Goal: Task Accomplishment & Management: Manage account settings

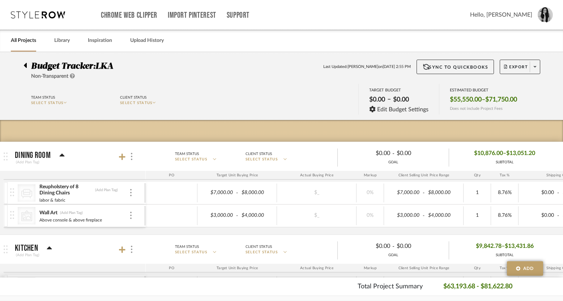
click at [27, 38] on link "All Projects" at bounding box center [23, 41] width 25 height 10
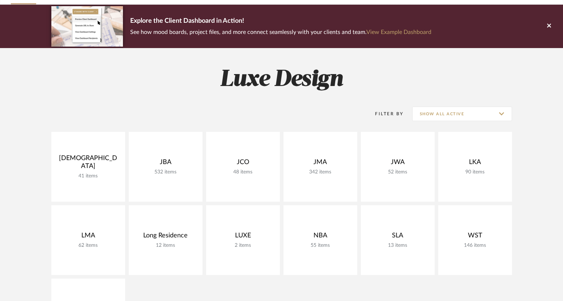
scroll to position [63, 0]
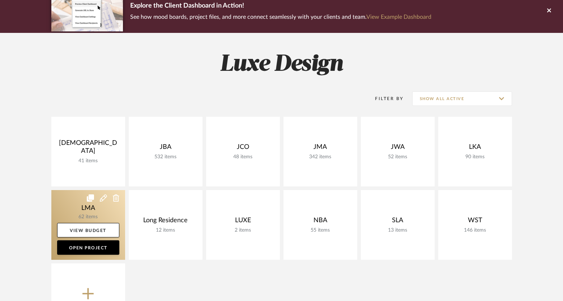
click at [110, 217] on link at bounding box center [88, 225] width 74 height 70
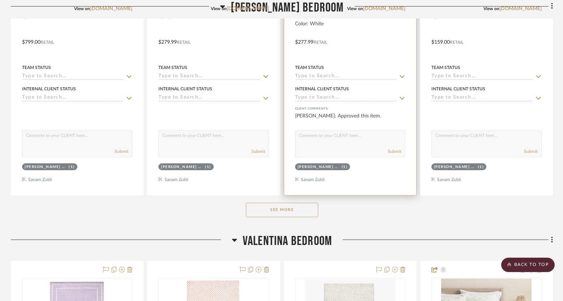
scroll to position [1380, 0]
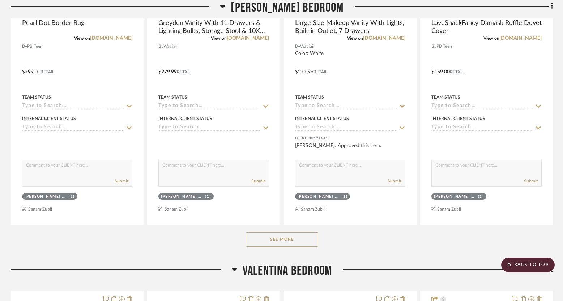
click at [278, 237] on button "See More" at bounding box center [282, 240] width 72 height 14
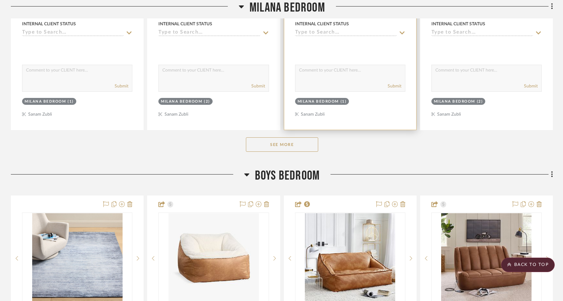
scroll to position [2947, 0]
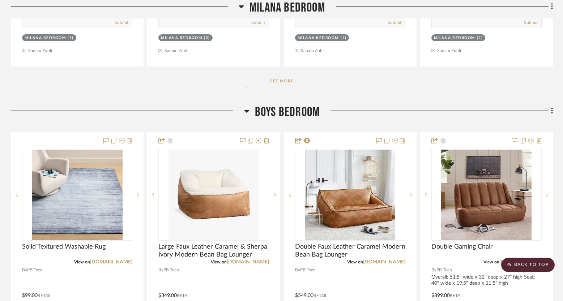
click at [297, 80] on button "See More" at bounding box center [282, 81] width 72 height 14
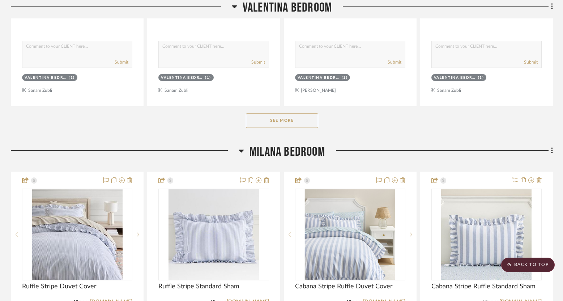
scroll to position [2524, 0]
click at [282, 116] on button "See More" at bounding box center [282, 121] width 72 height 14
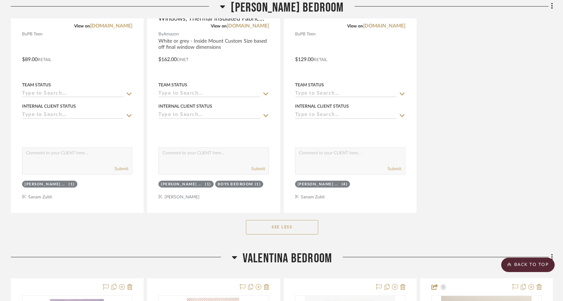
scroll to position [2166, 0]
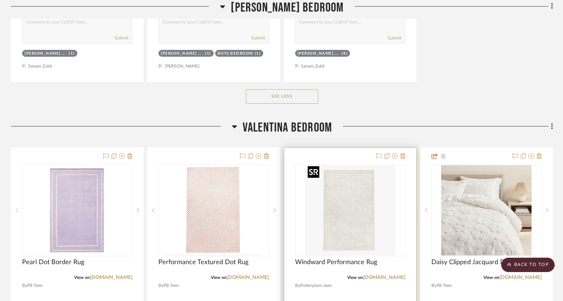
click at [358, 186] on img "0" at bounding box center [350, 210] width 90 height 90
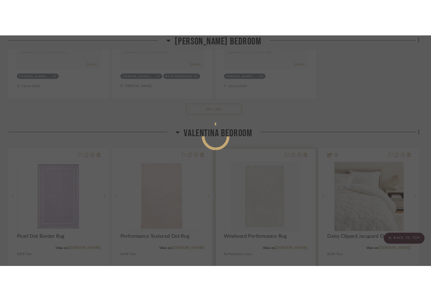
scroll to position [0, 0]
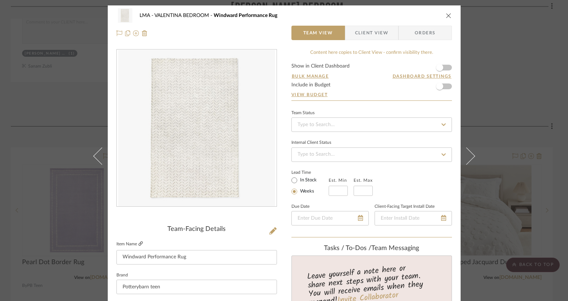
click at [139, 245] on icon at bounding box center [141, 244] width 4 height 4
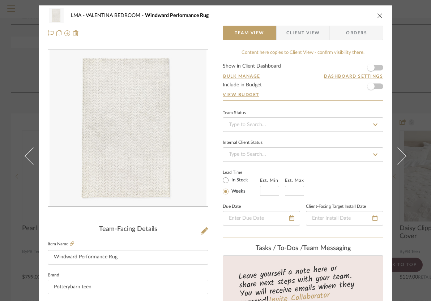
click at [377, 17] on icon "close" at bounding box center [380, 16] width 6 height 6
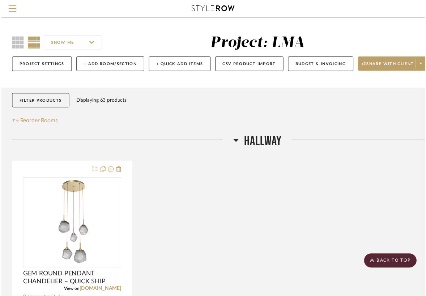
scroll to position [2166, 0]
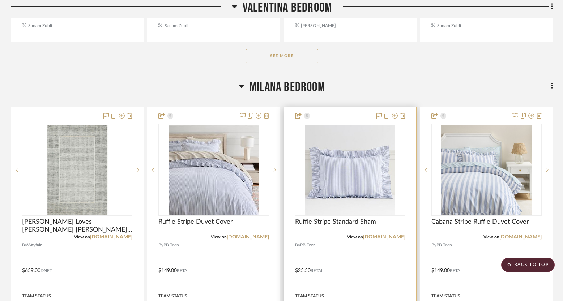
scroll to position [2048, 0]
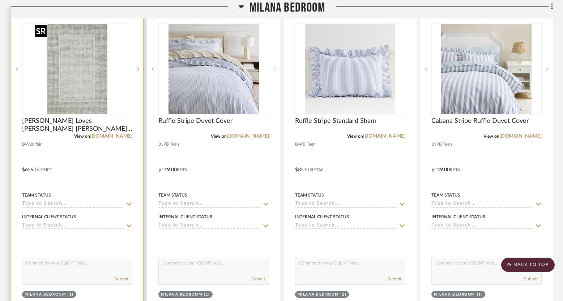
click at [101, 88] on img "0" at bounding box center [77, 69] width 90 height 90
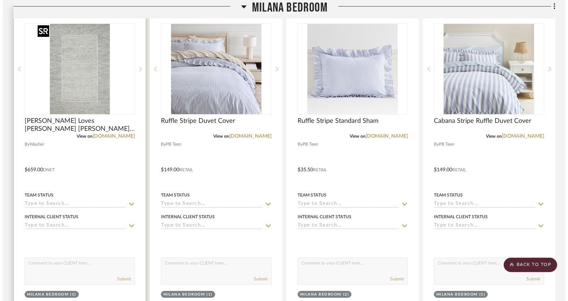
scroll to position [0, 0]
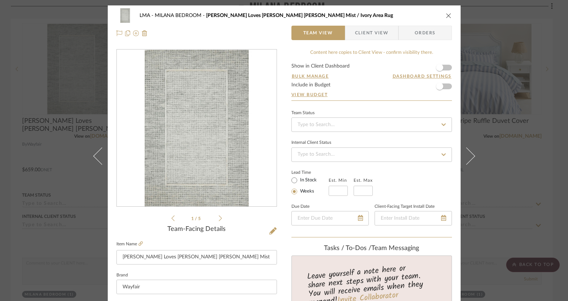
click at [447, 14] on icon "close" at bounding box center [449, 16] width 6 height 6
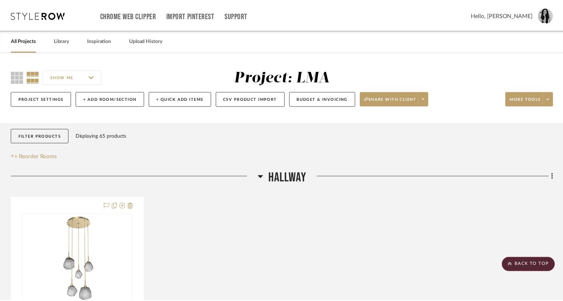
scroll to position [2048, 0]
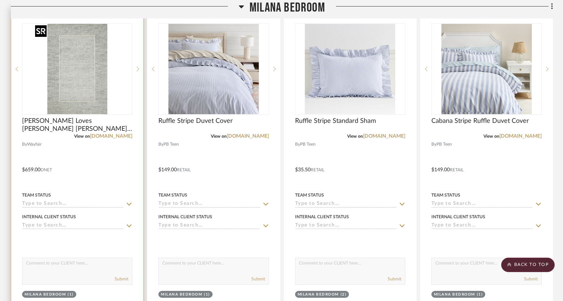
click at [71, 95] on img "0" at bounding box center [77, 69] width 90 height 90
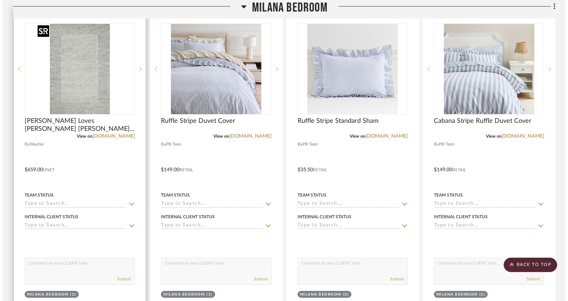
scroll to position [0, 0]
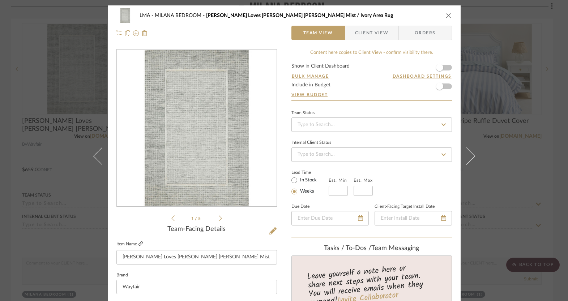
click at [139, 245] on icon at bounding box center [141, 244] width 4 height 4
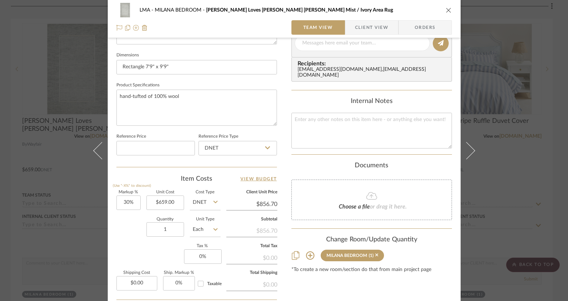
scroll to position [371, 0]
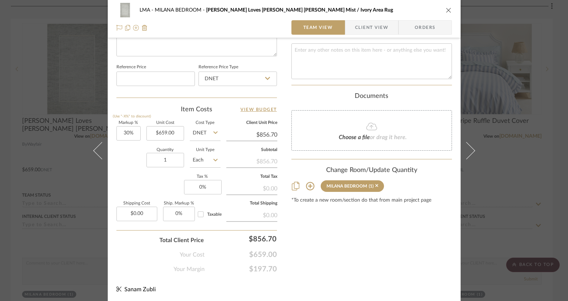
click at [446, 8] on icon "close" at bounding box center [449, 10] width 6 height 6
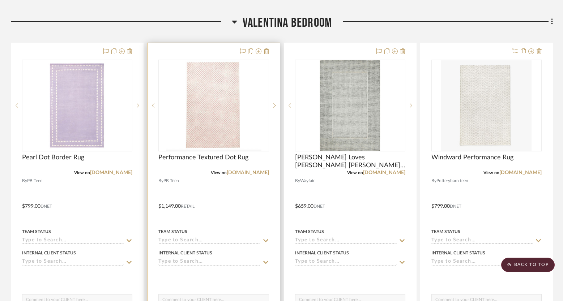
scroll to position [1664, 0]
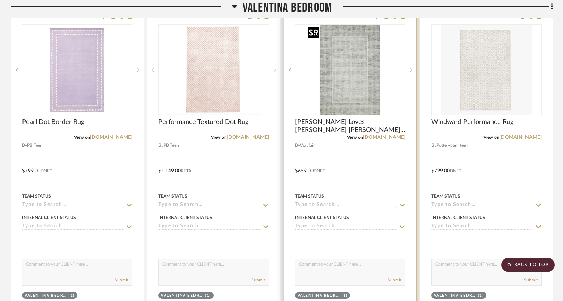
click at [362, 90] on img "0" at bounding box center [350, 70] width 90 height 90
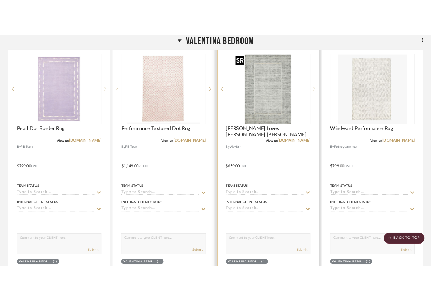
scroll to position [0, 0]
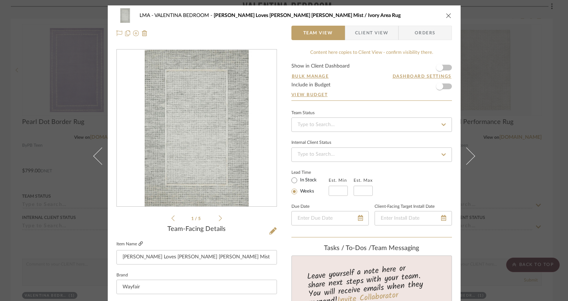
click at [139, 244] on icon at bounding box center [141, 244] width 4 height 4
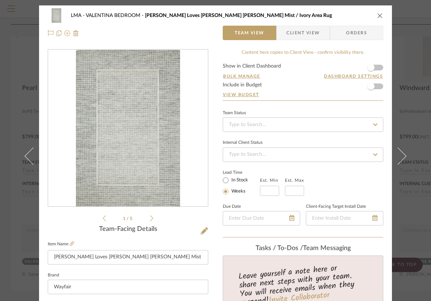
click at [377, 13] on icon "close" at bounding box center [380, 16] width 6 height 6
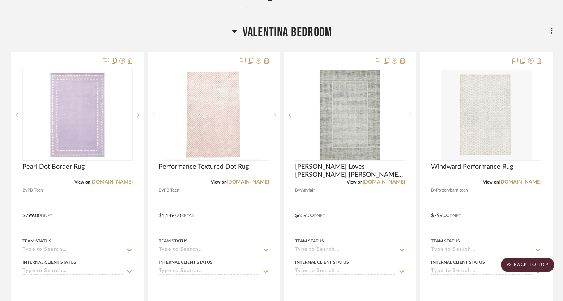
scroll to position [1508, 0]
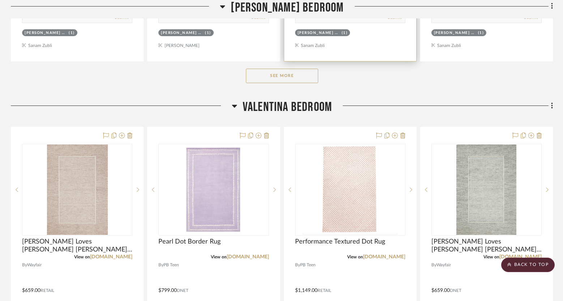
scroll to position [1546, 0]
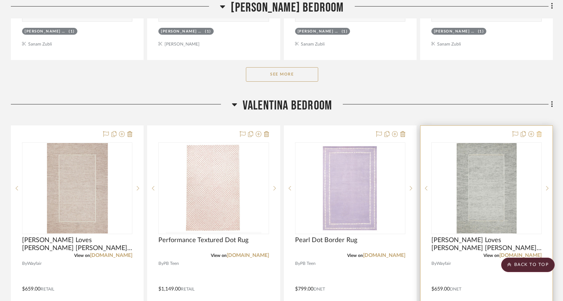
click at [541, 133] on icon at bounding box center [539, 134] width 5 height 6
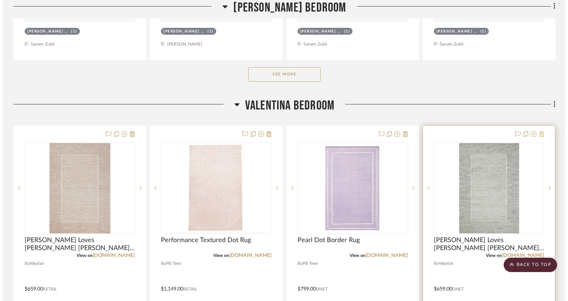
scroll to position [0, 0]
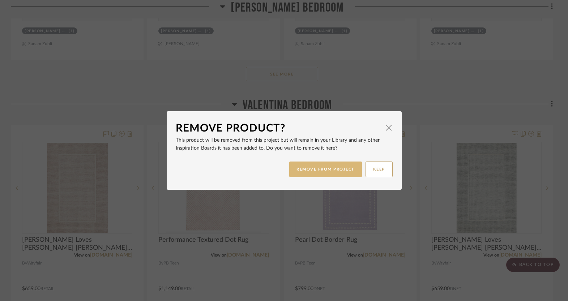
click at [332, 169] on button "REMOVE FROM PROJECT" at bounding box center [325, 170] width 73 height 16
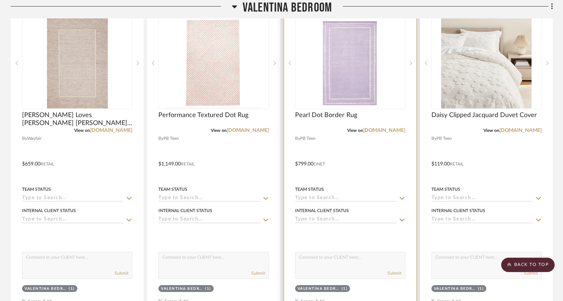
scroll to position [1808, 0]
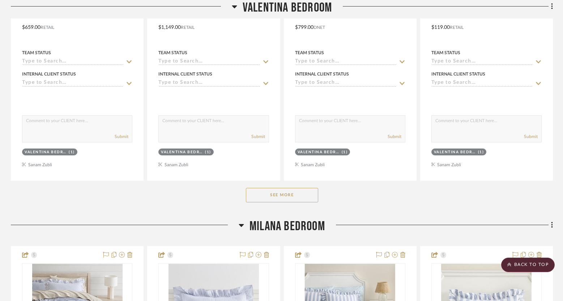
click at [271, 197] on button "See More" at bounding box center [282, 195] width 72 height 14
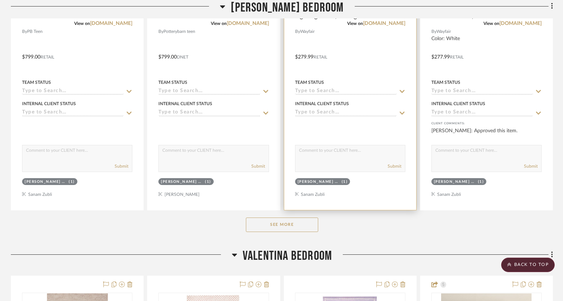
scroll to position [1395, 0]
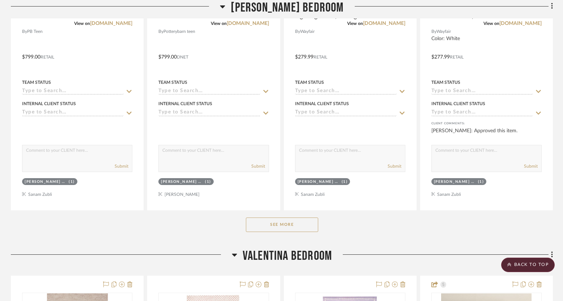
click at [289, 218] on button "See More" at bounding box center [282, 225] width 72 height 14
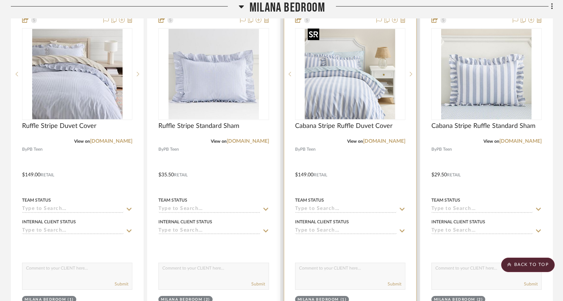
scroll to position [3764, 0]
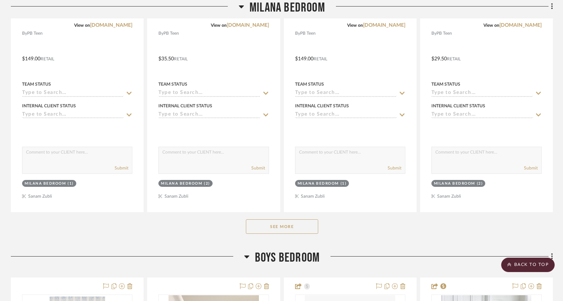
click at [279, 222] on button "See More" at bounding box center [282, 227] width 72 height 14
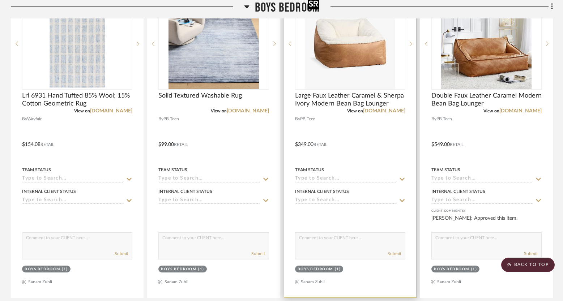
scroll to position [4471, 0]
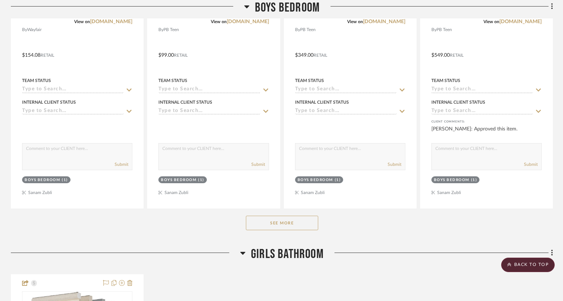
click at [284, 220] on button "See More" at bounding box center [282, 223] width 72 height 14
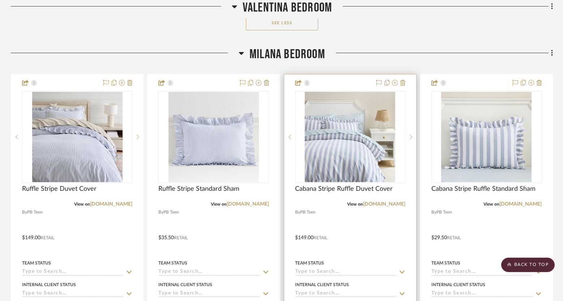
scroll to position [3543, 0]
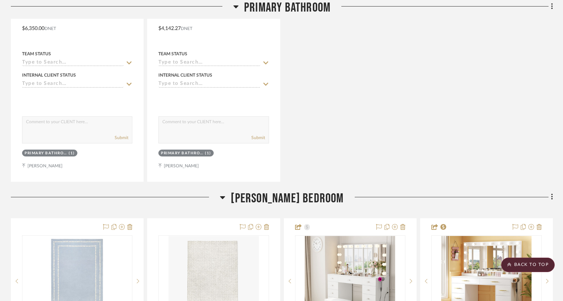
scroll to position [1208, 0]
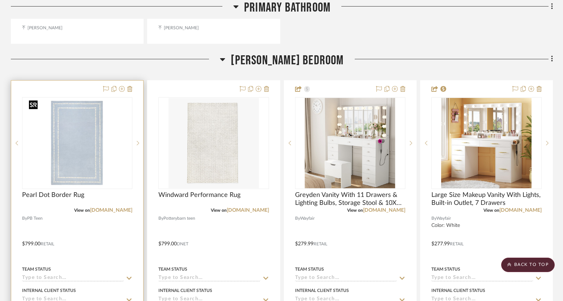
click at [0, 0] on img at bounding box center [0, 0] width 0 height 0
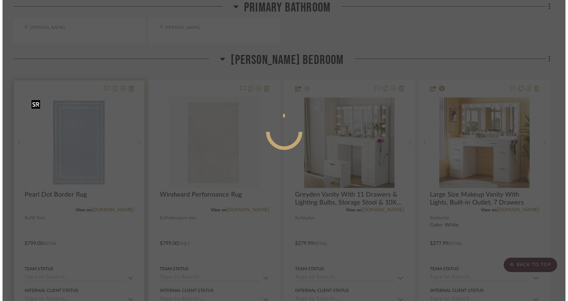
scroll to position [0, 0]
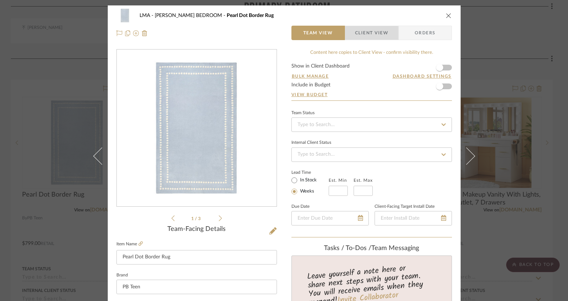
click at [365, 33] on span "Client View" at bounding box center [371, 33] width 33 height 14
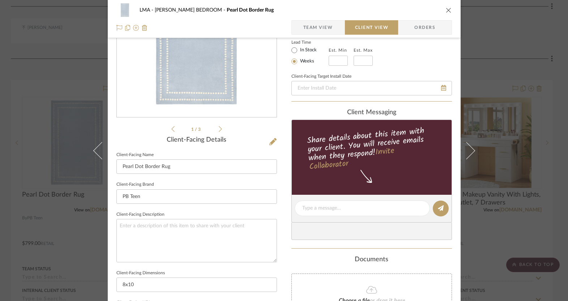
scroll to position [73, 0]
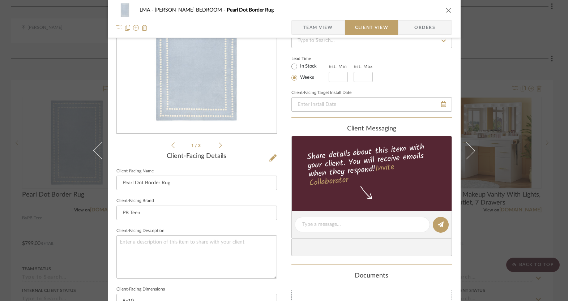
click at [317, 24] on span "Team View" at bounding box center [319, 27] width 30 height 14
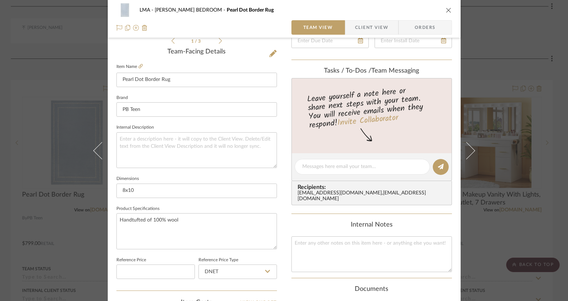
scroll to position [314, 0]
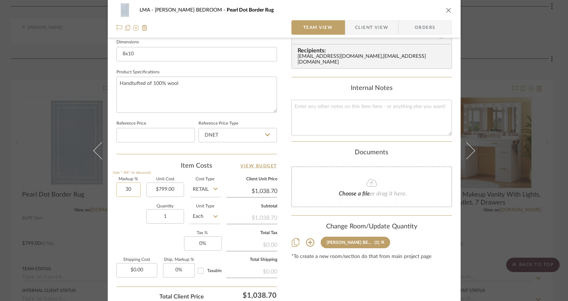
click at [127, 191] on input "30" at bounding box center [129, 190] width 24 height 14
type input "0%"
click at [122, 215] on div "Quantity 1 Unit Type Each" at bounding box center [169, 218] width 104 height 26
type input "$799.00"
click at [383, 29] on span "Client View" at bounding box center [371, 27] width 33 height 14
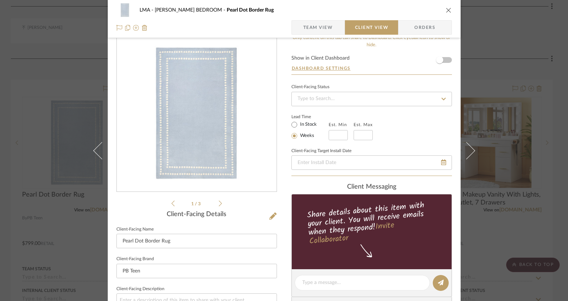
scroll to position [0, 0]
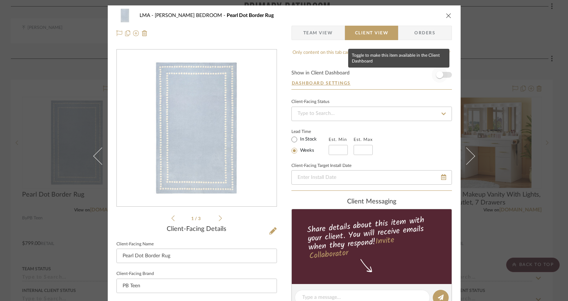
click at [439, 75] on span "button" at bounding box center [439, 74] width 7 height 7
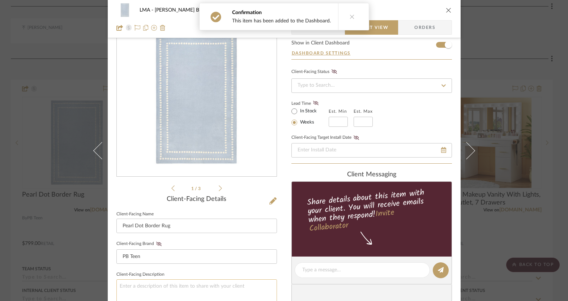
scroll to position [120, 0]
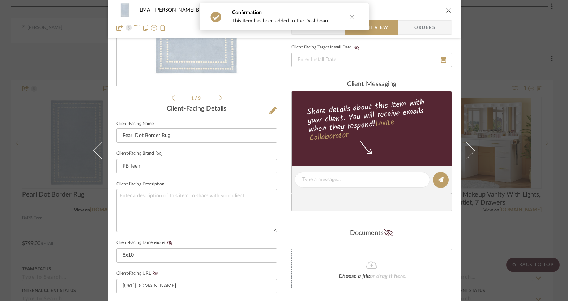
click at [156, 155] on icon at bounding box center [158, 154] width 5 height 4
click at [167, 242] on icon at bounding box center [169, 243] width 5 height 4
click at [153, 272] on icon at bounding box center [155, 274] width 5 height 4
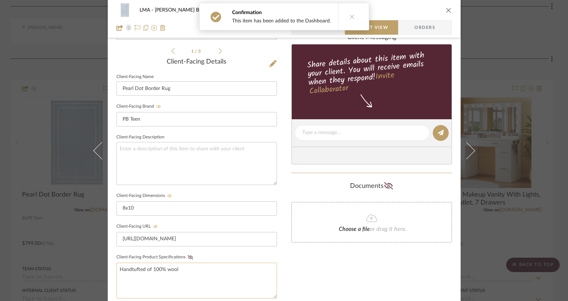
scroll to position [246, 0]
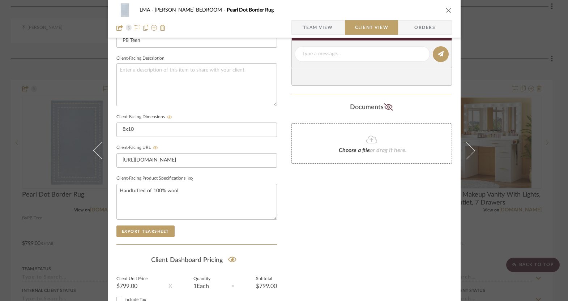
click at [187, 177] on icon at bounding box center [189, 179] width 5 height 4
click at [446, 9] on icon "close" at bounding box center [449, 10] width 6 height 6
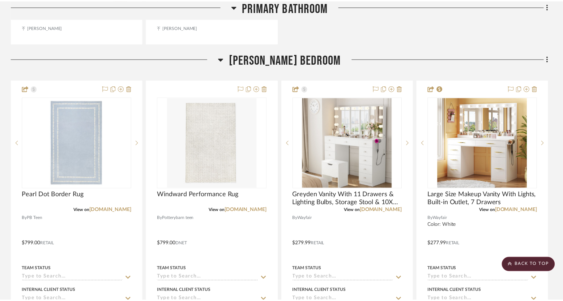
scroll to position [1208, 0]
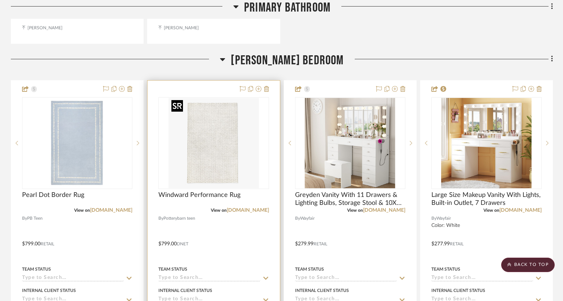
click at [225, 137] on img "0" at bounding box center [214, 143] width 90 height 90
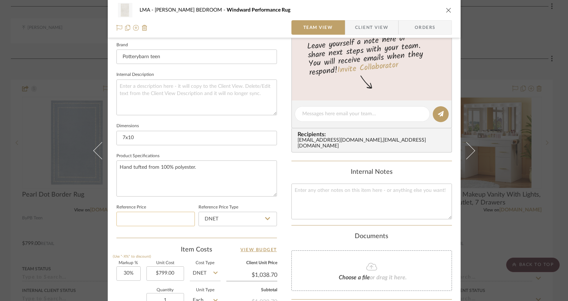
scroll to position [236, 0]
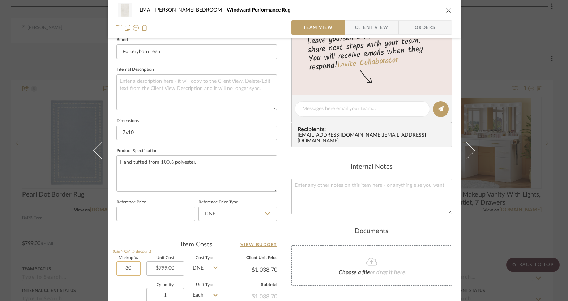
click at [127, 264] on input "30" at bounding box center [129, 269] width 24 height 14
type input "0%"
click at [127, 286] on div "Quantity 1 Unit Type Each" at bounding box center [169, 297] width 104 height 26
type input "$799.00"
click at [369, 25] on span "Client View" at bounding box center [371, 27] width 33 height 14
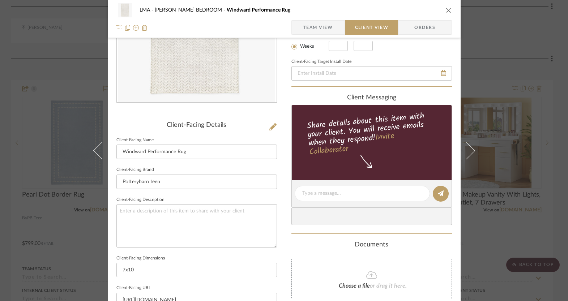
scroll to position [0, 0]
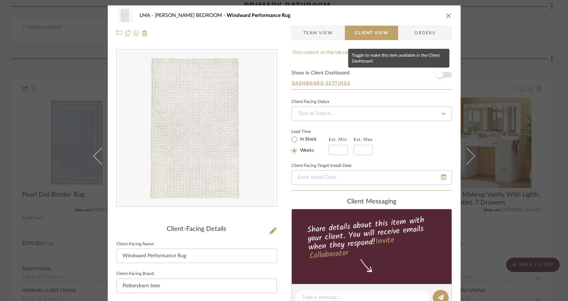
click at [439, 71] on span "button" at bounding box center [440, 75] width 16 height 16
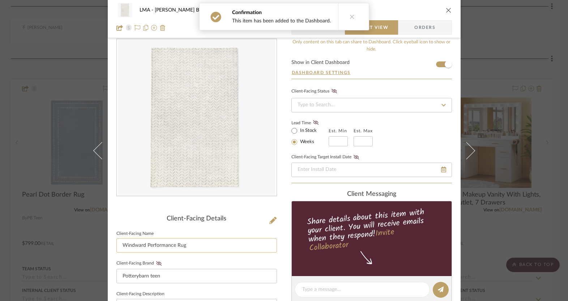
scroll to position [13, 0]
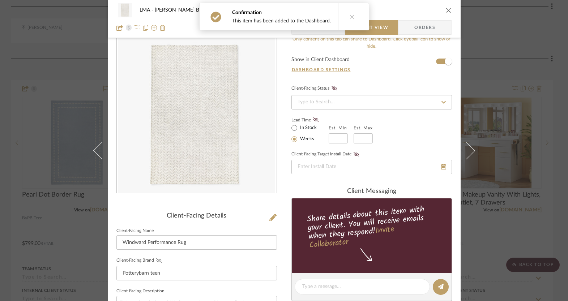
click at [156, 259] on icon at bounding box center [158, 261] width 5 height 4
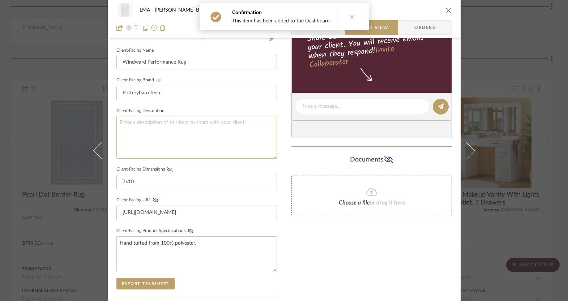
scroll to position [221, 0]
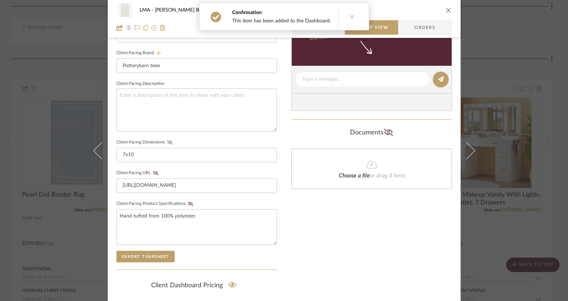
click at [167, 141] on icon at bounding box center [169, 142] width 5 height 4
click at [153, 172] on icon at bounding box center [155, 173] width 5 height 4
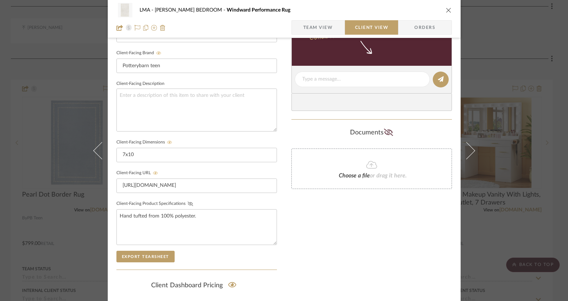
click at [187, 203] on icon at bounding box center [189, 204] width 5 height 4
click at [448, 8] on icon "close" at bounding box center [449, 10] width 6 height 6
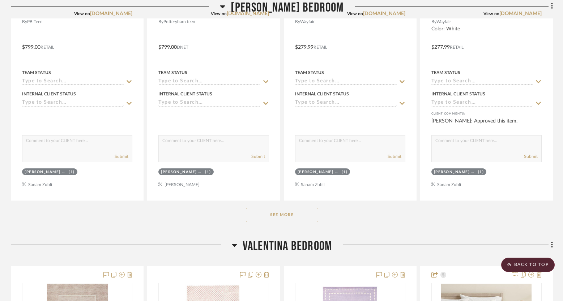
scroll to position [1405, 0]
click at [253, 213] on button "See More" at bounding box center [282, 215] width 72 height 14
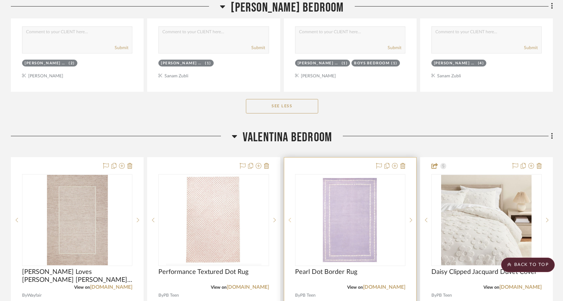
scroll to position [2213, 0]
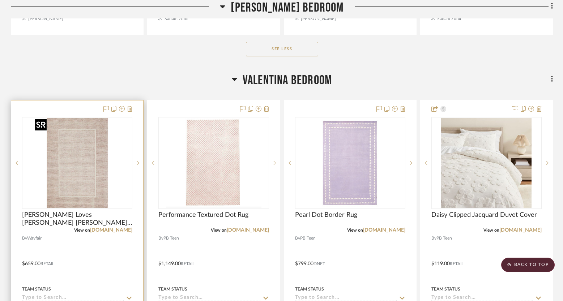
click at [93, 177] on img "0" at bounding box center [77, 163] width 90 height 90
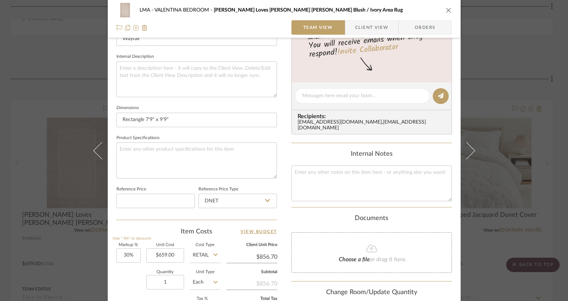
scroll to position [287, 0]
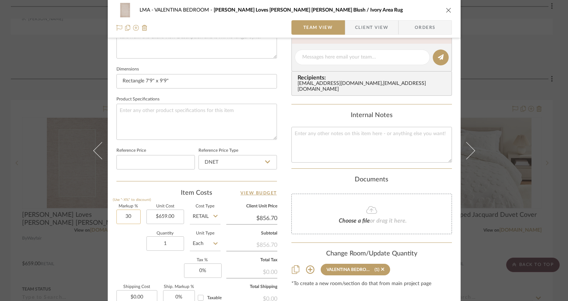
click at [126, 214] on input "30" at bounding box center [129, 217] width 24 height 14
type input "0%"
click at [122, 240] on div "Quantity 1 Unit Type Each" at bounding box center [169, 245] width 104 height 26
type input "$659.00"
click at [376, 30] on span "Client View" at bounding box center [371, 27] width 33 height 14
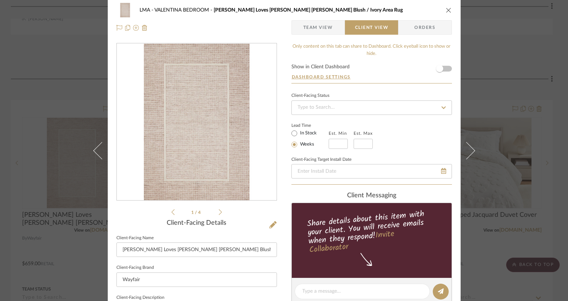
scroll to position [0, 0]
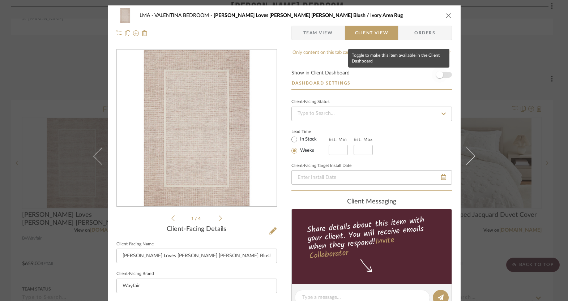
click at [439, 75] on span "button" at bounding box center [439, 74] width 7 height 7
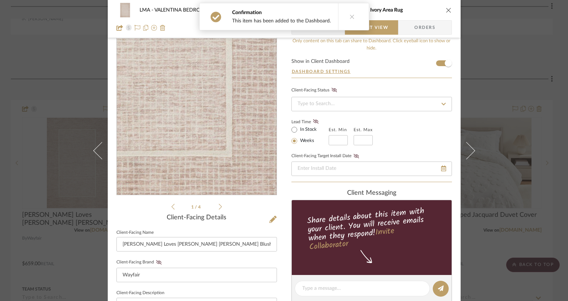
scroll to position [60, 0]
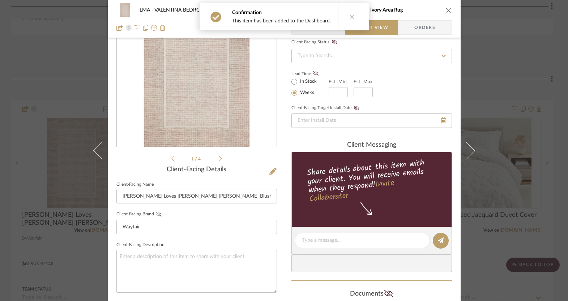
click at [157, 213] on icon at bounding box center [158, 214] width 5 height 4
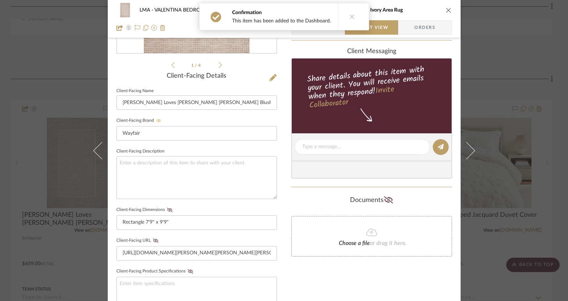
scroll to position [187, 0]
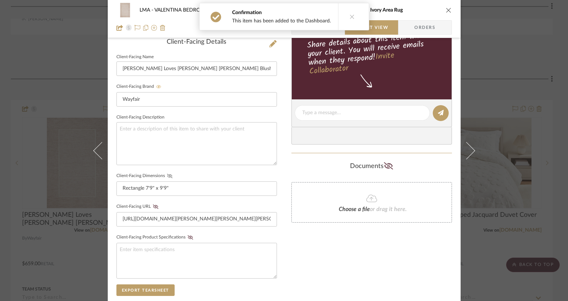
click at [167, 175] on icon at bounding box center [169, 176] width 5 height 4
click at [153, 207] on icon at bounding box center [155, 207] width 5 height 4
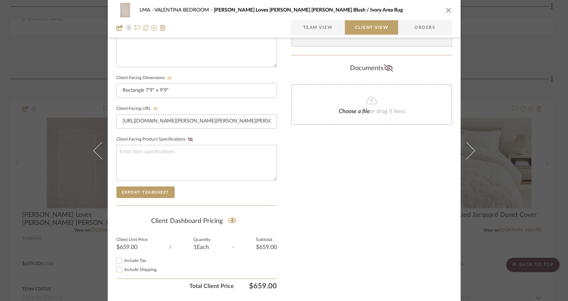
scroll to position [306, 0]
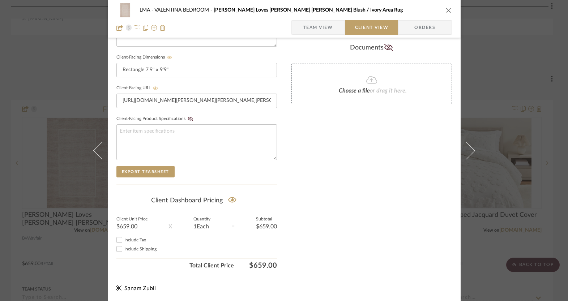
click at [446, 10] on icon "close" at bounding box center [449, 10] width 6 height 6
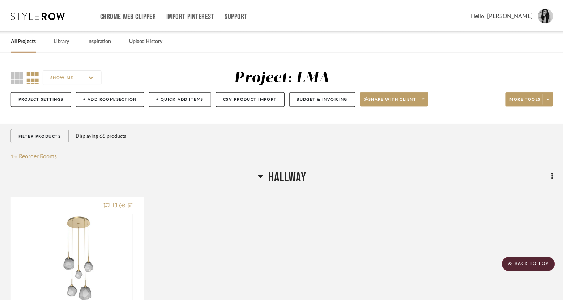
scroll to position [2213, 0]
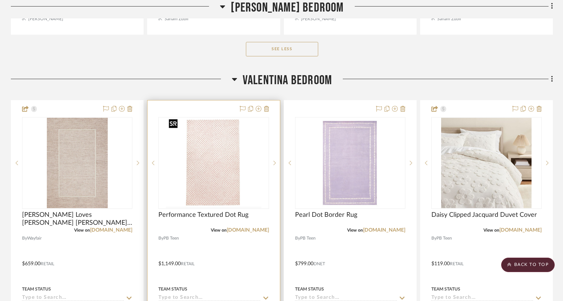
click at [224, 173] on img "0" at bounding box center [214, 163] width 96 height 90
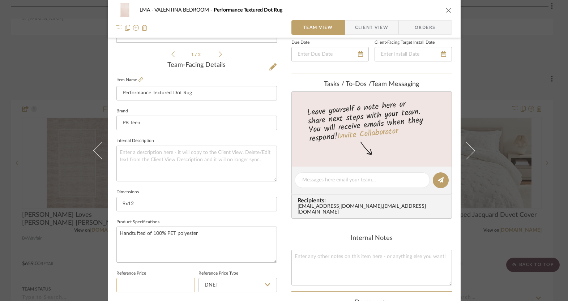
scroll to position [239, 0]
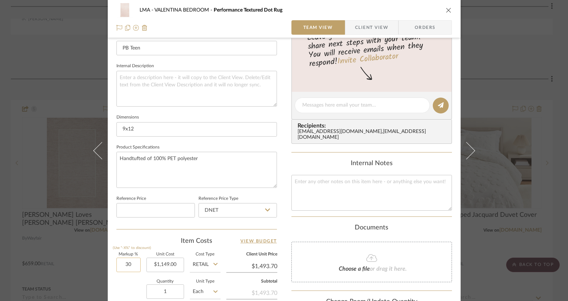
click at [128, 263] on input "30" at bounding box center [129, 265] width 24 height 14
type input "0%"
click at [123, 283] on div "Quantity 1 Unit Type Each" at bounding box center [169, 293] width 104 height 26
type input "$1,149.00"
click at [360, 24] on span "Client View" at bounding box center [371, 27] width 33 height 14
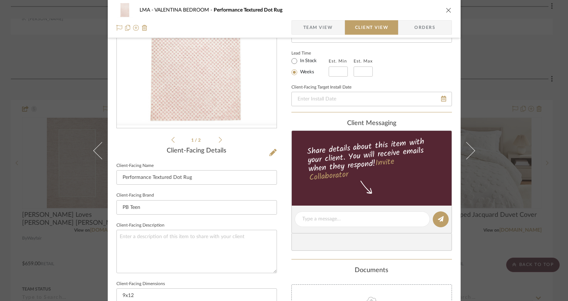
scroll to position [0, 0]
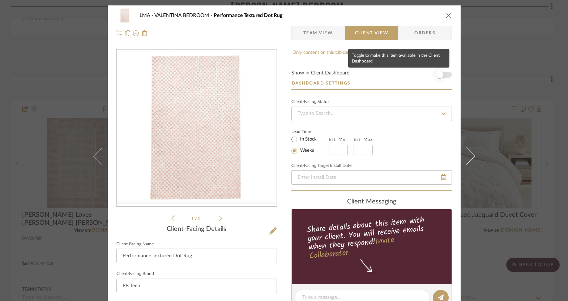
click at [439, 73] on span "button" at bounding box center [439, 74] width 7 height 7
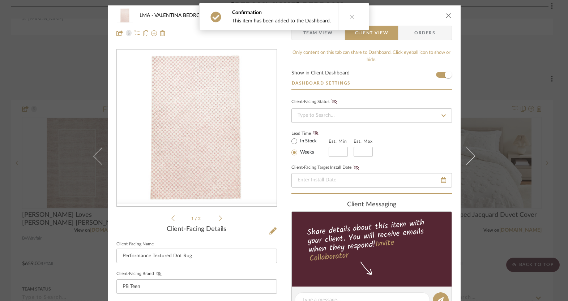
click at [158, 273] on icon at bounding box center [158, 274] width 5 height 4
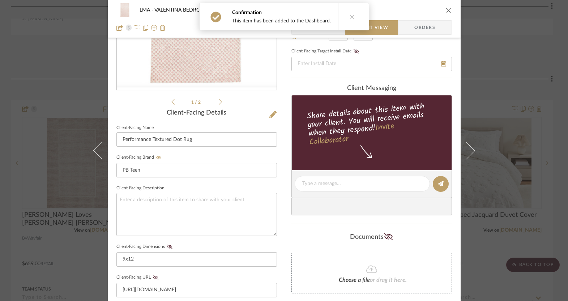
scroll to position [132, 0]
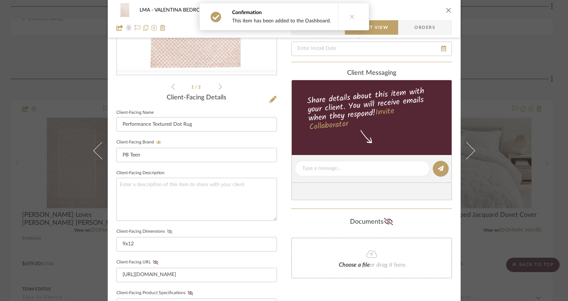
click at [167, 230] on icon at bounding box center [169, 232] width 5 height 4
click at [154, 262] on icon at bounding box center [155, 263] width 5 height 4
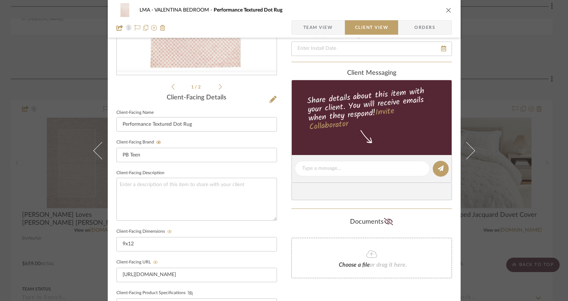
click at [188, 291] on icon at bounding box center [190, 293] width 5 height 4
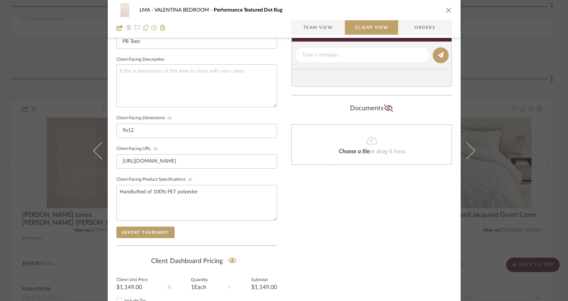
scroll to position [267, 0]
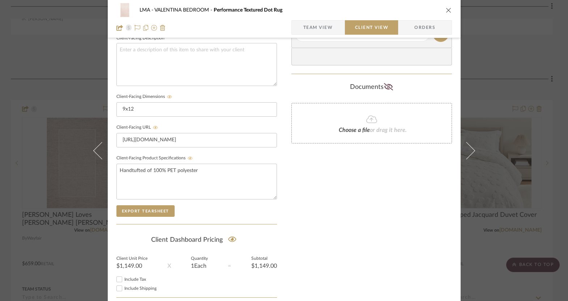
click at [446, 13] on button "close" at bounding box center [449, 10] width 7 height 7
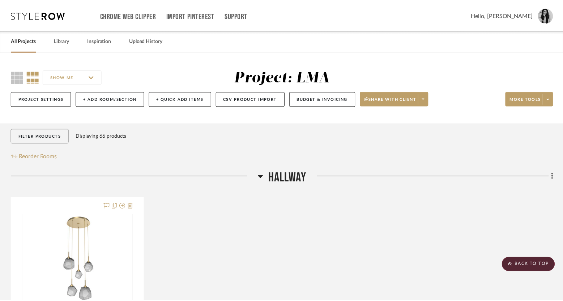
scroll to position [2213, 0]
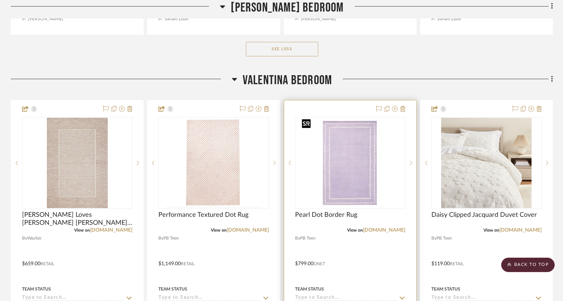
click at [345, 165] on img "0" at bounding box center [350, 163] width 102 height 90
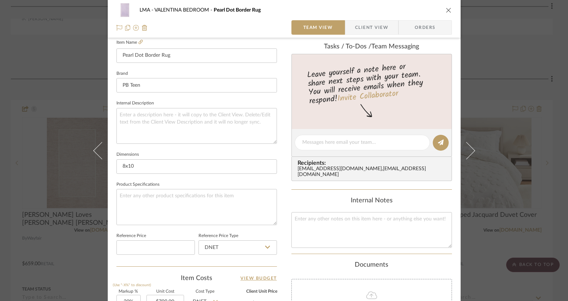
scroll to position [236, 0]
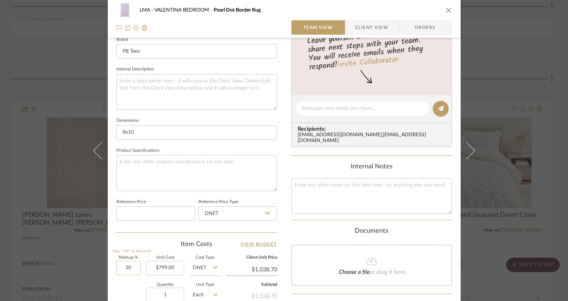
click at [123, 267] on input "30" at bounding box center [129, 268] width 24 height 14
click at [128, 285] on div "Quantity 1 Unit Type Each" at bounding box center [169, 296] width 104 height 26
click at [123, 268] on input "30" at bounding box center [129, 268] width 24 height 14
type input "0%"
click at [124, 283] on div "Quantity 1 Unit Type Each" at bounding box center [169, 296] width 104 height 26
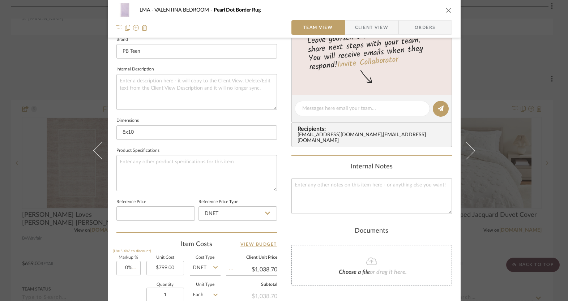
type input "$799.00"
click at [363, 35] on div "LMA VALENTINA BEDROOM Pearl Dot Border Rug Team View Client View Orders" at bounding box center [284, 19] width 353 height 38
click at [365, 28] on span "Client View" at bounding box center [371, 27] width 33 height 14
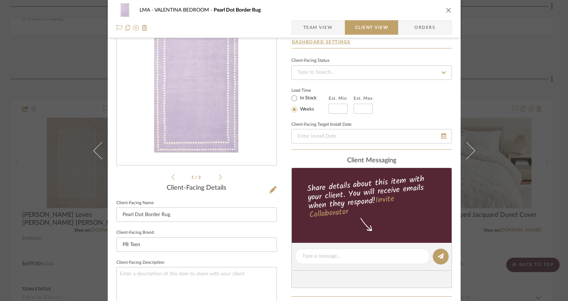
scroll to position [0, 0]
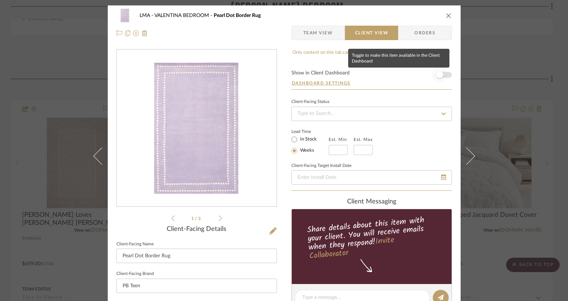
click at [433, 76] on span "button" at bounding box center [440, 75] width 16 height 16
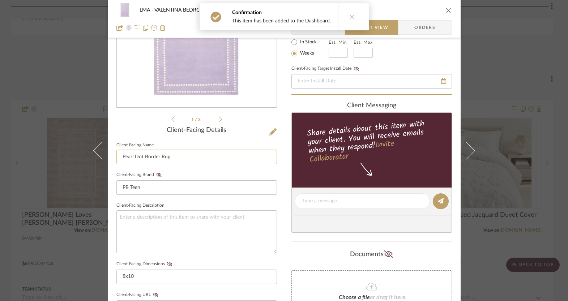
scroll to position [139, 0]
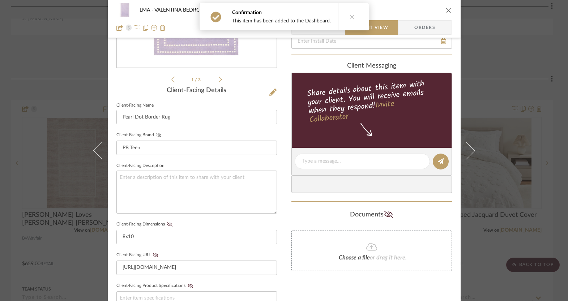
click at [156, 133] on icon at bounding box center [158, 135] width 5 height 4
click at [167, 223] on icon at bounding box center [169, 225] width 5 height 4
click at [153, 253] on icon at bounding box center [155, 255] width 5 height 4
click at [187, 284] on icon at bounding box center [189, 286] width 5 height 4
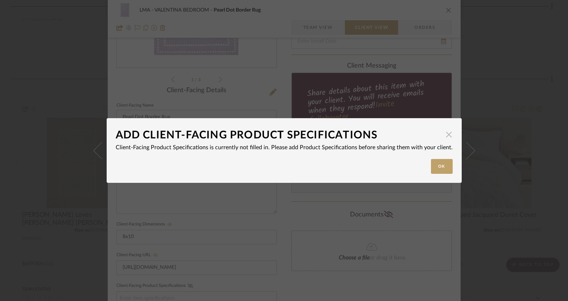
click at [444, 135] on span "button" at bounding box center [449, 134] width 14 height 14
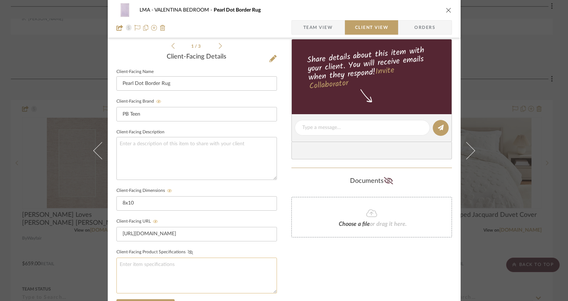
scroll to position [256, 0]
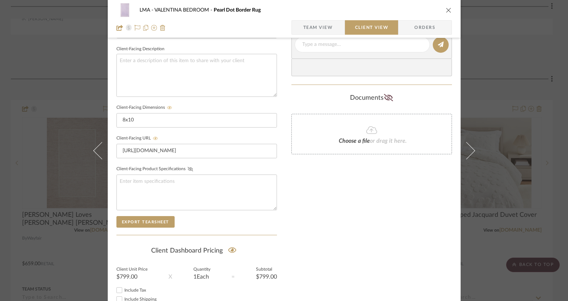
click at [449, 7] on icon "close" at bounding box center [449, 10] width 6 height 6
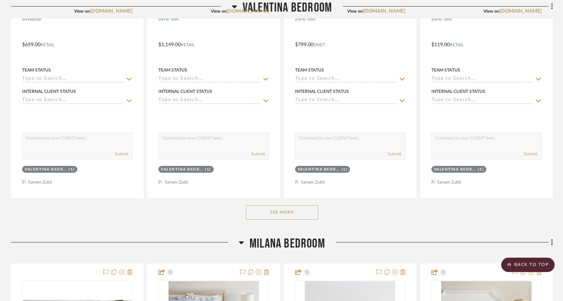
scroll to position [2433, 0]
click at [279, 216] on button "See More" at bounding box center [282, 212] width 72 height 14
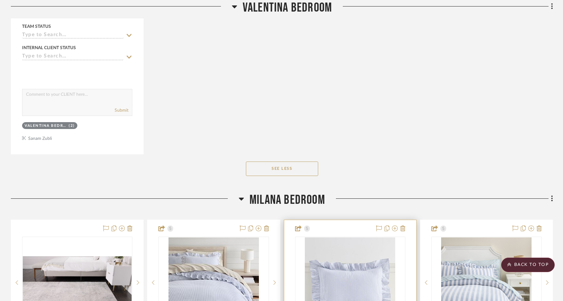
scroll to position [3532, 0]
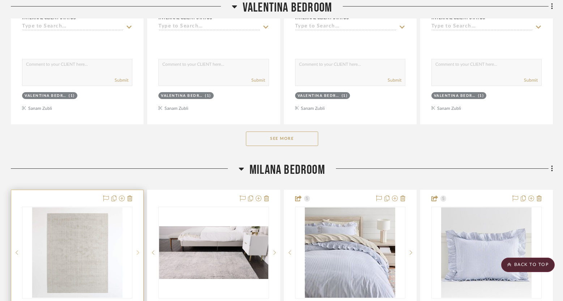
scroll to position [2000, 0]
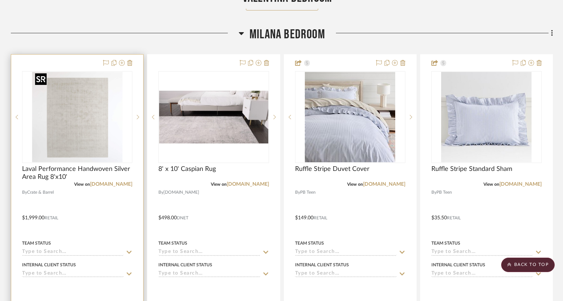
click at [106, 131] on img "0" at bounding box center [77, 117] width 90 height 90
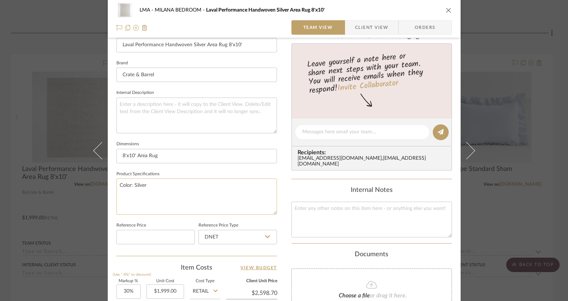
scroll to position [238, 0]
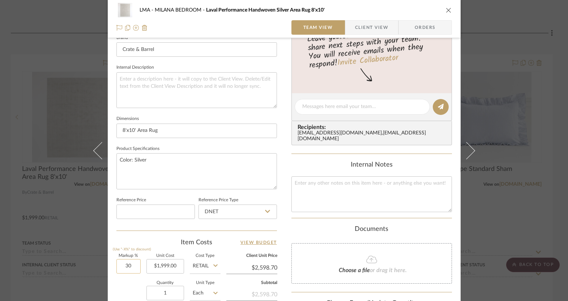
click at [127, 265] on input "30" at bounding box center [129, 266] width 24 height 14
type input "00%"
click at [129, 282] on div "Quantity 1 Unit Type Each" at bounding box center [169, 295] width 104 height 26
type input "0%"
type input "$1,999.00"
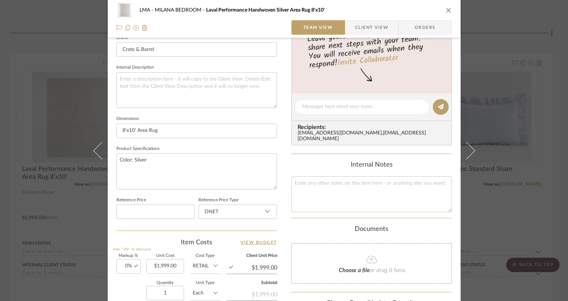
click at [364, 30] on span "Client View" at bounding box center [371, 27] width 33 height 14
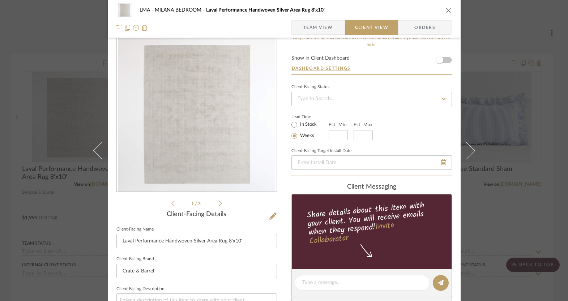
scroll to position [0, 0]
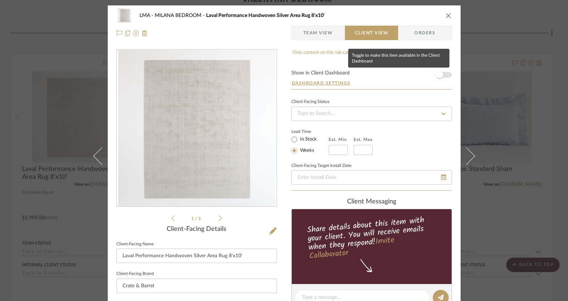
click at [439, 77] on span "button" at bounding box center [439, 74] width 7 height 7
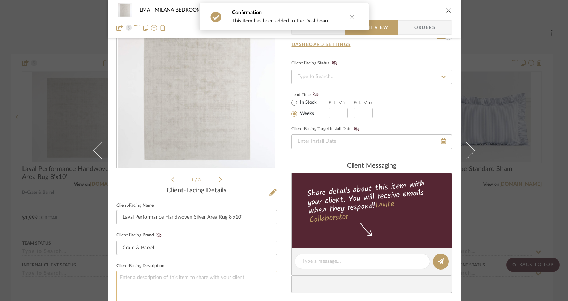
scroll to position [136, 0]
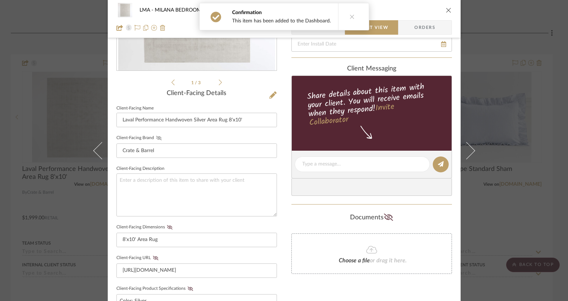
click at [156, 139] on icon at bounding box center [158, 138] width 5 height 4
click at [167, 226] on icon at bounding box center [169, 227] width 5 height 4
click at [153, 256] on icon at bounding box center [155, 258] width 5 height 4
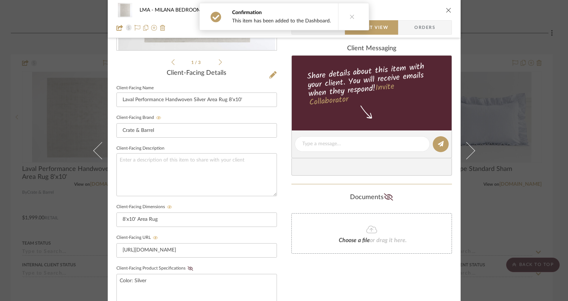
scroll to position [266, 0]
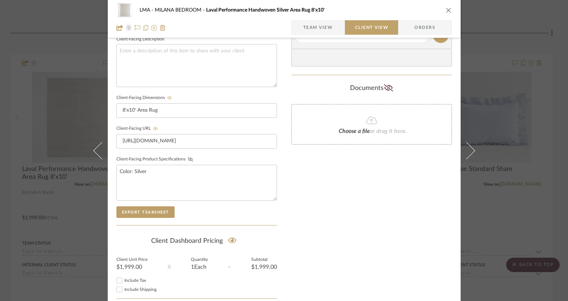
click at [188, 159] on icon at bounding box center [190, 159] width 5 height 4
click at [446, 10] on icon "close" at bounding box center [449, 10] width 6 height 6
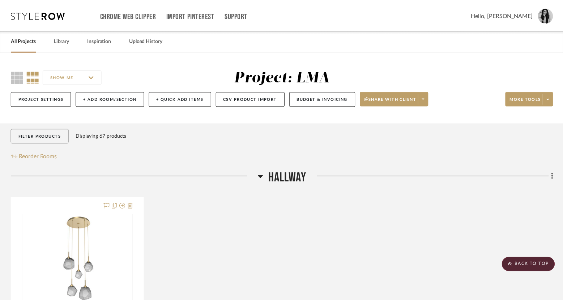
scroll to position [2000, 0]
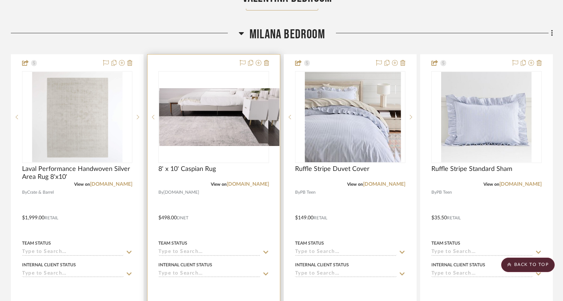
click at [204, 137] on img "0" at bounding box center [219, 117] width 120 height 58
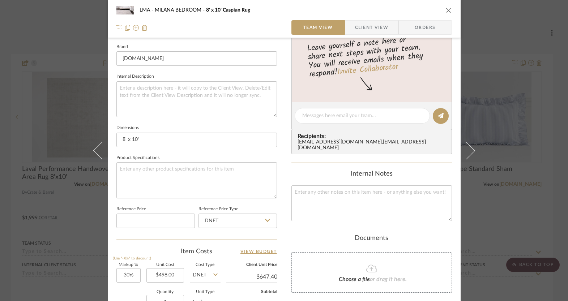
scroll to position [340, 0]
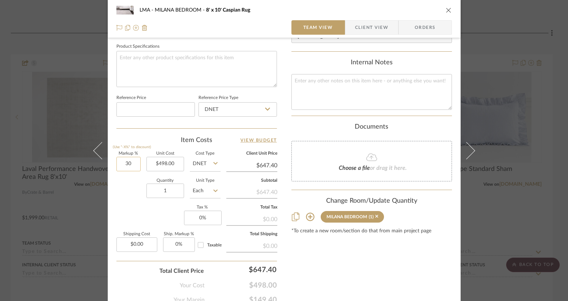
click at [124, 160] on input "30" at bounding box center [129, 164] width 24 height 14
type input "0%"
click at [128, 207] on div "Markup % (Use "-X%" to discount) 0% Unit Cost $498.00 Cost Type DNET Client Uni…" at bounding box center [197, 205] width 161 height 106
type input "$498.00"
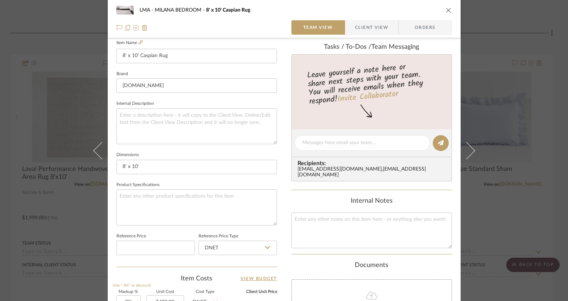
scroll to position [101, 0]
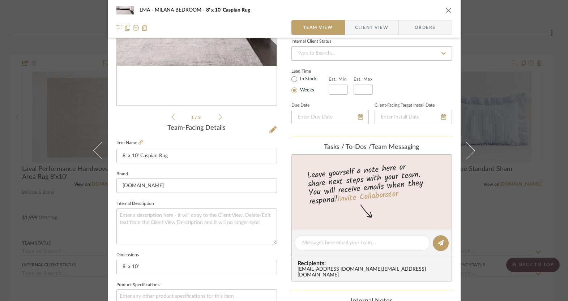
click at [376, 33] on span "Client View" at bounding box center [371, 27] width 33 height 14
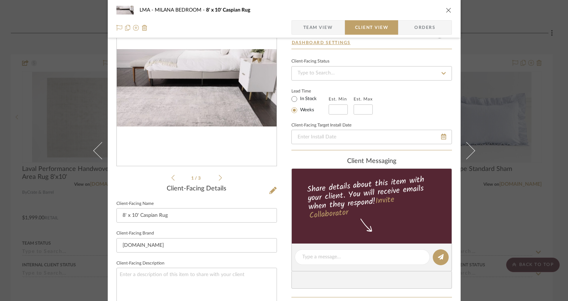
scroll to position [0, 0]
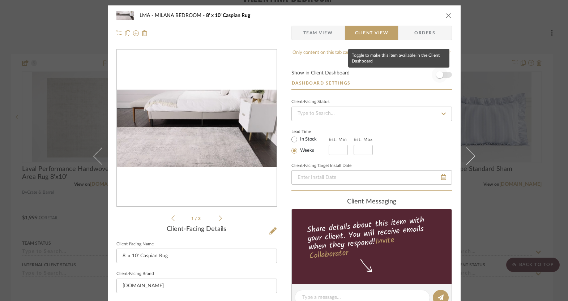
click at [441, 75] on span "button" at bounding box center [440, 75] width 16 height 16
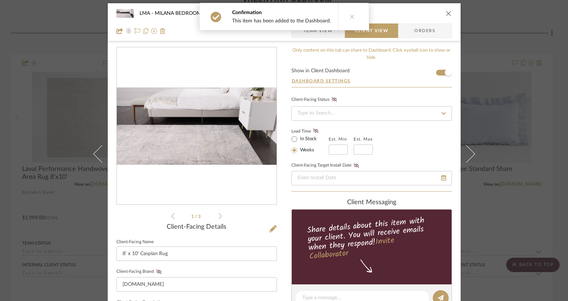
scroll to position [10, 0]
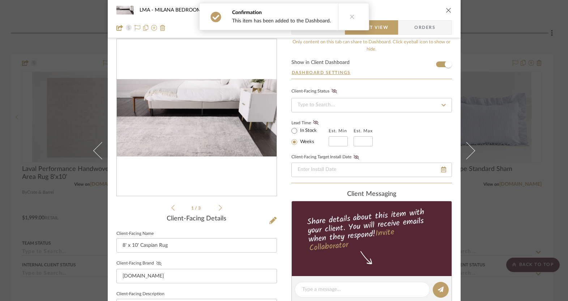
click at [156, 262] on icon at bounding box center [158, 264] width 5 height 4
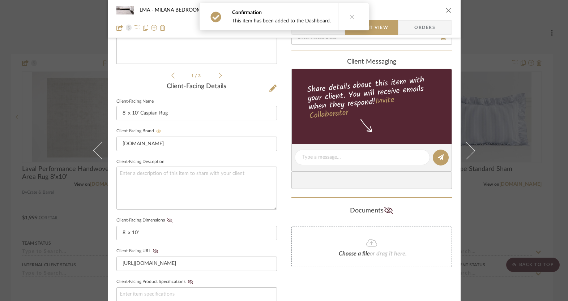
scroll to position [237, 0]
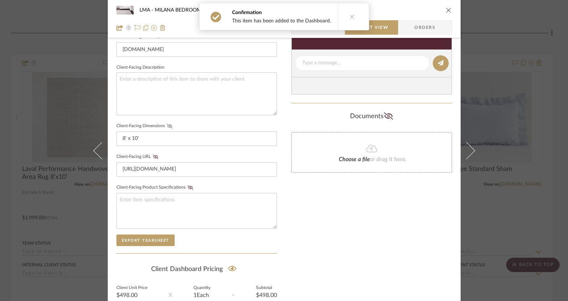
drag, startPoint x: 166, startPoint y: 124, endPoint x: 166, endPoint y: 128, distance: 4.0
click at [167, 124] on icon at bounding box center [169, 126] width 5 height 4
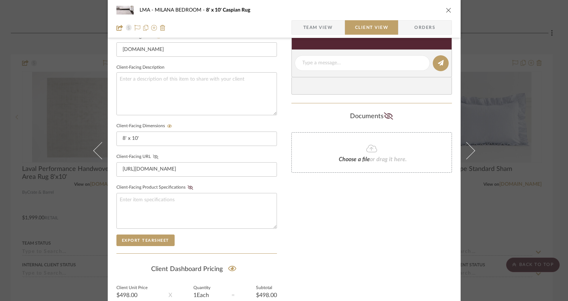
click at [153, 158] on button "Client-Facing URL" at bounding box center [156, 157] width 10 height 5
click at [292, 195] on div "Only content on this tab can share to Dashboard. Click eyeball icon to show or …" at bounding box center [372, 77] width 161 height 530
click at [446, 11] on icon "close" at bounding box center [449, 10] width 6 height 6
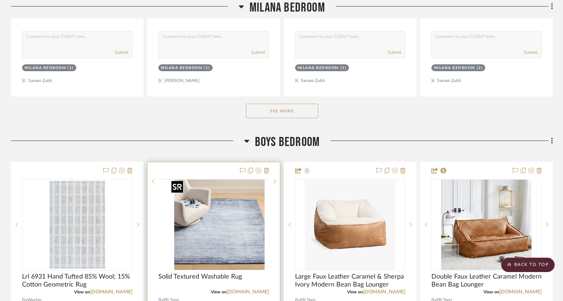
scroll to position [2373, 0]
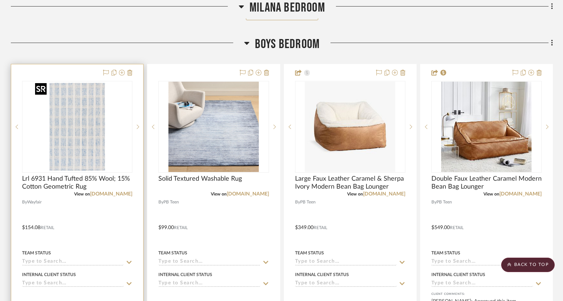
click at [0, 0] on img at bounding box center [0, 0] width 0 height 0
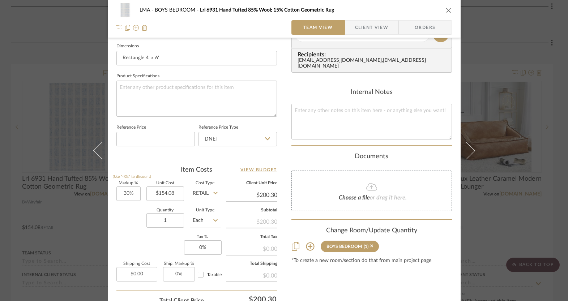
scroll to position [333, 0]
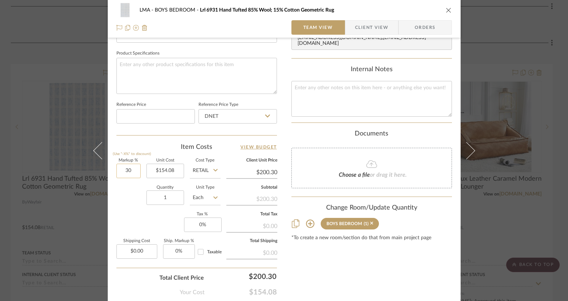
click at [123, 169] on input "30" at bounding box center [129, 171] width 24 height 14
type input "0%"
click at [124, 192] on div "Quantity 1 Unit Type Each" at bounding box center [169, 199] width 104 height 26
type input "$154.08"
click at [366, 31] on span "Client View" at bounding box center [371, 27] width 33 height 14
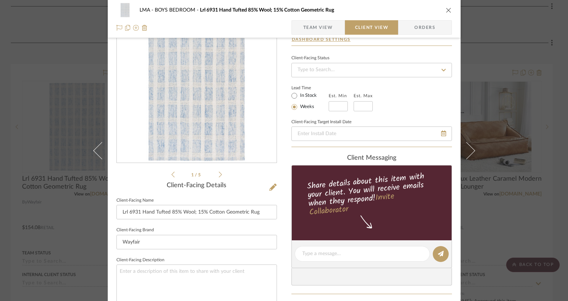
scroll to position [0, 0]
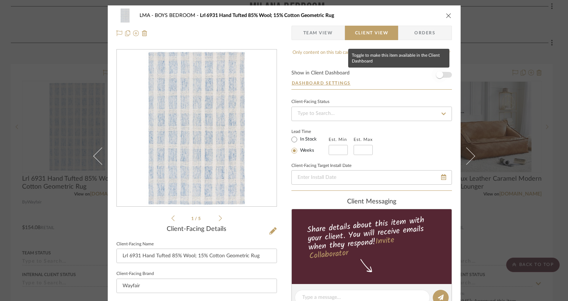
click at [438, 75] on span "button" at bounding box center [439, 74] width 7 height 7
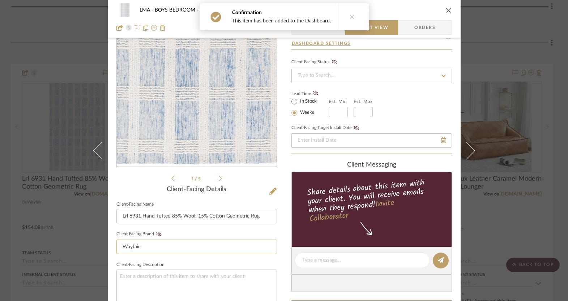
scroll to position [117, 0]
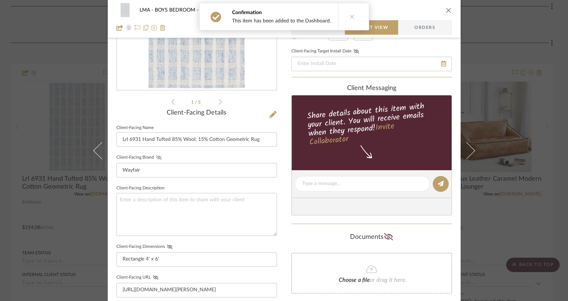
click at [156, 158] on icon at bounding box center [158, 158] width 5 height 4
click at [167, 246] on icon at bounding box center [169, 247] width 5 height 4
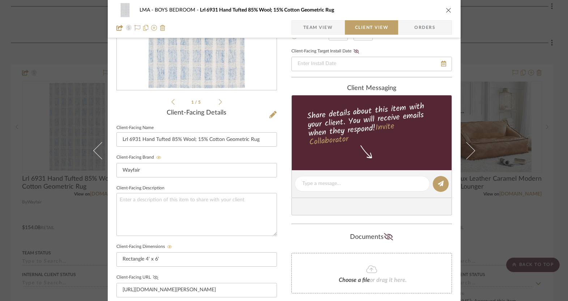
click at [153, 276] on icon at bounding box center [155, 278] width 5 height 4
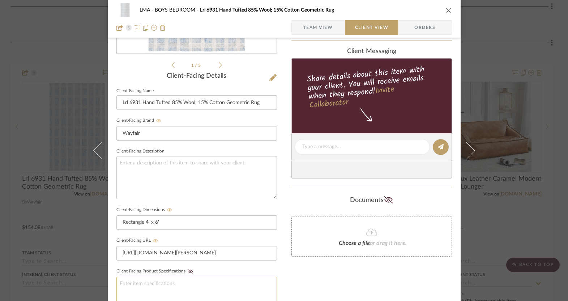
scroll to position [250, 0]
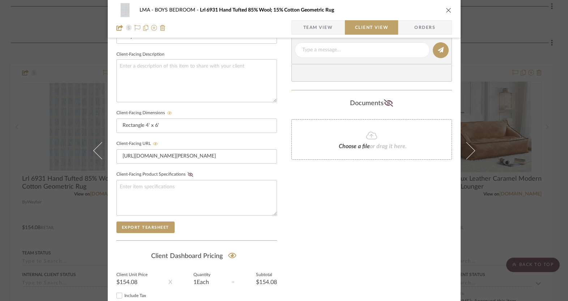
click at [358, 190] on div "Only content on this tab can share to Dashboard. Click eyeball icon to show or …" at bounding box center [372, 64] width 161 height 530
click at [446, 8] on icon "close" at bounding box center [449, 10] width 6 height 6
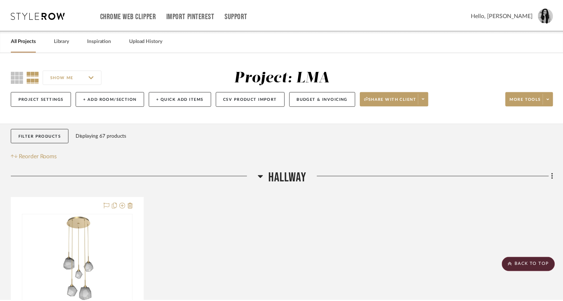
scroll to position [2373, 0]
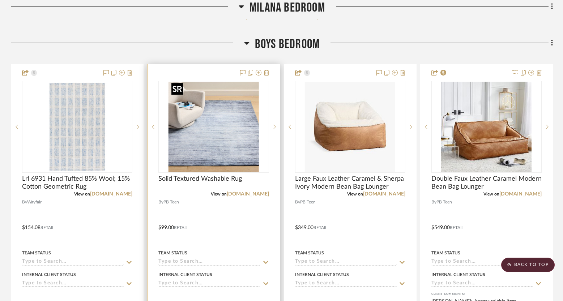
click at [240, 145] on img "0" at bounding box center [214, 127] width 90 height 90
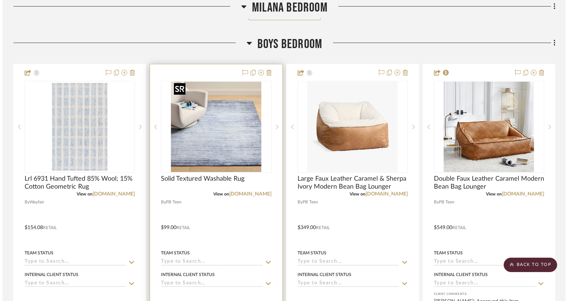
scroll to position [0, 0]
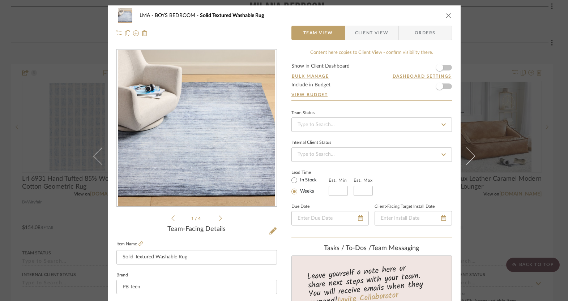
click at [378, 31] on span "Client View" at bounding box center [371, 33] width 33 height 14
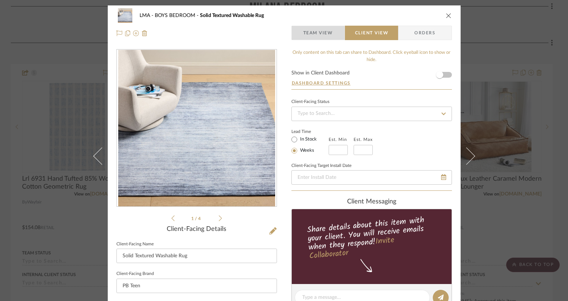
drag, startPoint x: 304, startPoint y: 35, endPoint x: 296, endPoint y: 47, distance: 14.2
click at [304, 35] on span "Team View" at bounding box center [319, 33] width 30 height 14
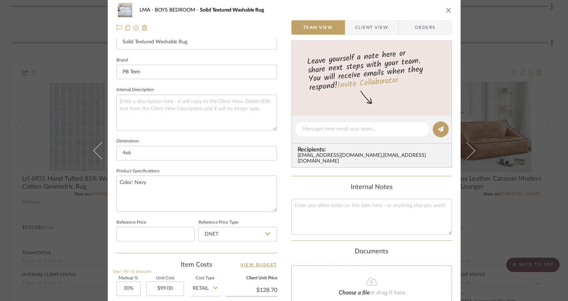
scroll to position [241, 0]
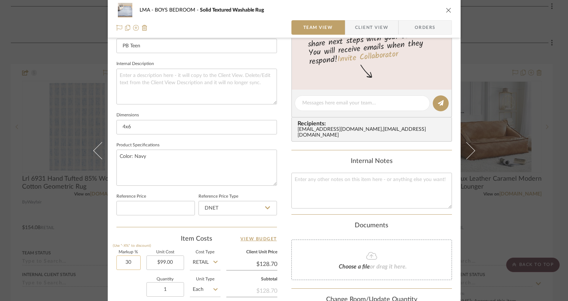
click at [127, 262] on input "30" at bounding box center [129, 263] width 24 height 14
type input "0%"
click at [126, 286] on div "Quantity 1 Unit Type Each" at bounding box center [169, 291] width 104 height 26
type input "$99.00"
click at [367, 30] on span "Client View" at bounding box center [371, 27] width 33 height 14
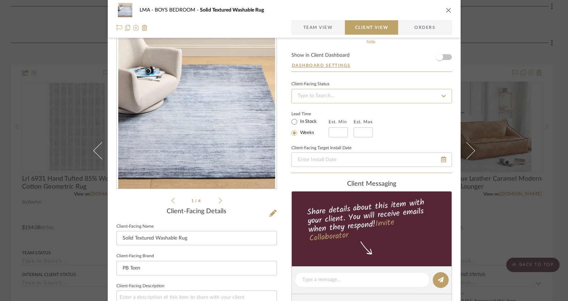
scroll to position [0, 0]
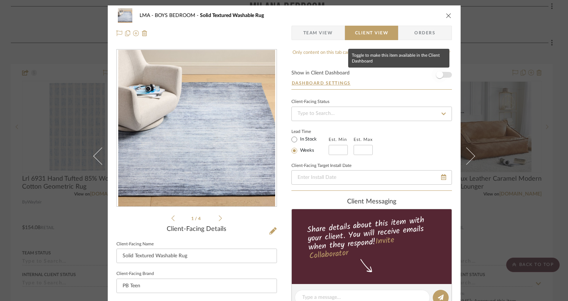
click at [437, 73] on span "button" at bounding box center [439, 74] width 7 height 7
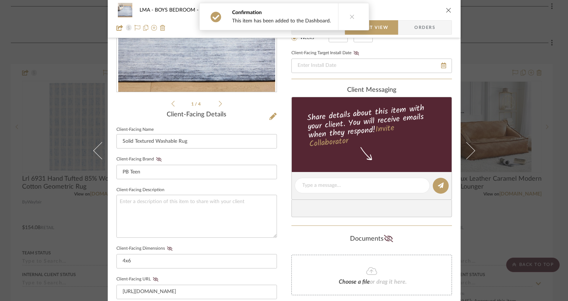
scroll to position [135, 0]
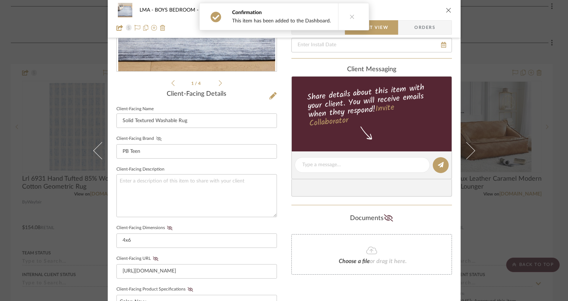
click at [157, 137] on icon at bounding box center [158, 139] width 5 height 4
click at [167, 226] on icon at bounding box center [169, 228] width 5 height 4
click at [153, 258] on icon at bounding box center [155, 259] width 5 height 4
click at [188, 288] on icon at bounding box center [190, 290] width 5 height 4
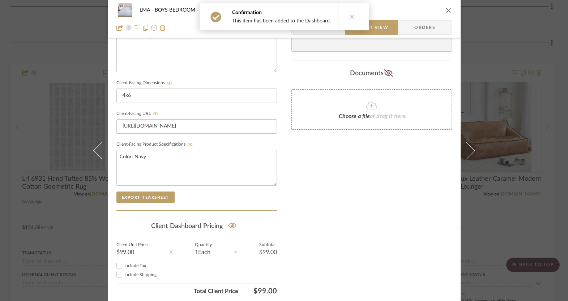
scroll to position [306, 0]
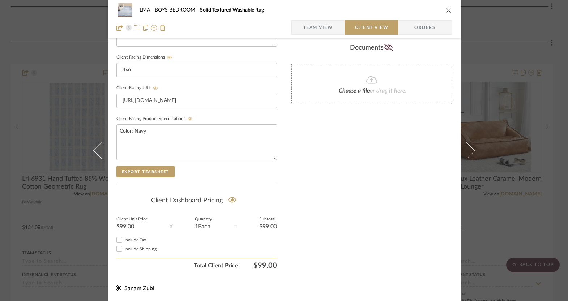
click at [292, 177] on div "Only content on this tab can share to Dashboard. Click eyeball icon to show or …" at bounding box center [372, 8] width 161 height 530
click at [448, 9] on icon "close" at bounding box center [449, 10] width 6 height 6
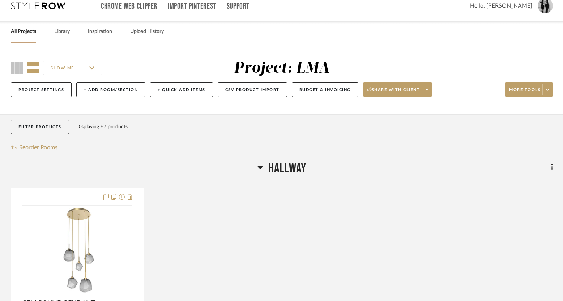
scroll to position [0, 0]
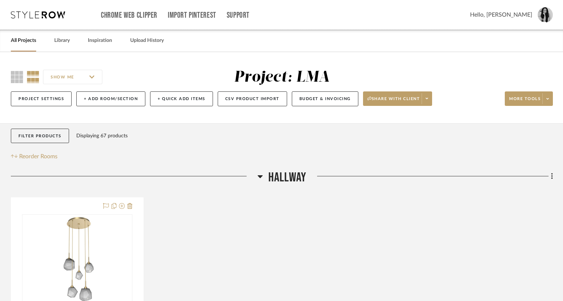
click at [27, 41] on link "All Projects" at bounding box center [23, 41] width 25 height 10
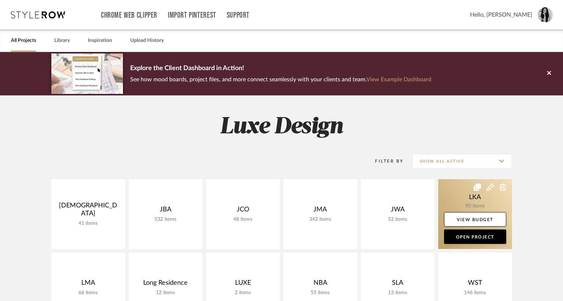
click at [461, 195] on link at bounding box center [476, 214] width 74 height 70
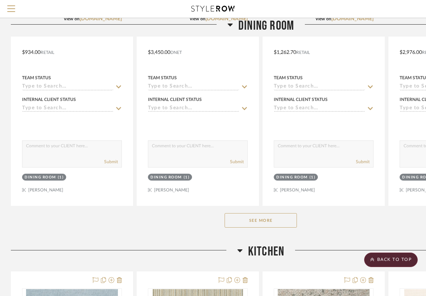
scroll to position [292, 0]
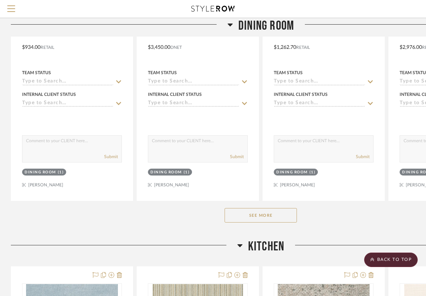
click at [259, 212] on button "See More" at bounding box center [261, 215] width 72 height 14
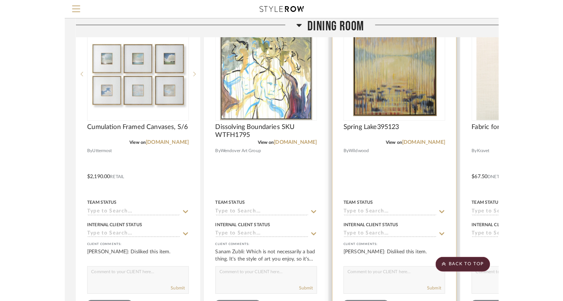
scroll to position [1094, 0]
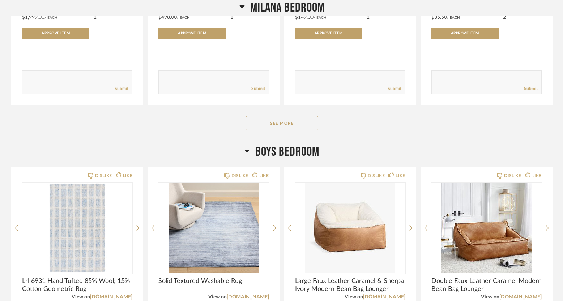
scroll to position [1486, 0]
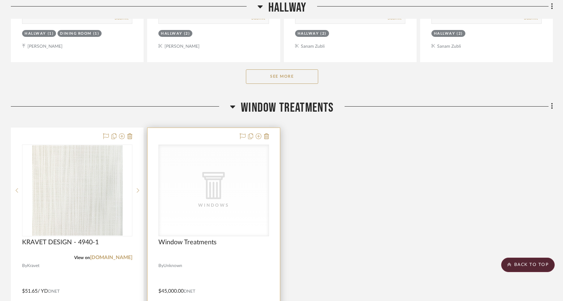
scroll to position [1321, 0]
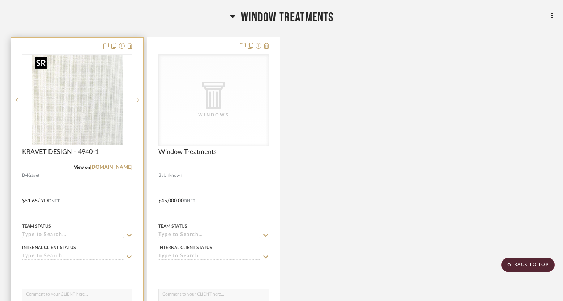
click at [110, 122] on div at bounding box center [77, 100] width 110 height 92
click at [109, 122] on img "0" at bounding box center [77, 100] width 90 height 90
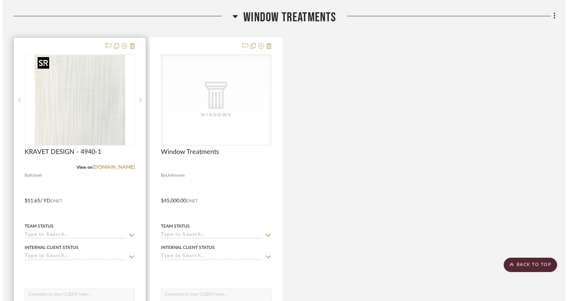
scroll to position [0, 0]
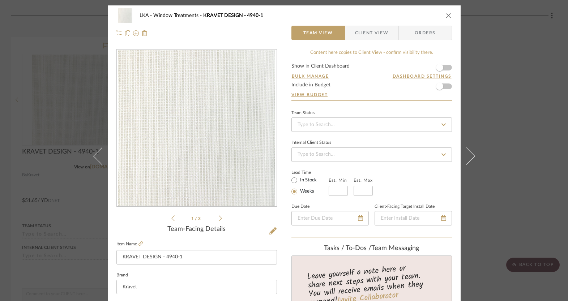
click at [374, 37] on span "Client View" at bounding box center [371, 33] width 33 height 14
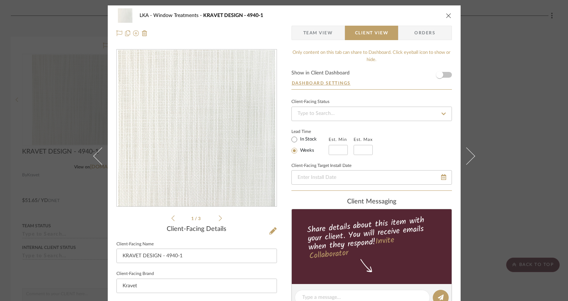
click at [322, 31] on span "Team View" at bounding box center [319, 33] width 30 height 14
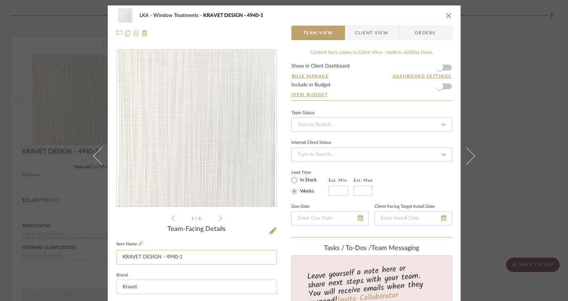
drag, startPoint x: 186, startPoint y: 258, endPoint x: 123, endPoint y: 252, distance: 63.3
click at [123, 252] on input "KRAVET DESIGN - 4940-1" at bounding box center [197, 257] width 161 height 14
type input "Fabric for Roman Shades"
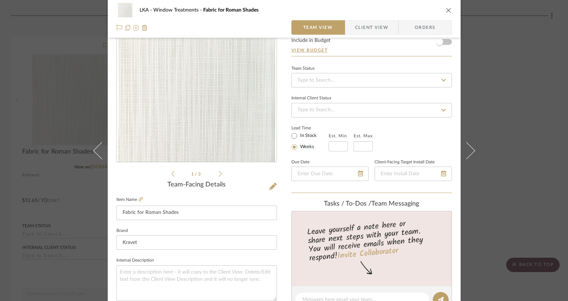
scroll to position [24, 0]
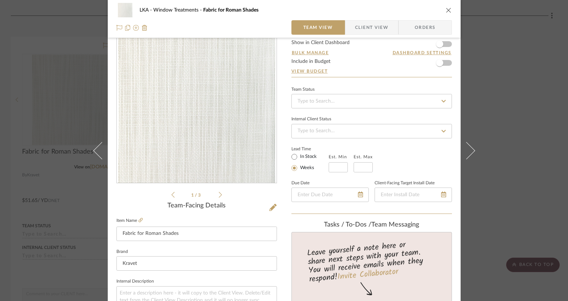
click at [359, 27] on span "Client View" at bounding box center [371, 27] width 33 height 14
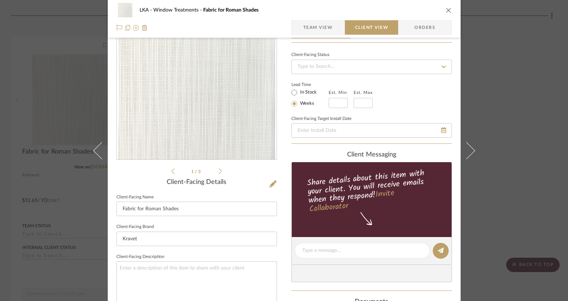
scroll to position [0, 0]
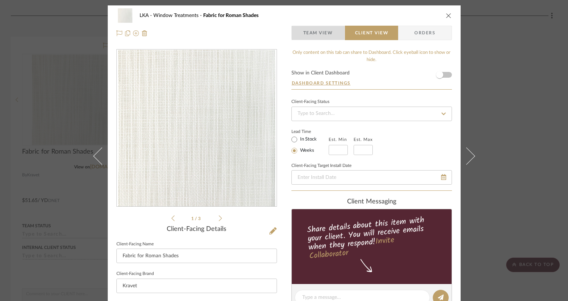
click at [304, 35] on span "Team View" at bounding box center [319, 33] width 30 height 14
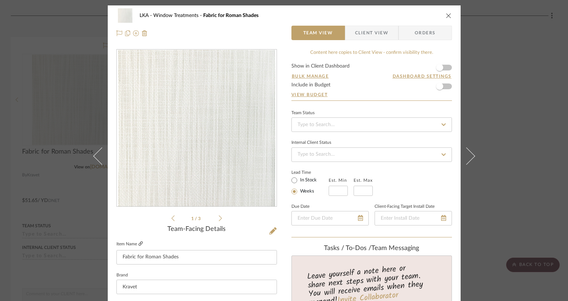
click at [139, 244] on icon at bounding box center [141, 244] width 4 height 4
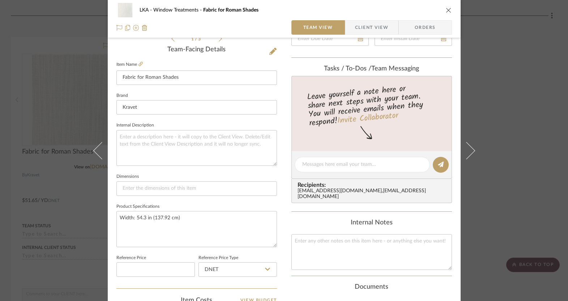
scroll to position [334, 0]
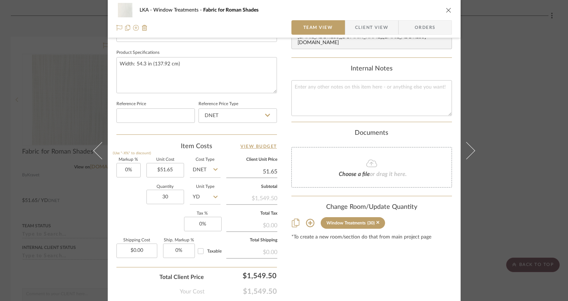
click at [264, 170] on input "51.65" at bounding box center [252, 171] width 51 height 11
click at [264, 171] on input "51.65" at bounding box center [252, 171] width 51 height 11
type input "85.00"
type input "64.57%"
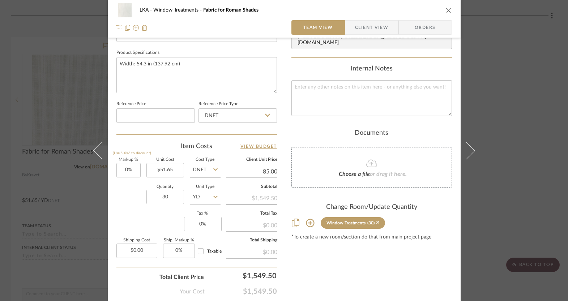
type input "$85.00"
click at [283, 175] on div "LKA Window Treatments Fabric for Roman Shades Team View Client View Orders 1 / …" at bounding box center [284, 5] width 353 height 668
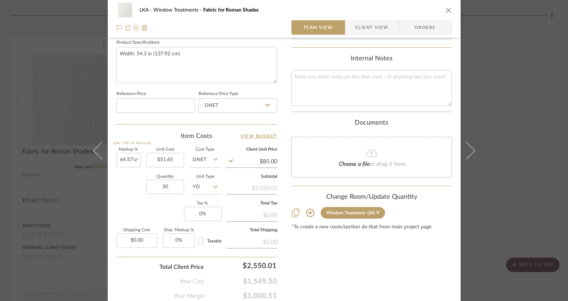
scroll to position [371, 0]
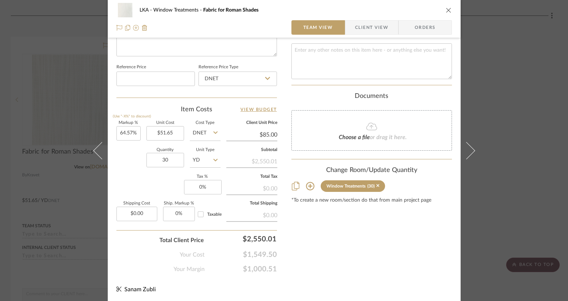
click at [363, 29] on span "Client View" at bounding box center [371, 27] width 33 height 14
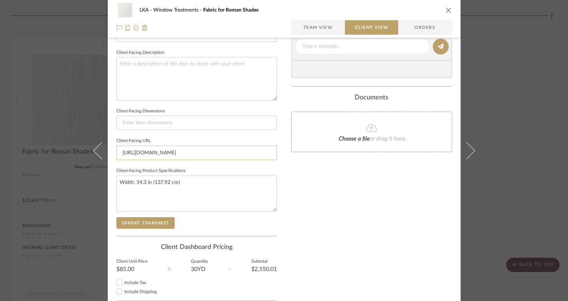
scroll to position [279, 0]
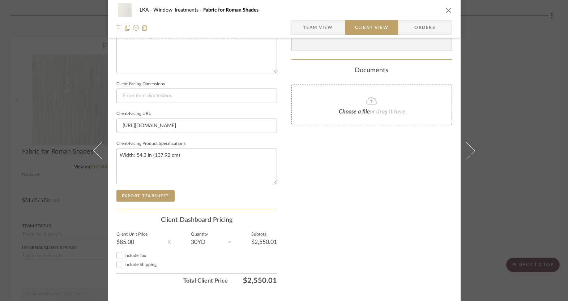
click at [320, 29] on span "Team View" at bounding box center [319, 27] width 30 height 14
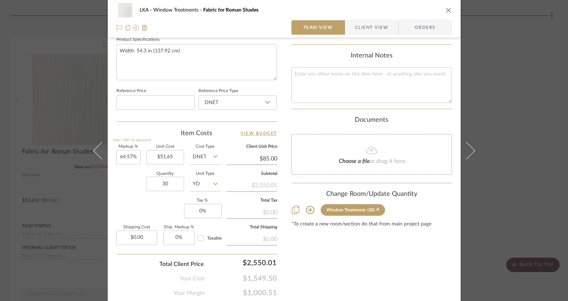
scroll to position [371, 0]
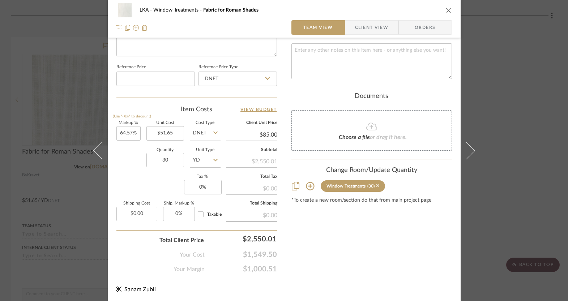
click at [449, 8] on icon "close" at bounding box center [449, 10] width 6 height 6
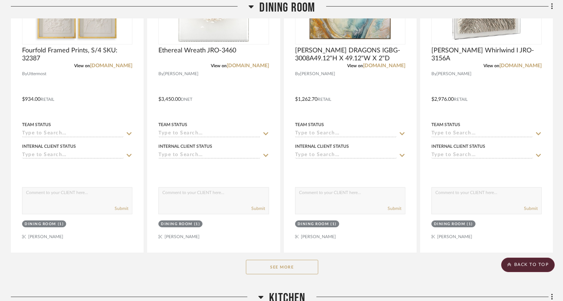
scroll to position [310, 0]
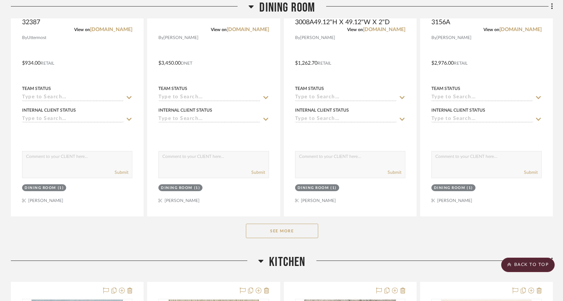
click at [262, 228] on button "See More" at bounding box center [282, 231] width 72 height 14
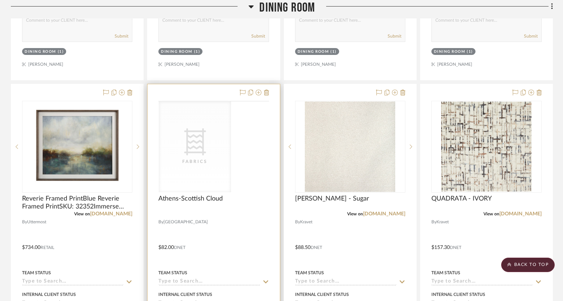
scroll to position [452, 0]
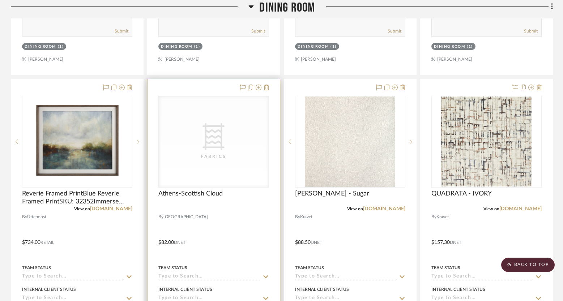
click at [203, 151] on div "CategoryIconFabric Created with Sketch. Fabrics" at bounding box center [214, 141] width 110 height 91
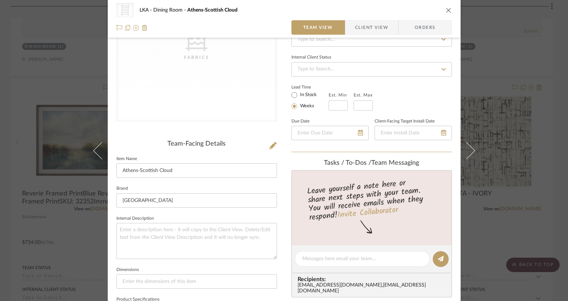
scroll to position [0, 0]
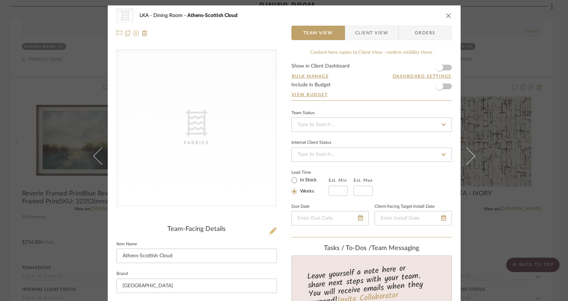
click at [270, 230] on icon at bounding box center [273, 231] width 7 height 7
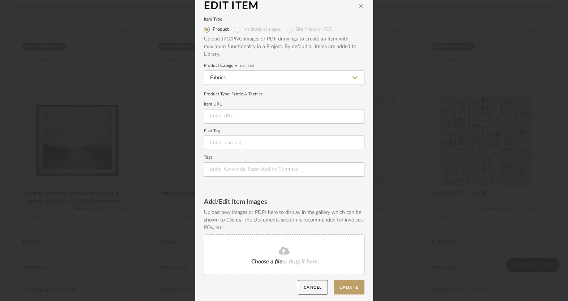
scroll to position [10, 0]
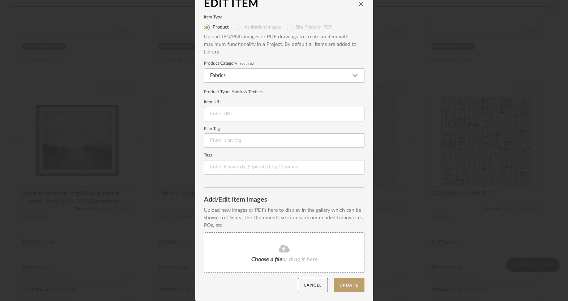
click at [232, 250] on div "Choose a file or drag it here." at bounding box center [284, 253] width 161 height 41
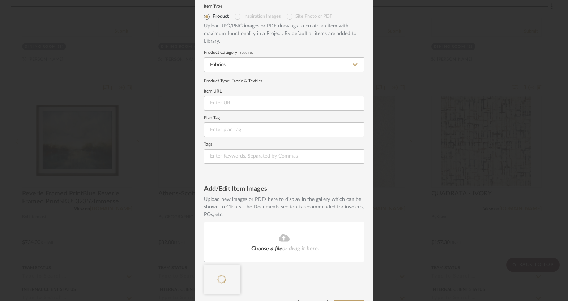
scroll to position [43, 0]
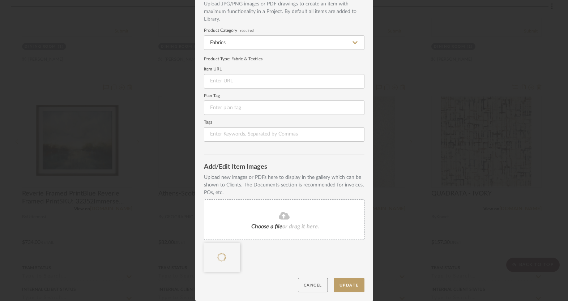
click at [305, 287] on button "Cancel" at bounding box center [313, 285] width 30 height 15
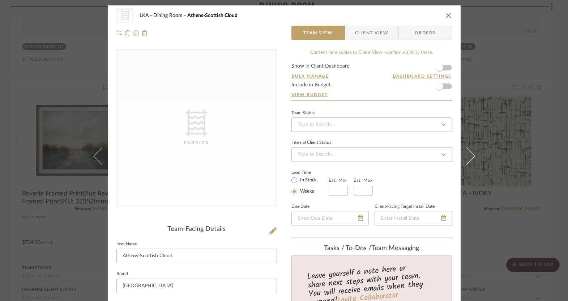
click at [179, 255] on input "Athens-Scottish Cloud" at bounding box center [197, 256] width 161 height 14
click at [272, 230] on icon at bounding box center [273, 231] width 7 height 7
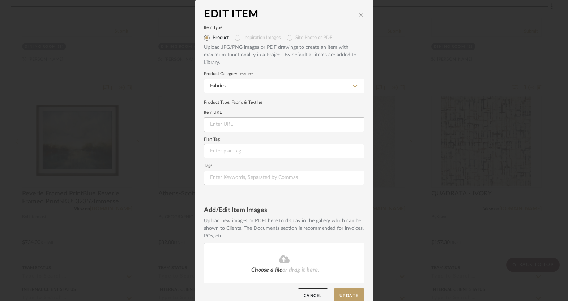
click at [303, 267] on span "or drag it here." at bounding box center [301, 270] width 37 height 6
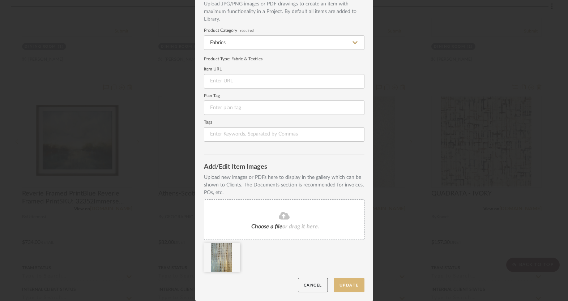
click at [344, 288] on button "Update" at bounding box center [349, 285] width 31 height 15
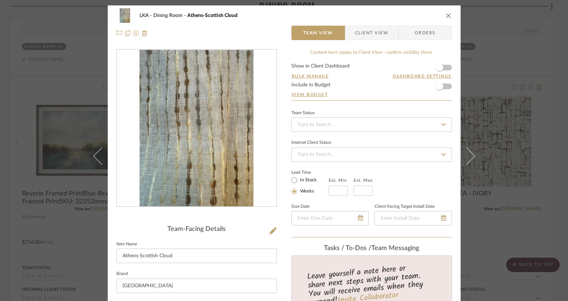
click at [448, 16] on icon "close" at bounding box center [449, 16] width 6 height 6
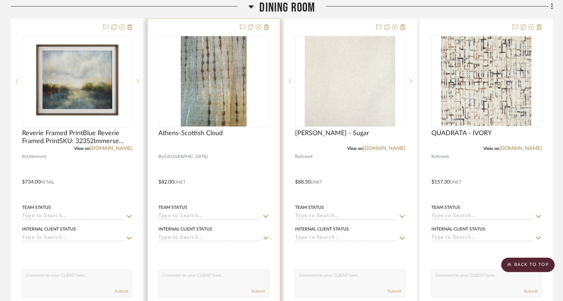
scroll to position [520, 0]
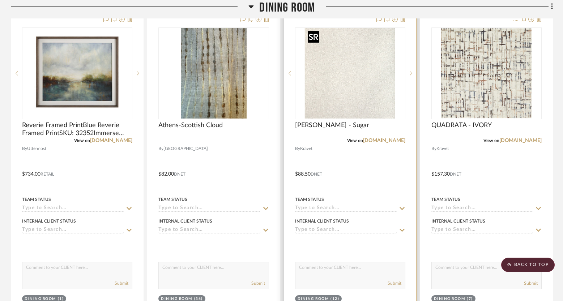
click at [343, 97] on img "0" at bounding box center [350, 73] width 90 height 90
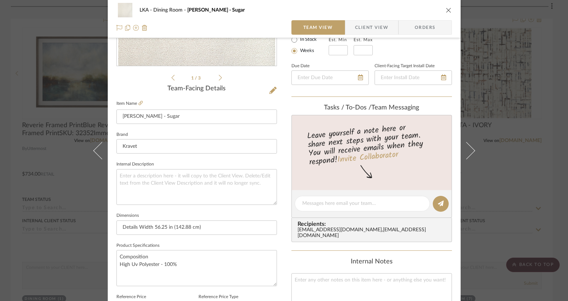
scroll to position [136, 0]
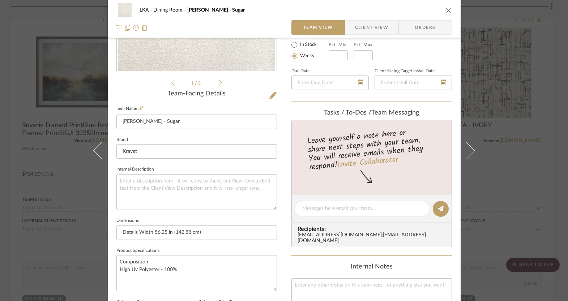
click at [448, 11] on icon "close" at bounding box center [449, 10] width 6 height 6
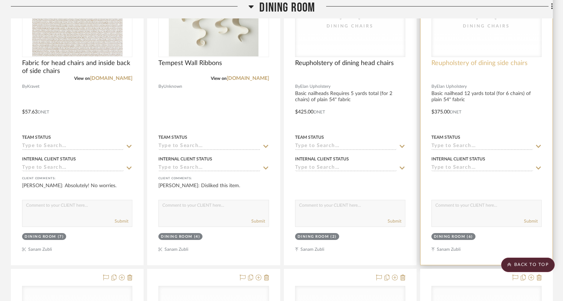
scroll to position [1521, 0]
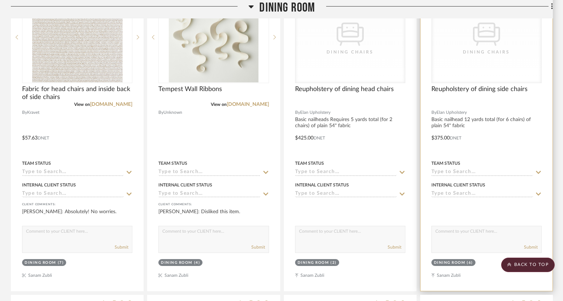
click at [477, 64] on div "CategoryIconSeating Created with Sketch. Dining Chairs" at bounding box center [487, 37] width 110 height 91
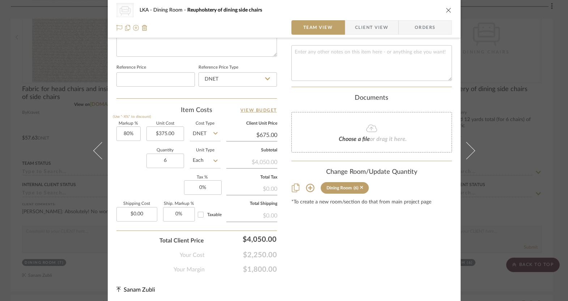
scroll to position [370, 0]
click at [447, 10] on icon "close" at bounding box center [449, 10] width 6 height 6
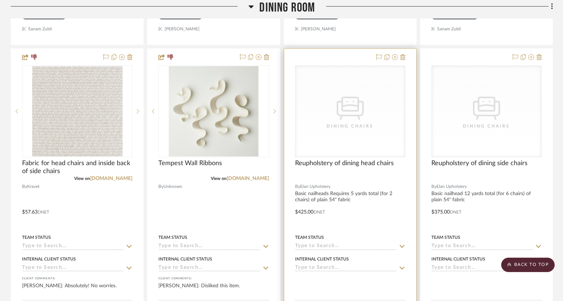
scroll to position [1427, 0]
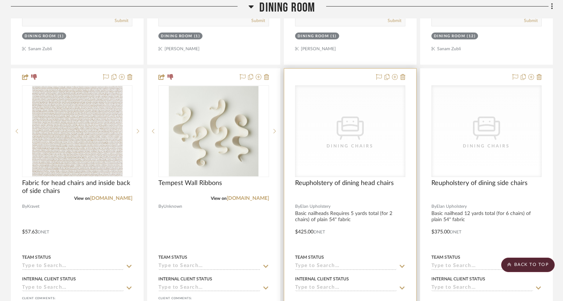
click at [346, 123] on icon "0" at bounding box center [350, 128] width 27 height 23
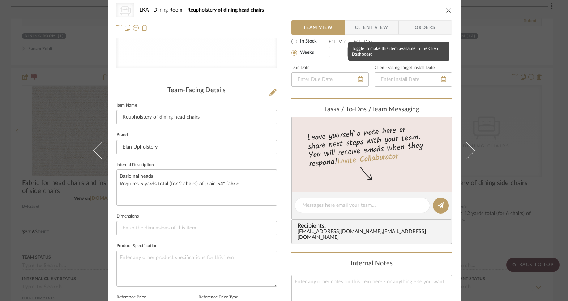
scroll to position [0, 0]
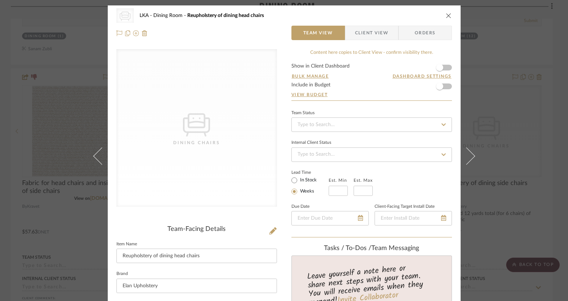
click at [446, 16] on icon "close" at bounding box center [449, 16] width 6 height 6
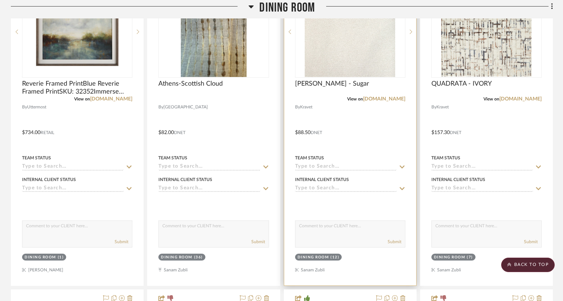
scroll to position [447, 0]
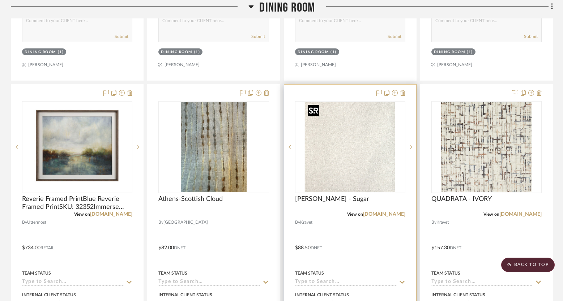
click at [385, 171] on img "0" at bounding box center [350, 147] width 90 height 90
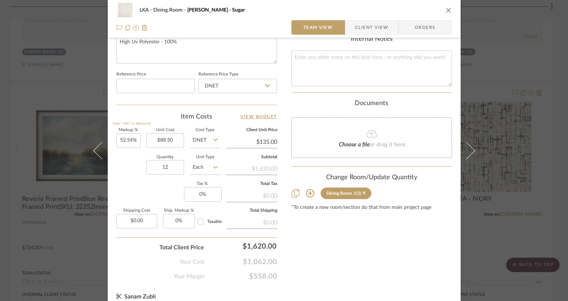
scroll to position [371, 0]
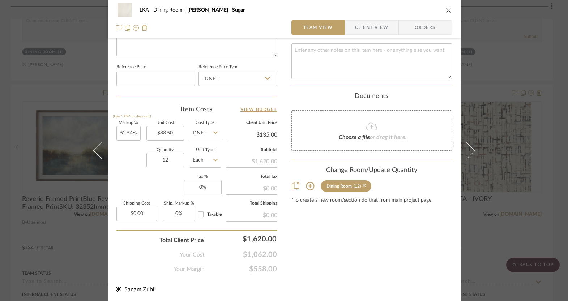
click at [449, 6] on div "LKA Dining Room [PERSON_NAME] - Sugar Team View Client View Orders" at bounding box center [284, 19] width 353 height 38
click at [447, 9] on icon "close" at bounding box center [449, 10] width 6 height 6
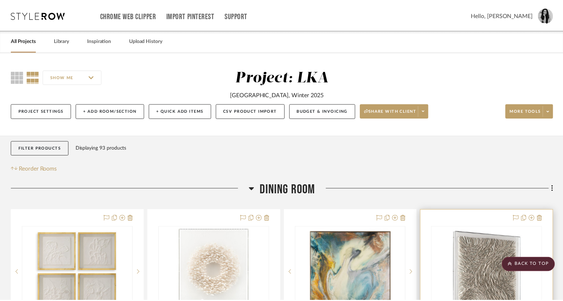
scroll to position [447, 0]
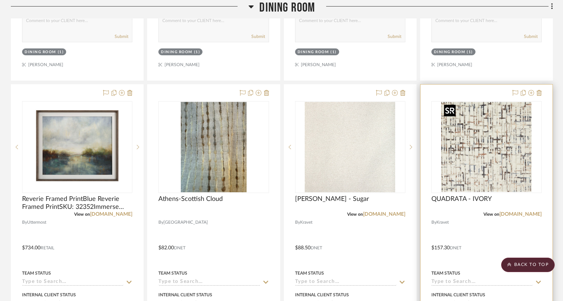
click at [0, 0] on img at bounding box center [0, 0] width 0 height 0
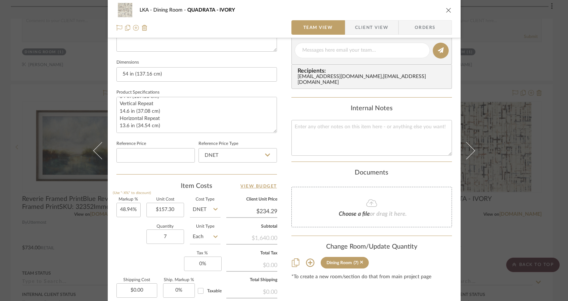
scroll to position [303, 0]
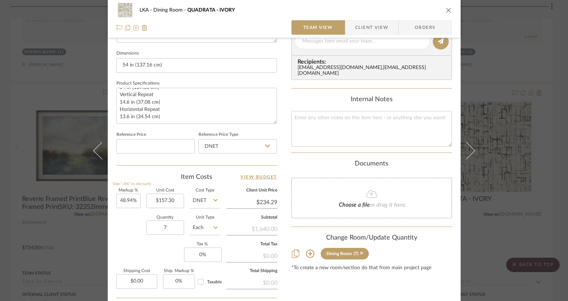
click at [447, 9] on icon "close" at bounding box center [449, 10] width 6 height 6
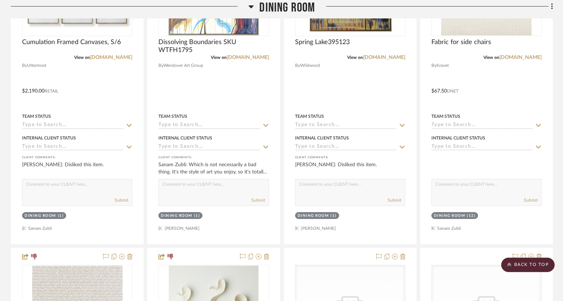
scroll to position [1490, 0]
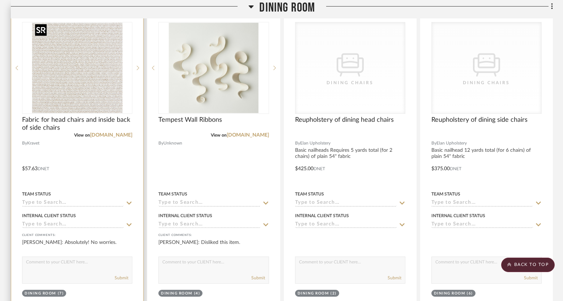
click at [0, 0] on img at bounding box center [0, 0] width 0 height 0
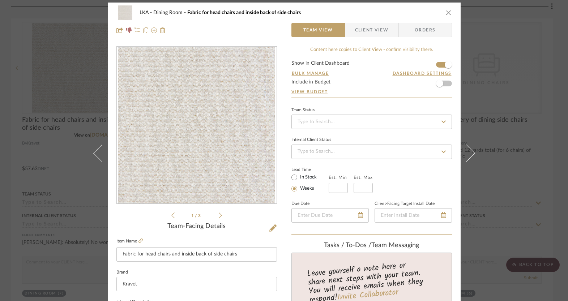
scroll to position [0, 0]
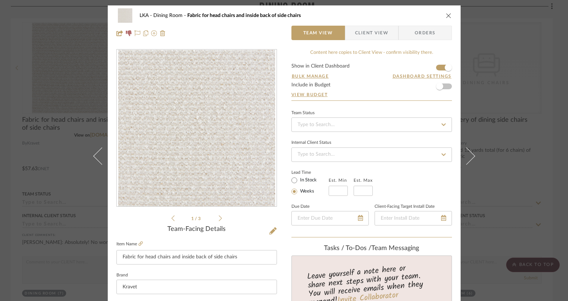
click at [446, 14] on icon "close" at bounding box center [449, 16] width 6 height 6
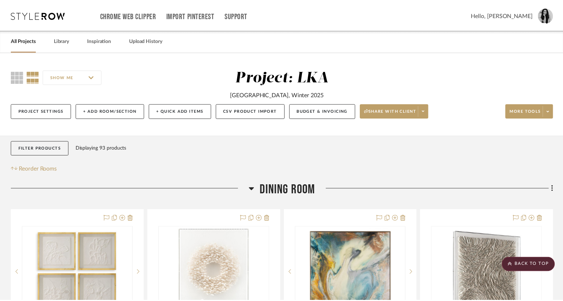
scroll to position [1490, 0]
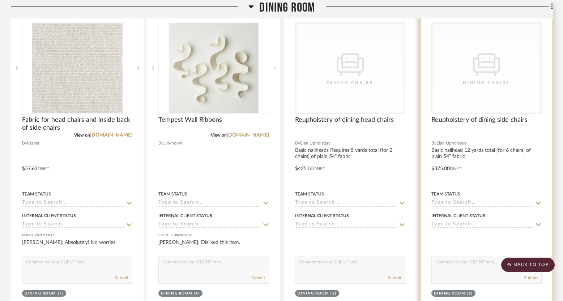
click at [457, 81] on div "Dining Chairs" at bounding box center [486, 82] width 72 height 7
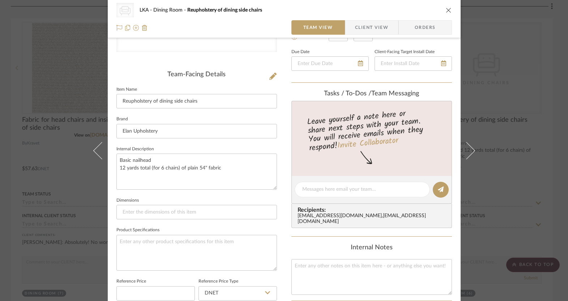
scroll to position [148, 0]
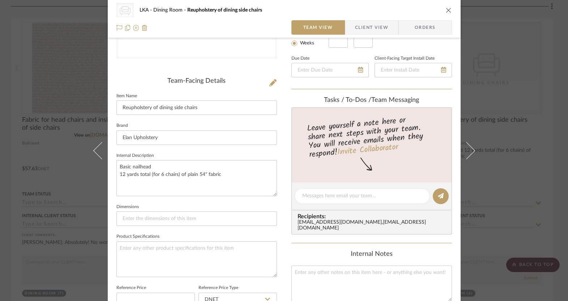
click at [446, 9] on icon "close" at bounding box center [449, 10] width 6 height 6
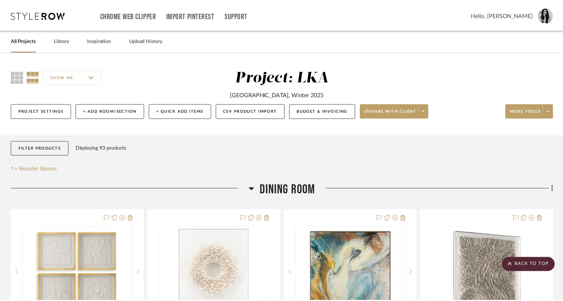
scroll to position [1490, 0]
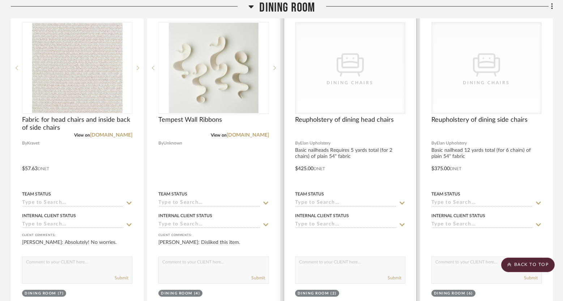
click at [371, 97] on div "CategoryIconSeating Created with Sketch. Dining Chairs" at bounding box center [351, 67] width 110 height 91
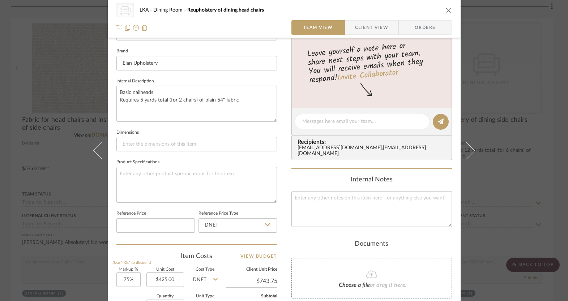
scroll to position [220, 0]
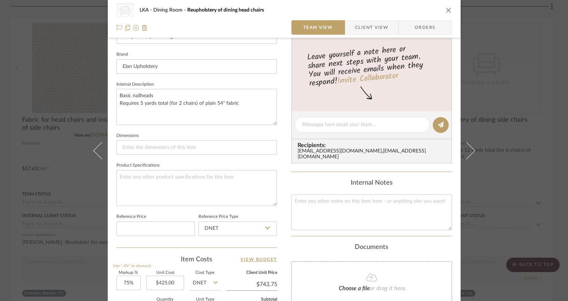
click at [447, 9] on icon "close" at bounding box center [449, 10] width 6 height 6
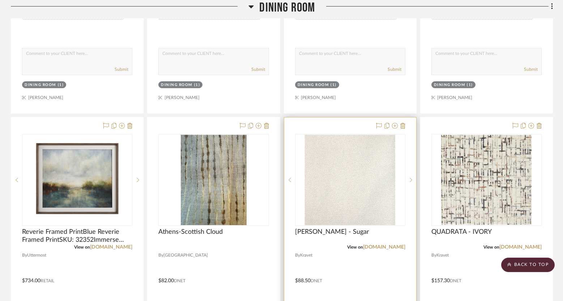
scroll to position [467, 0]
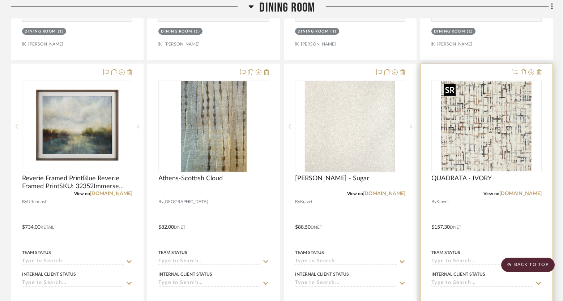
click at [469, 130] on img "0" at bounding box center [486, 126] width 90 height 90
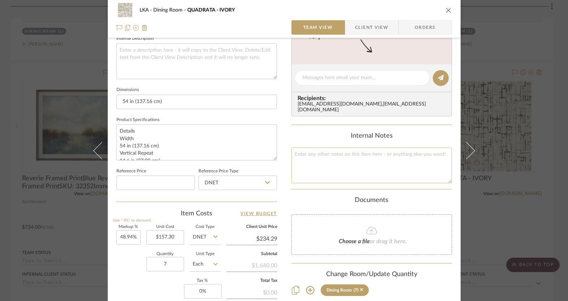
scroll to position [301, 0]
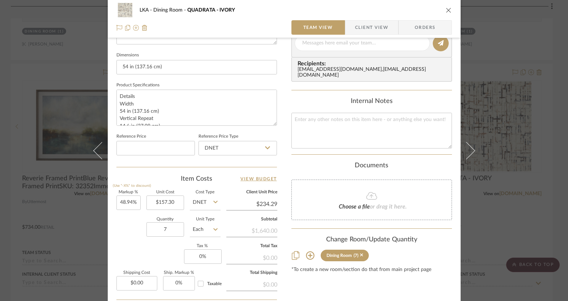
click at [446, 8] on icon "close" at bounding box center [449, 10] width 6 height 6
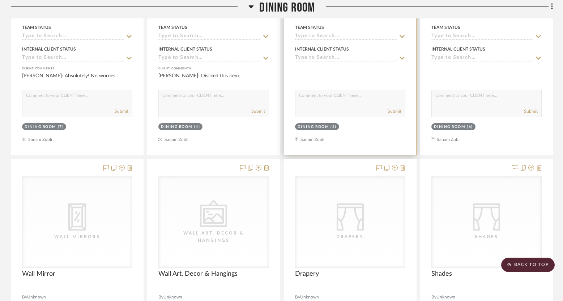
scroll to position [1414, 0]
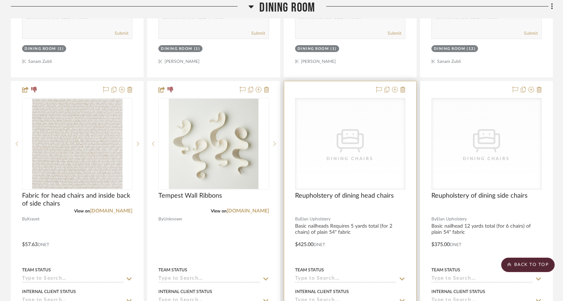
click at [390, 161] on div "CategoryIconSeating Created with Sketch. Dining Chairs" at bounding box center [351, 143] width 110 height 91
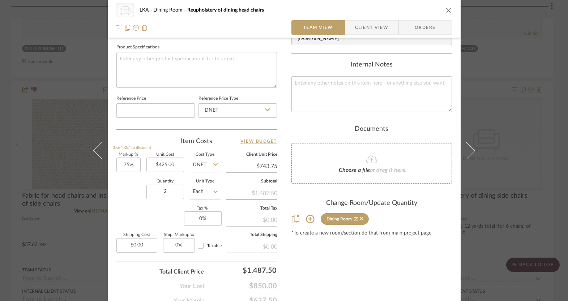
scroll to position [370, 0]
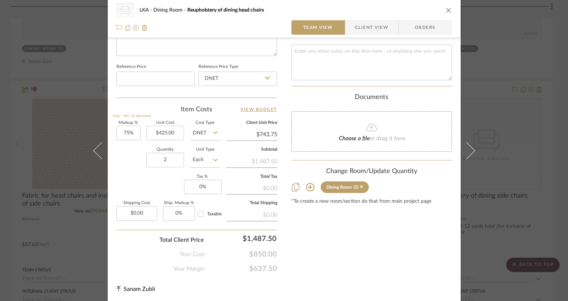
click at [446, 10] on icon "close" at bounding box center [449, 10] width 6 height 6
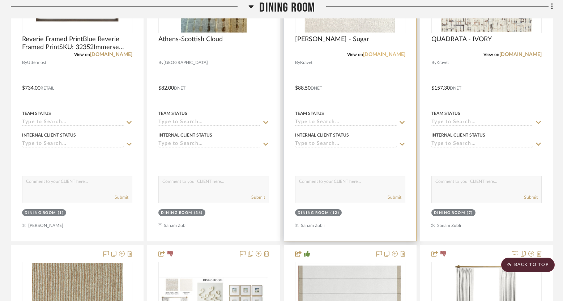
scroll to position [546, 0]
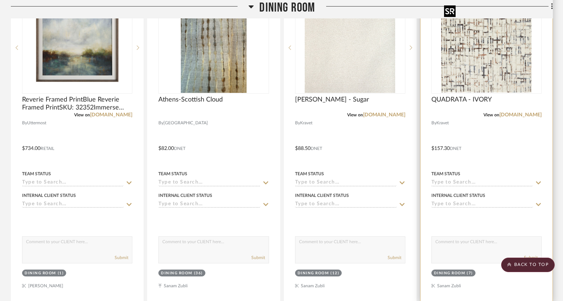
click at [484, 52] on img "0" at bounding box center [486, 48] width 90 height 90
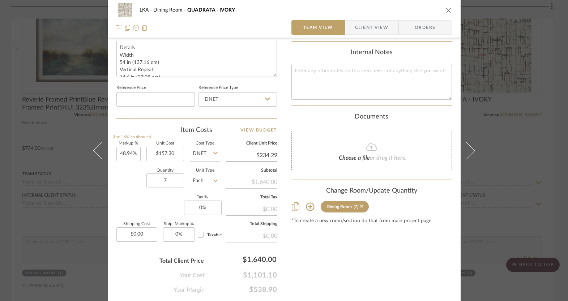
scroll to position [371, 0]
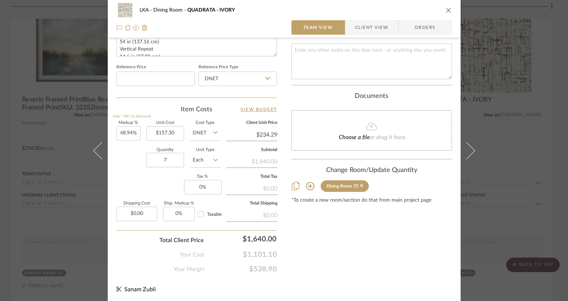
click at [447, 9] on icon "close" at bounding box center [449, 10] width 6 height 6
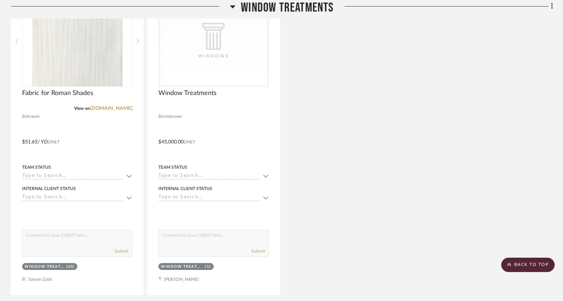
scroll to position [3239, 0]
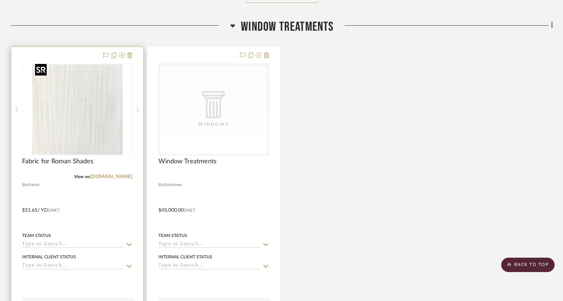
click at [104, 83] on img "0" at bounding box center [77, 109] width 90 height 90
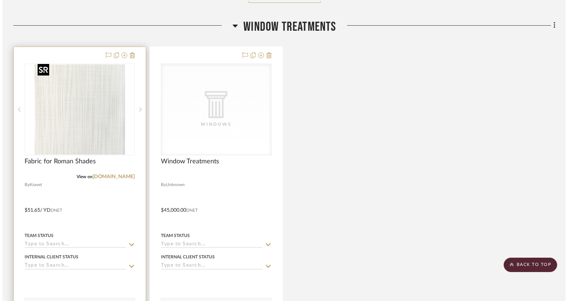
scroll to position [0, 0]
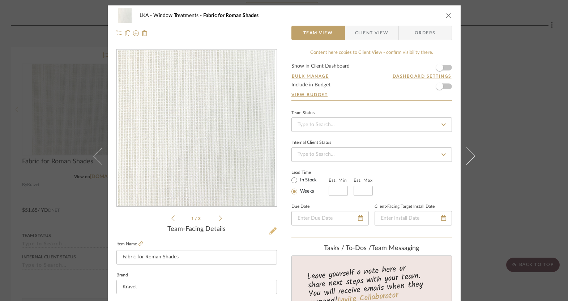
click at [270, 232] on icon at bounding box center [273, 231] width 7 height 7
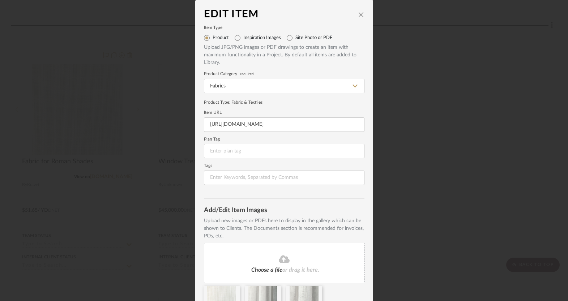
click at [360, 13] on icon "close" at bounding box center [362, 15] width 6 height 6
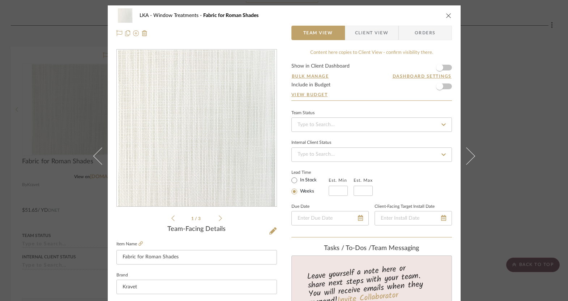
click at [446, 15] on icon "close" at bounding box center [449, 16] width 6 height 6
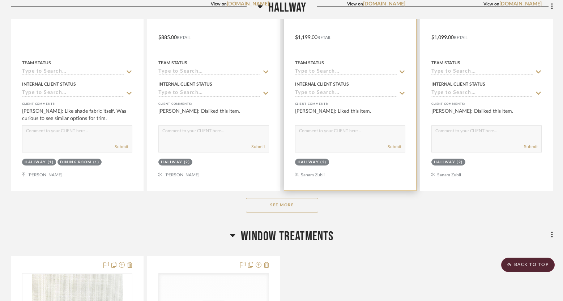
scroll to position [3084, 0]
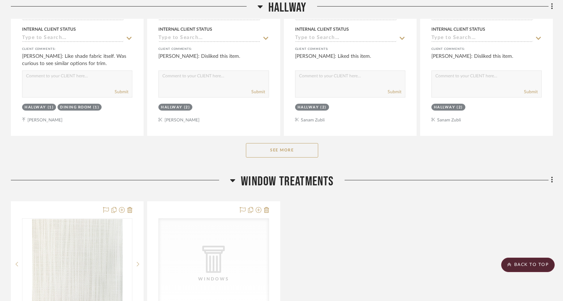
click at [294, 143] on button "See More" at bounding box center [282, 150] width 72 height 14
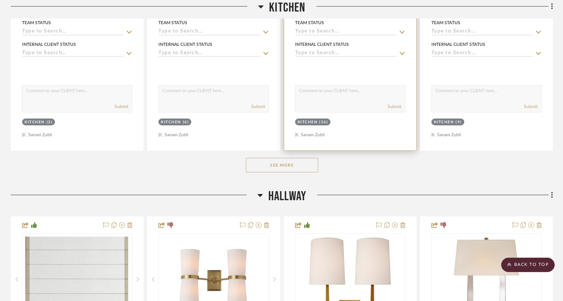
scroll to position [2767, 0]
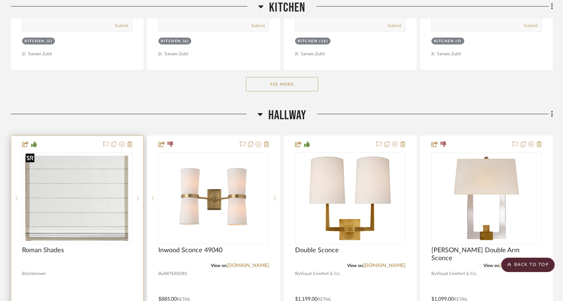
click at [73, 213] on img "0" at bounding box center [77, 198] width 109 height 90
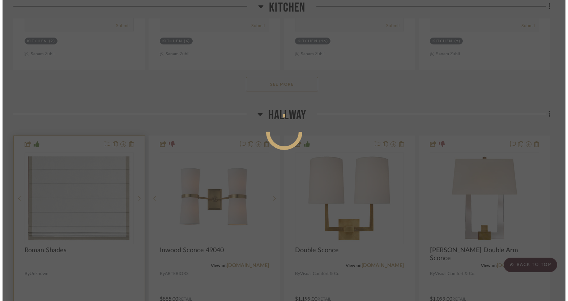
scroll to position [0, 0]
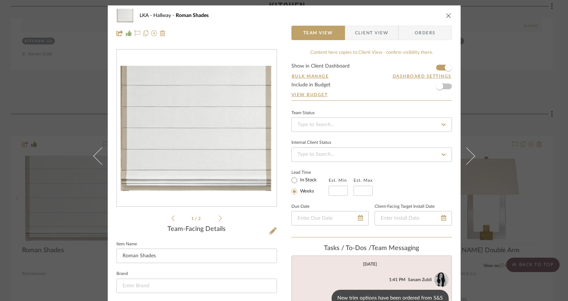
click at [219, 218] on icon at bounding box center [220, 218] width 3 height 7
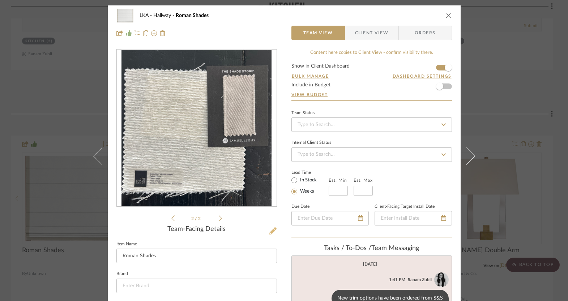
click at [270, 228] on icon at bounding box center [273, 231] width 7 height 7
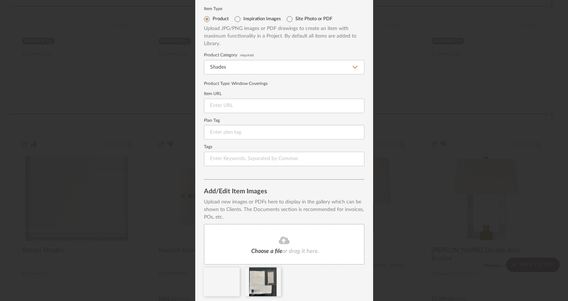
scroll to position [43, 0]
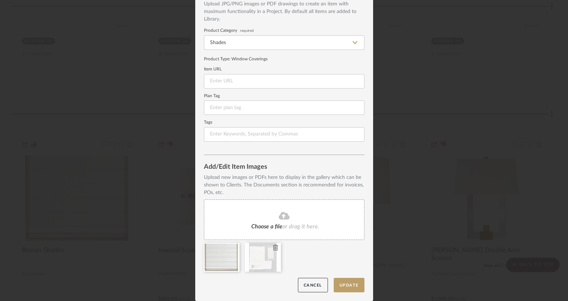
click at [273, 246] on icon at bounding box center [275, 248] width 5 height 6
click at [127, 278] on div "Edit Item Item Type Product Inspiration Images Site Photo or PDF Upload JPG/PNG…" at bounding box center [284, 150] width 568 height 301
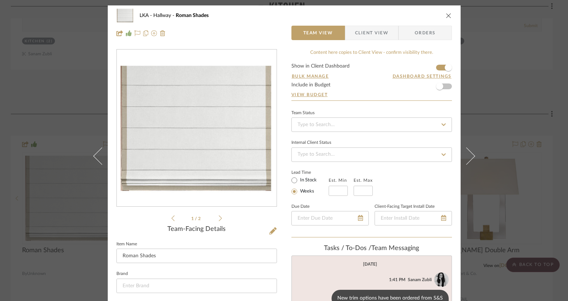
click at [446, 14] on icon "close" at bounding box center [449, 16] width 6 height 6
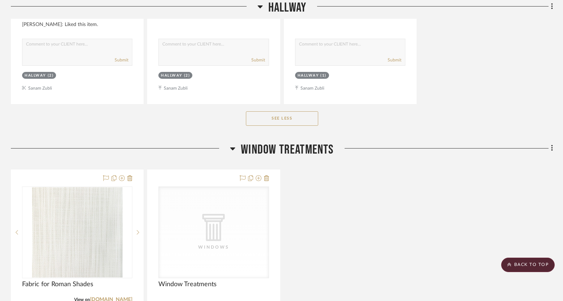
scroll to position [3437, 0]
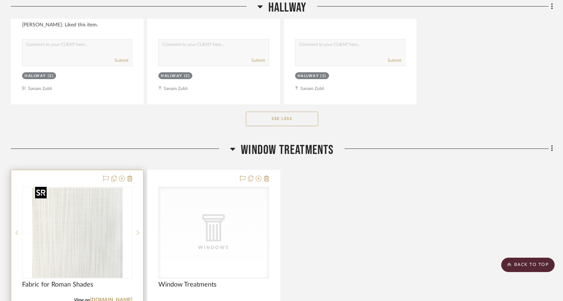
click at [106, 215] on img "0" at bounding box center [77, 233] width 90 height 90
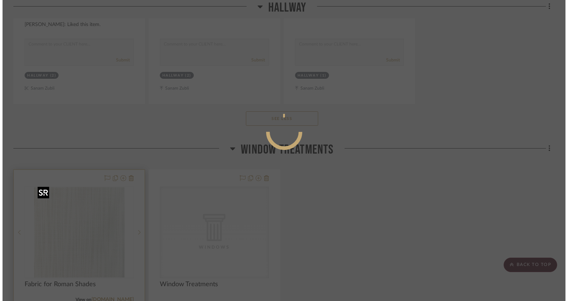
scroll to position [0, 0]
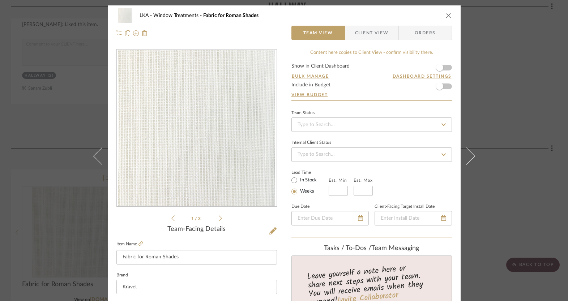
click at [448, 15] on icon "close" at bounding box center [449, 16] width 6 height 6
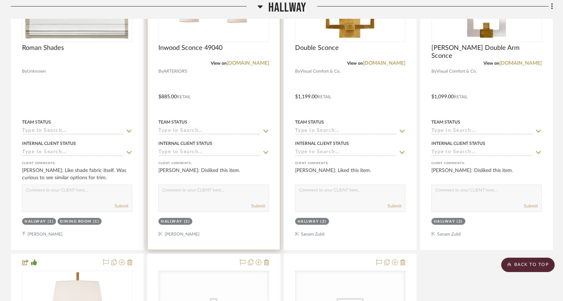
scroll to position [2840, 0]
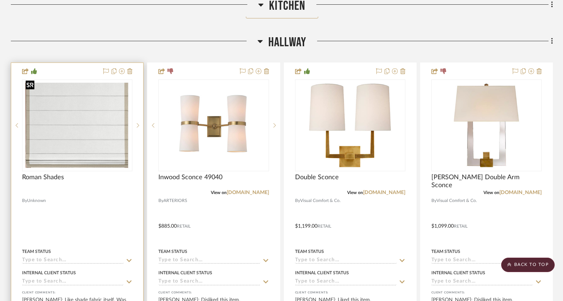
click at [85, 127] on img "0" at bounding box center [77, 125] width 109 height 90
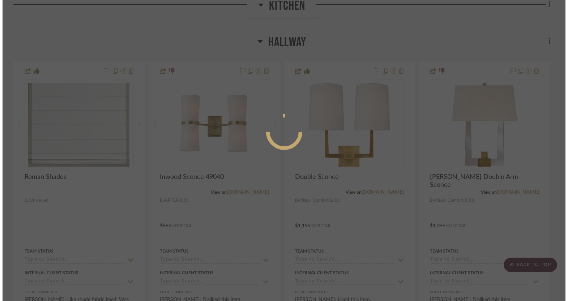
scroll to position [0, 0]
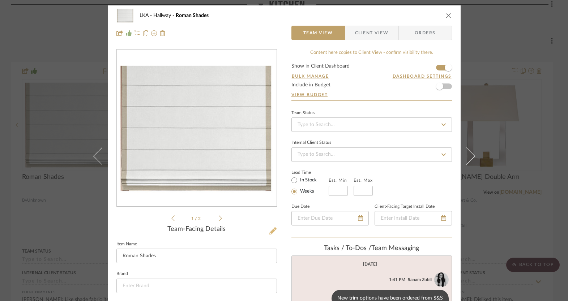
click at [270, 232] on icon at bounding box center [273, 231] width 7 height 7
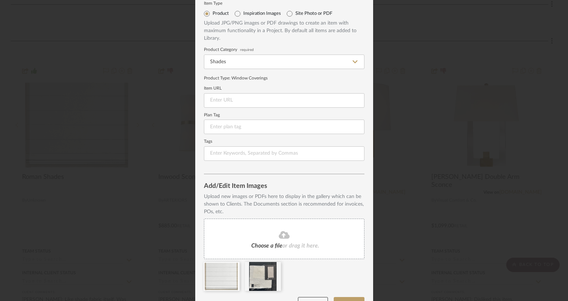
scroll to position [43, 0]
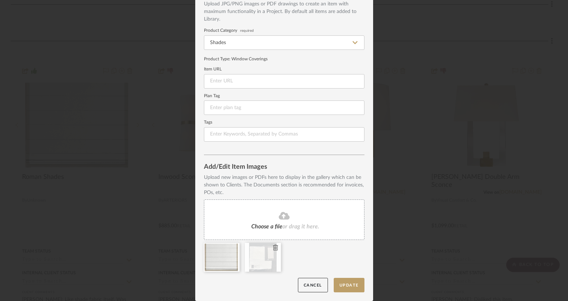
click at [265, 270] on div at bounding box center [263, 257] width 36 height 29
click at [273, 250] on icon at bounding box center [275, 248] width 5 height 6
click at [283, 228] on span "or drag it here." at bounding box center [301, 227] width 37 height 6
click at [285, 225] on span "or drag it here." at bounding box center [301, 227] width 37 height 6
click at [352, 285] on button "Update" at bounding box center [349, 285] width 31 height 15
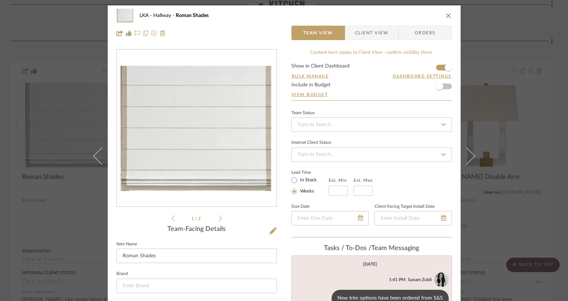
click at [219, 217] on icon at bounding box center [220, 218] width 3 height 7
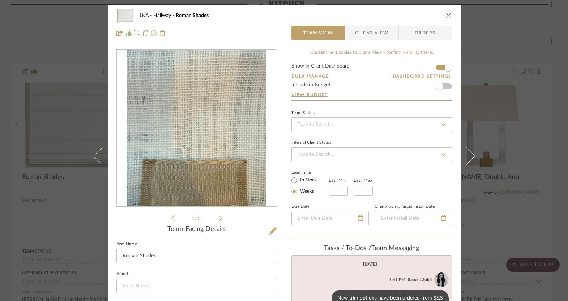
click at [446, 16] on icon "close" at bounding box center [449, 16] width 6 height 6
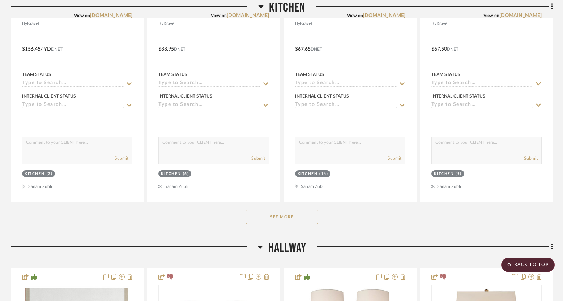
scroll to position [2797, 0]
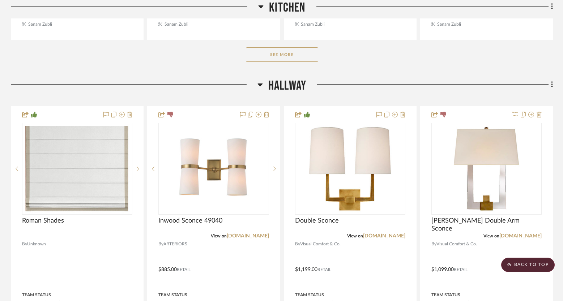
click at [298, 53] on button "See More" at bounding box center [282, 54] width 72 height 14
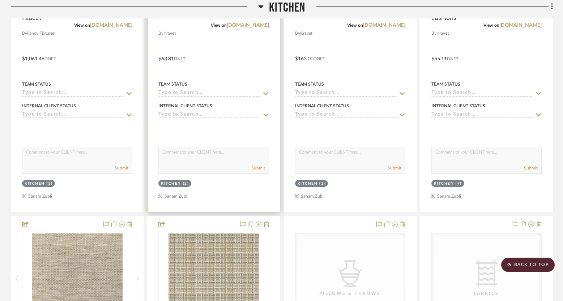
scroll to position [4082, 0]
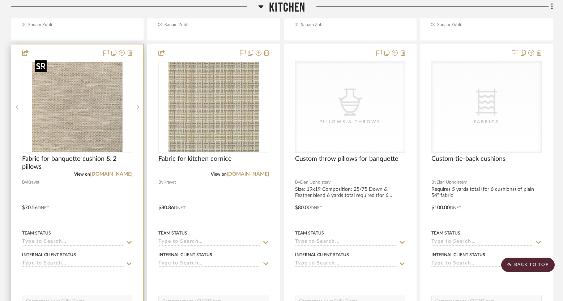
click at [0, 0] on img at bounding box center [0, 0] width 0 height 0
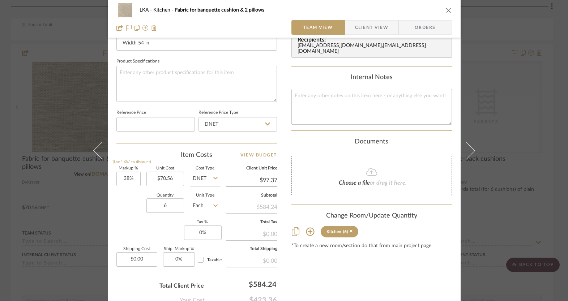
scroll to position [369, 0]
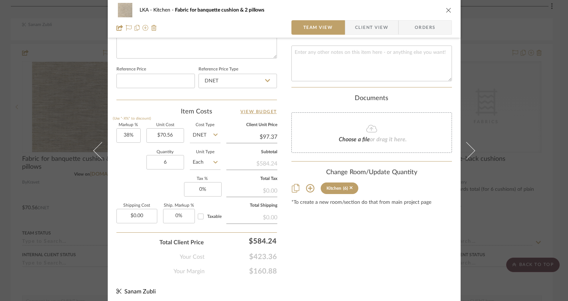
click at [446, 9] on icon "close" at bounding box center [449, 10] width 6 height 6
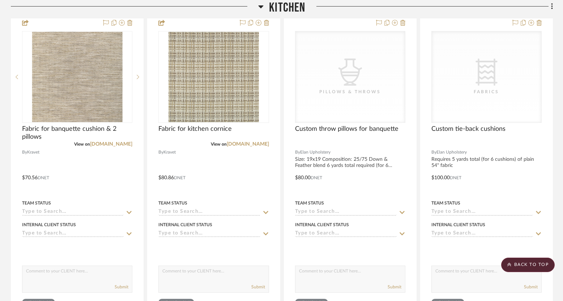
scroll to position [4159, 0]
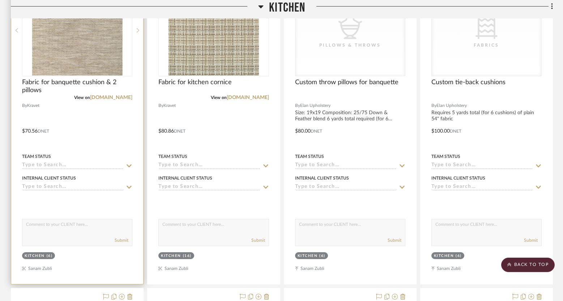
click at [84, 59] on img "0" at bounding box center [77, 30] width 90 height 90
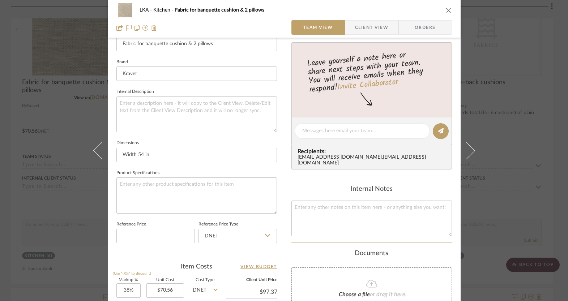
scroll to position [171, 0]
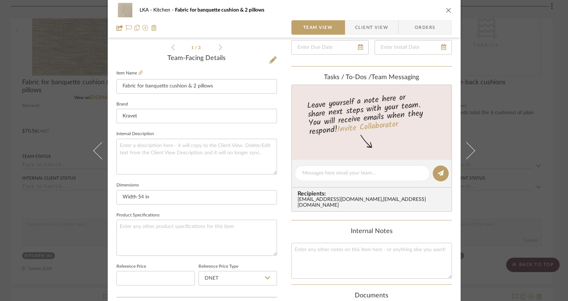
click at [448, 10] on icon "close" at bounding box center [449, 10] width 6 height 6
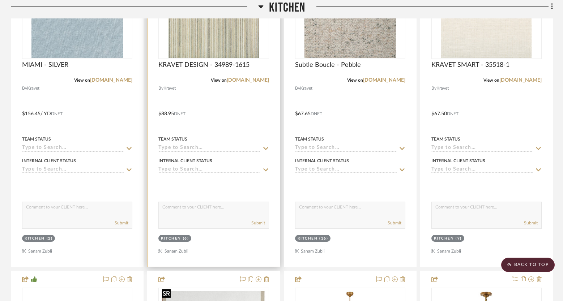
scroll to position [2383, 0]
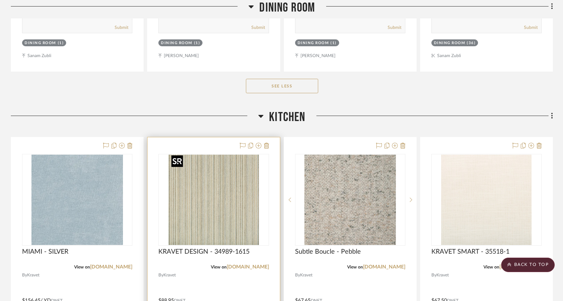
click at [203, 188] on img "0" at bounding box center [214, 200] width 90 height 90
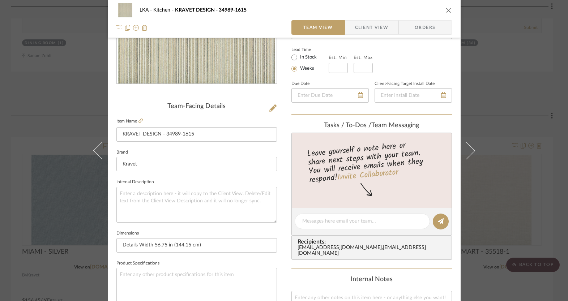
scroll to position [123, 0]
click at [380, 23] on span "Client View" at bounding box center [371, 27] width 33 height 14
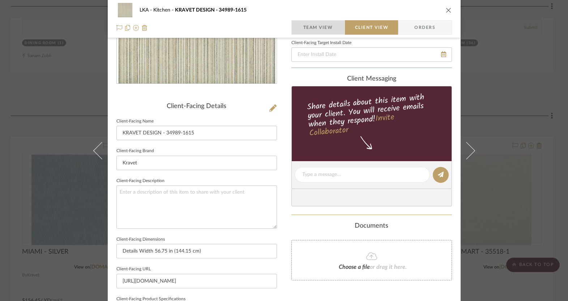
click at [327, 29] on span "Team View" at bounding box center [319, 27] width 30 height 14
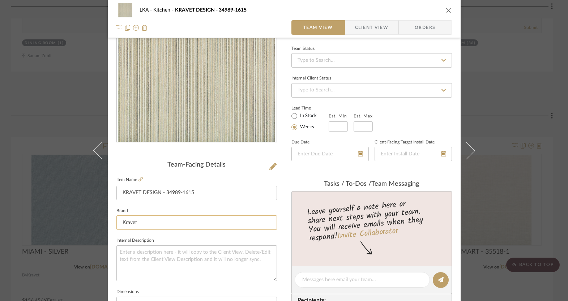
scroll to position [57, 0]
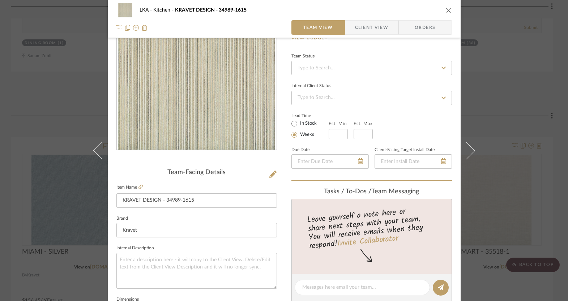
click at [448, 10] on icon "close" at bounding box center [449, 10] width 6 height 6
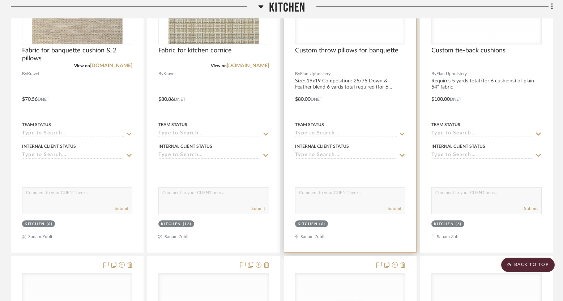
scroll to position [4167, 0]
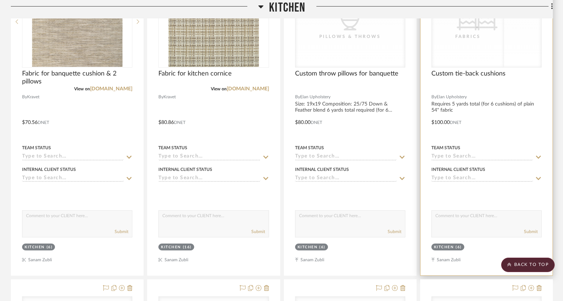
click at [491, 47] on div "CategoryIconFabric Created with Sketch. Fabrics CategoryIconFabric Created with…" at bounding box center [487, 22] width 110 height 92
click at [483, 38] on div "CategoryIconFabric Created with Sketch. Fabrics" at bounding box center [487, 21] width 110 height 91
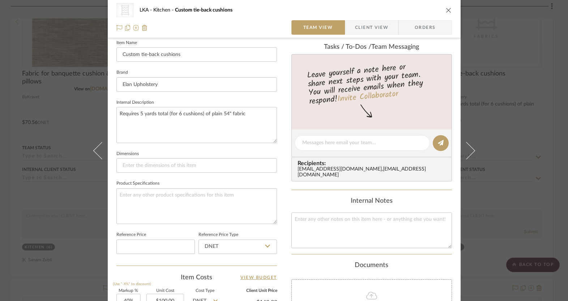
scroll to position [100, 0]
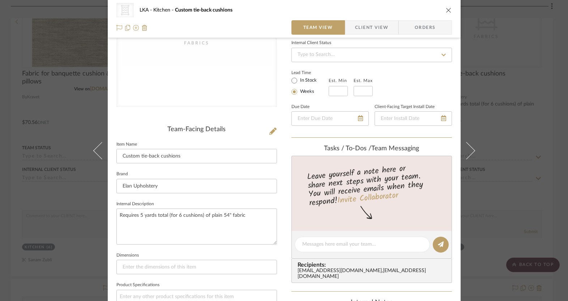
click at [448, 7] on icon "close" at bounding box center [449, 10] width 6 height 6
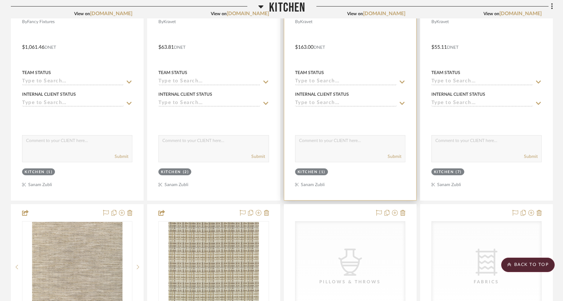
scroll to position [3750, 0]
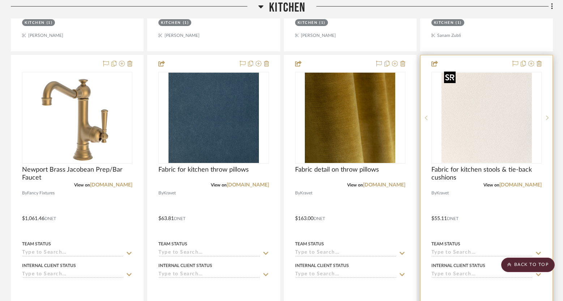
click at [489, 129] on img "0" at bounding box center [486, 118] width 90 height 90
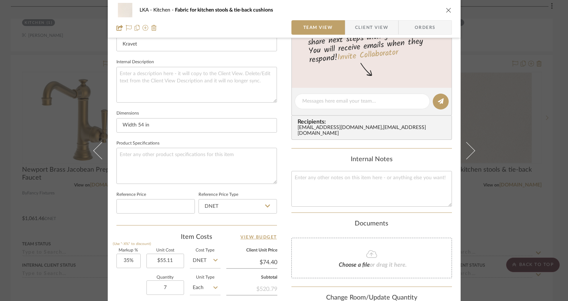
scroll to position [282, 0]
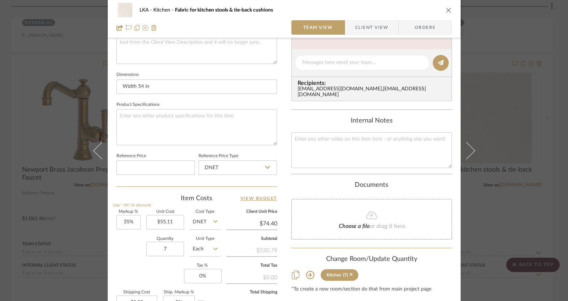
click at [446, 9] on icon "close" at bounding box center [449, 10] width 6 height 6
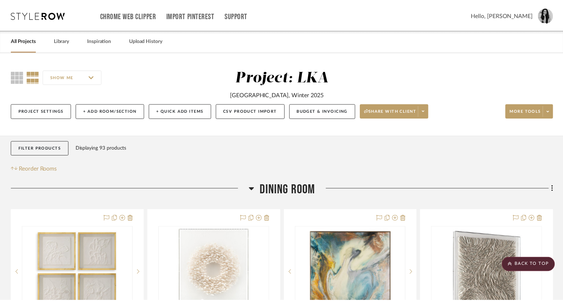
scroll to position [3750, 0]
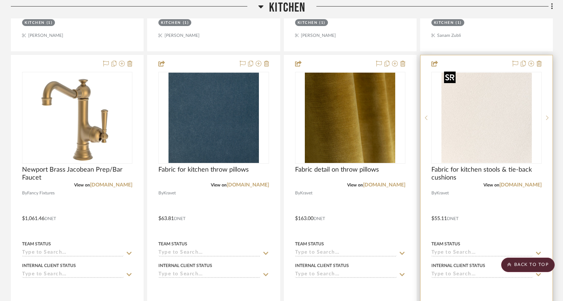
click at [472, 140] on img "0" at bounding box center [486, 118] width 90 height 90
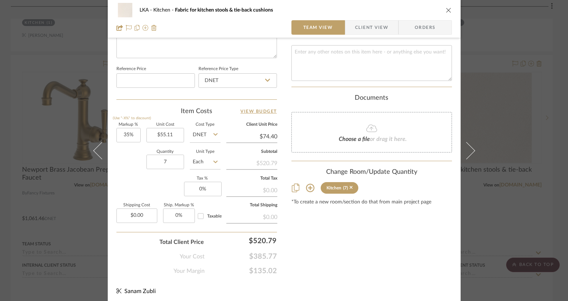
scroll to position [371, 0]
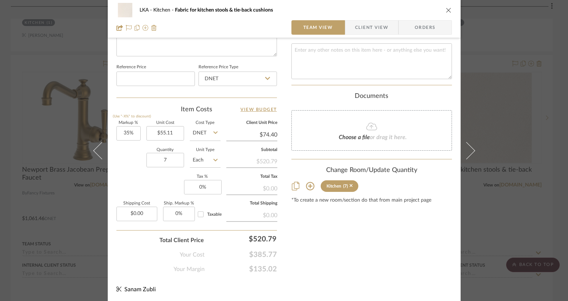
click at [447, 9] on icon "close" at bounding box center [449, 10] width 6 height 6
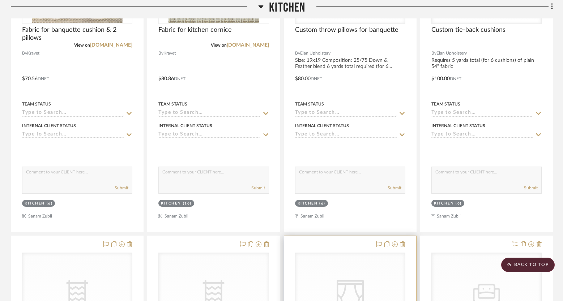
scroll to position [4319, 0]
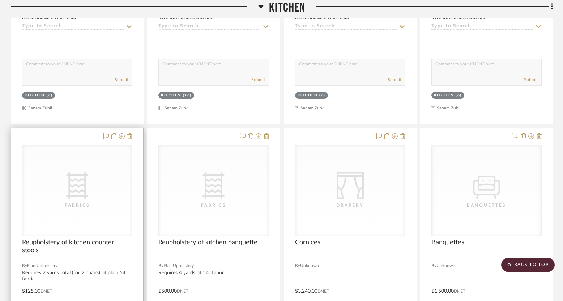
click at [72, 216] on div "CategoryIconFabric Created with Sketch. Fabrics" at bounding box center [77, 190] width 110 height 91
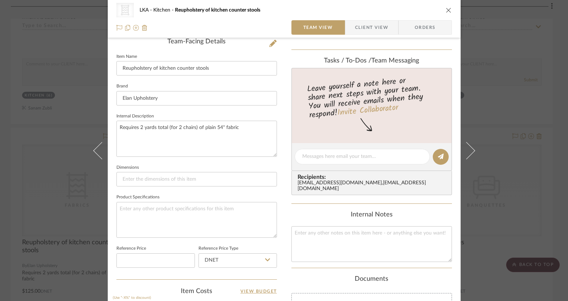
scroll to position [367, 0]
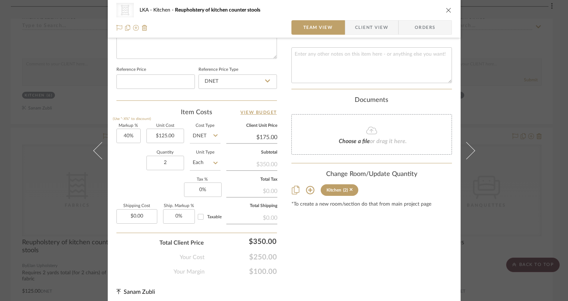
click at [449, 10] on icon "close" at bounding box center [449, 10] width 6 height 6
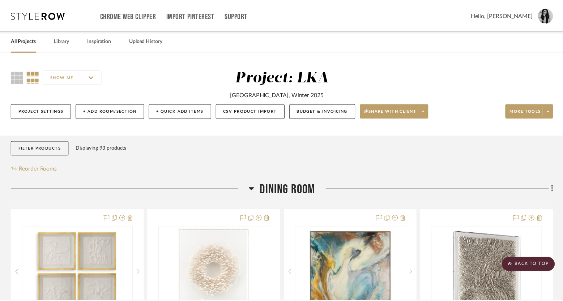
scroll to position [4319, 0]
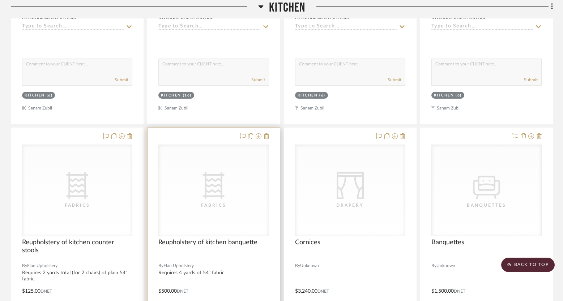
click at [208, 215] on div "CategoryIconFabric Created with Sketch. Fabrics" at bounding box center [214, 190] width 110 height 91
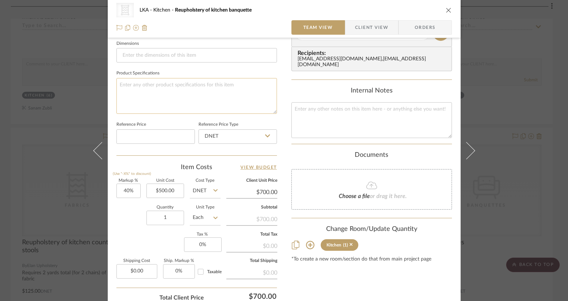
scroll to position [218, 0]
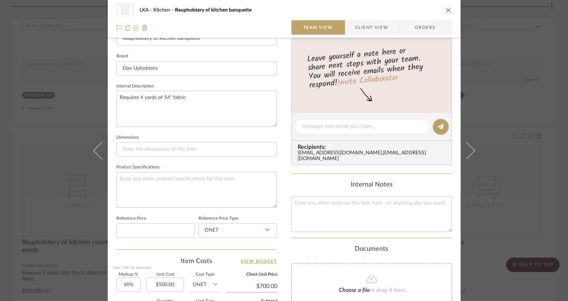
click at [446, 11] on button "close" at bounding box center [449, 10] width 7 height 7
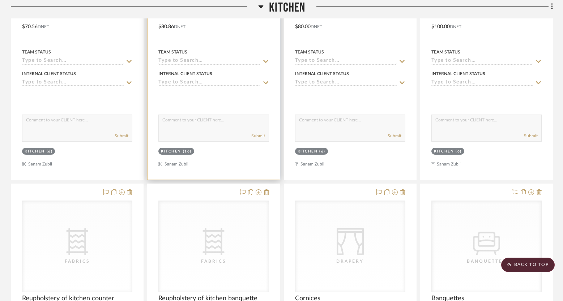
scroll to position [4171, 0]
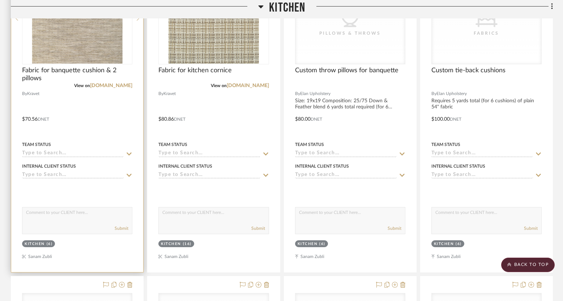
click at [78, 49] on img "0" at bounding box center [77, 18] width 90 height 90
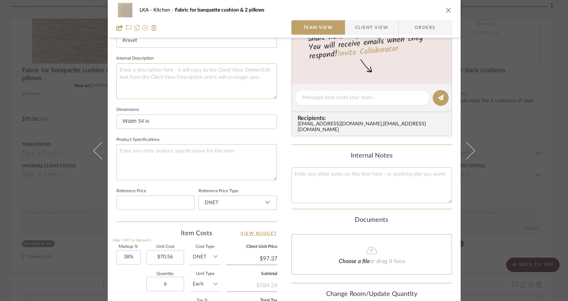
scroll to position [371, 0]
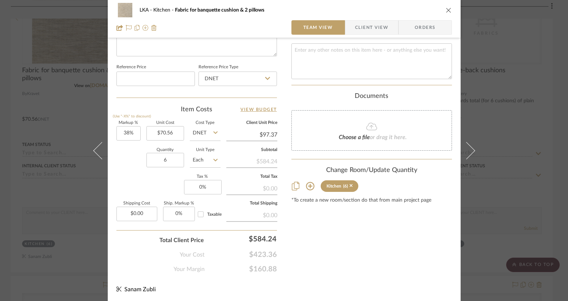
click at [447, 7] on icon "close" at bounding box center [449, 10] width 6 height 6
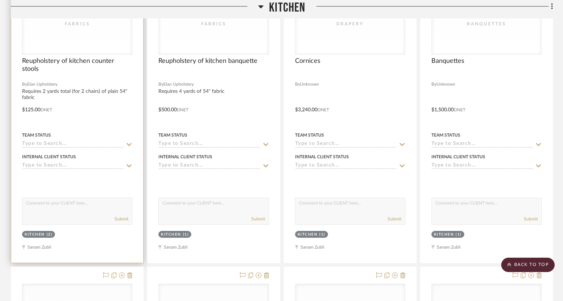
scroll to position [4436, 0]
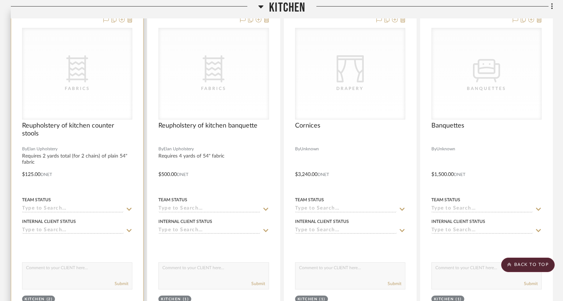
click at [95, 97] on div "CategoryIconFabric Created with Sketch. Fabrics" at bounding box center [77, 73] width 110 height 91
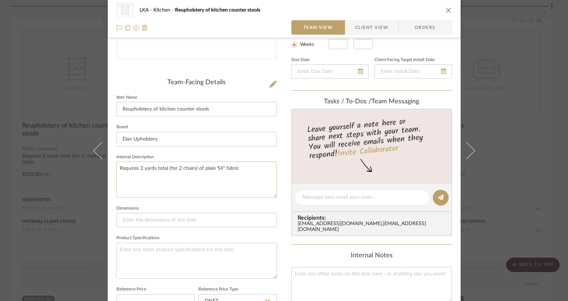
scroll to position [370, 0]
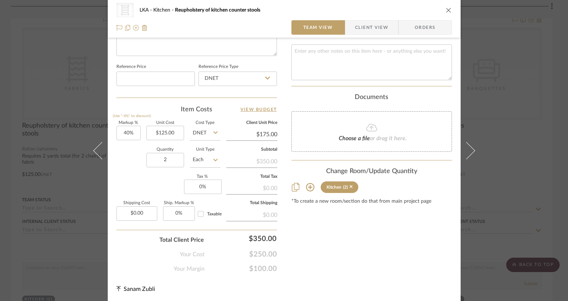
click at [446, 9] on icon "close" at bounding box center [449, 10] width 6 height 6
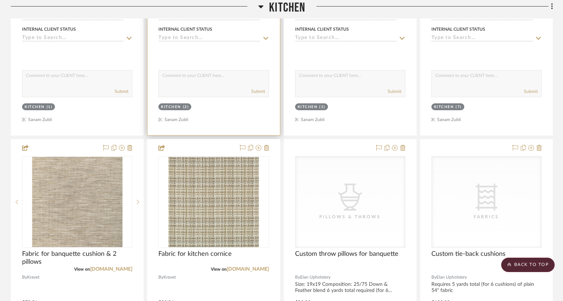
scroll to position [3990, 0]
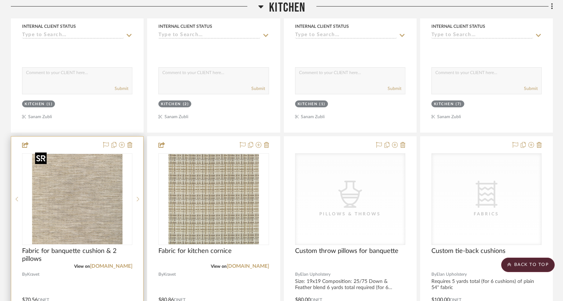
click at [62, 213] on img "0" at bounding box center [77, 199] width 90 height 90
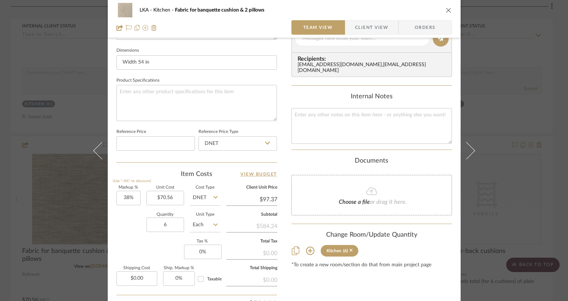
scroll to position [337, 0]
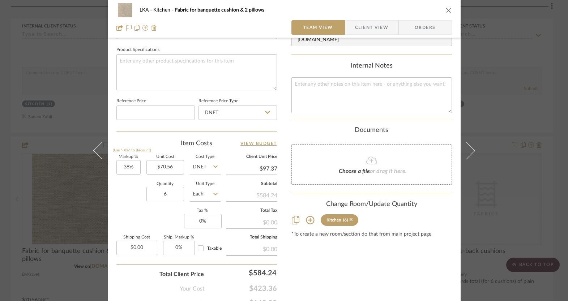
click at [446, 9] on icon "close" at bounding box center [449, 10] width 6 height 6
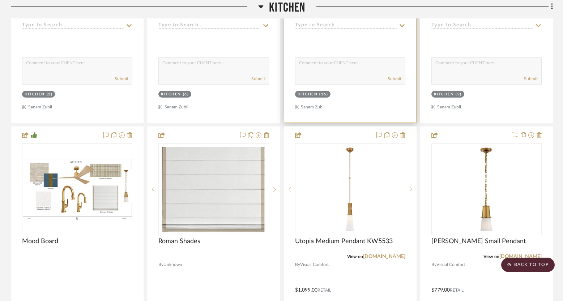
scroll to position [2483, 0]
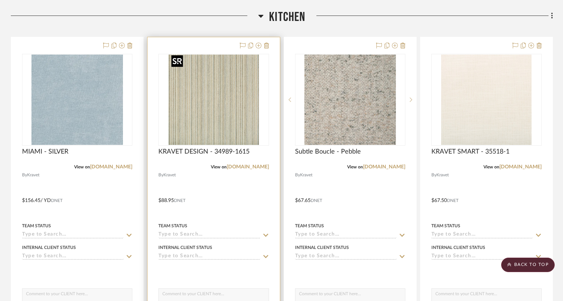
click at [192, 118] on img "0" at bounding box center [214, 100] width 90 height 90
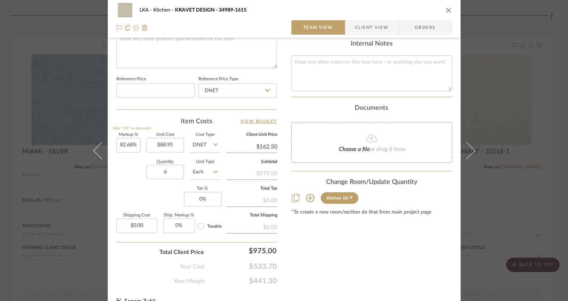
scroll to position [371, 0]
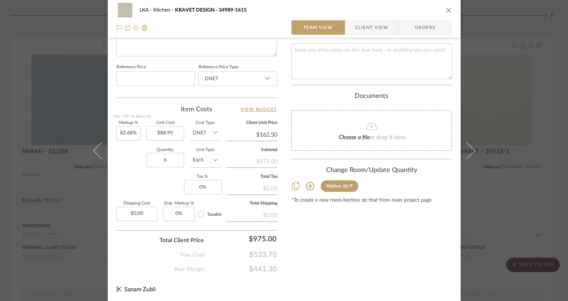
click at [447, 10] on icon "close" at bounding box center [449, 10] width 6 height 6
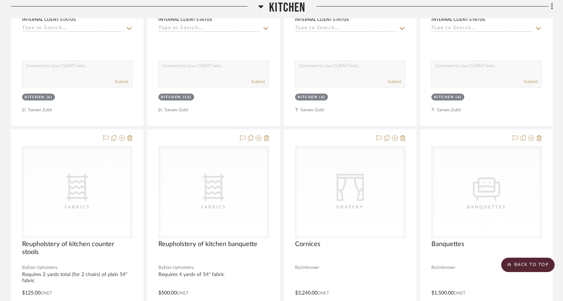
scroll to position [4359, 0]
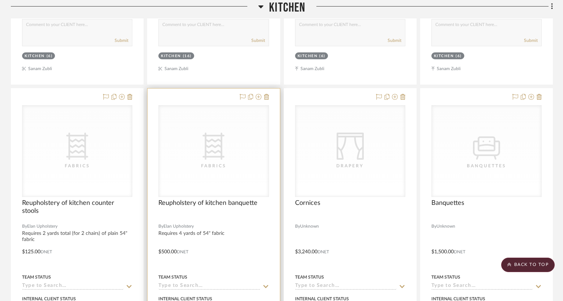
click at [240, 164] on div "Fabrics" at bounding box center [214, 165] width 72 height 7
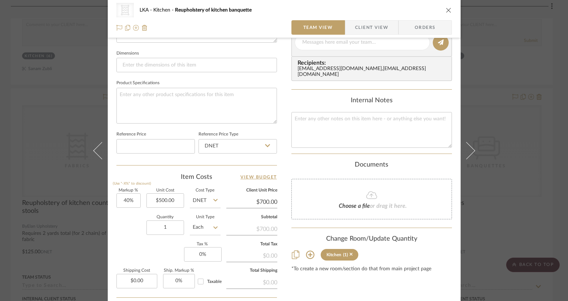
scroll to position [370, 0]
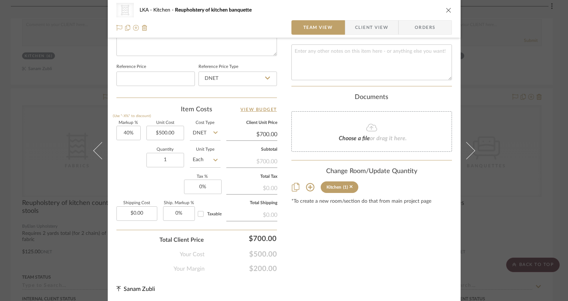
click at [446, 9] on icon "close" at bounding box center [449, 10] width 6 height 6
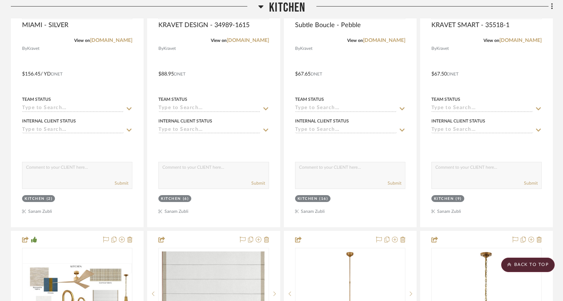
scroll to position [2361, 0]
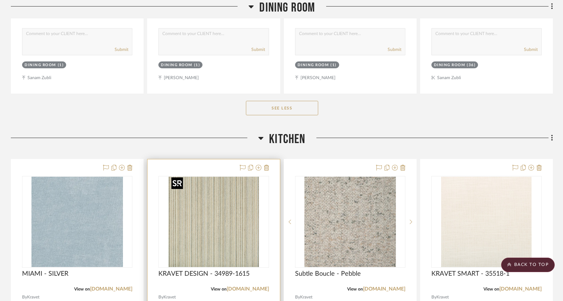
click at [225, 215] on img "0" at bounding box center [214, 222] width 90 height 90
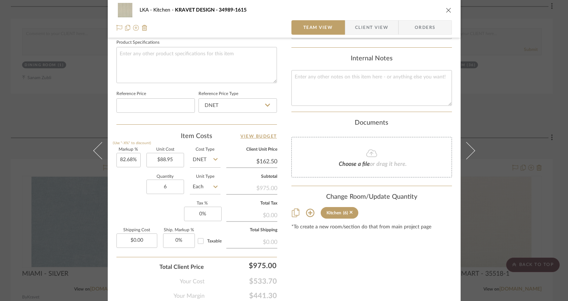
scroll to position [371, 0]
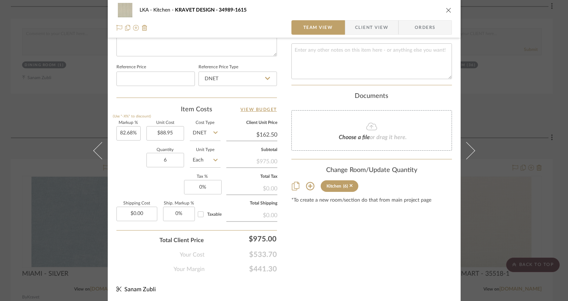
click at [447, 10] on icon "close" at bounding box center [449, 10] width 6 height 6
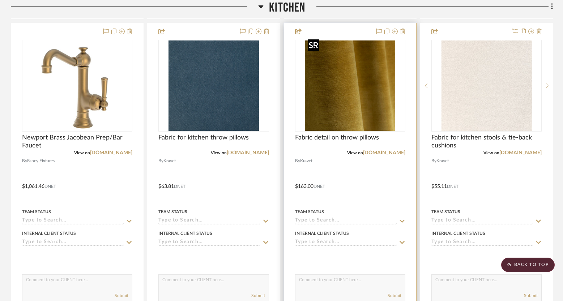
scroll to position [3705, 0]
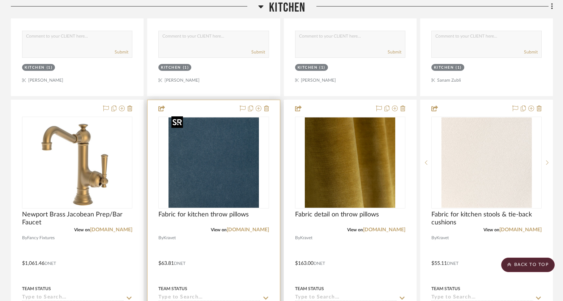
click at [242, 182] on img "0" at bounding box center [214, 163] width 90 height 90
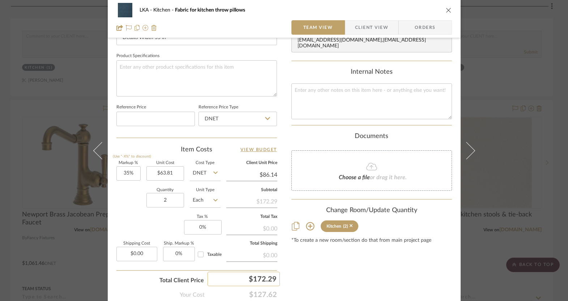
scroll to position [371, 0]
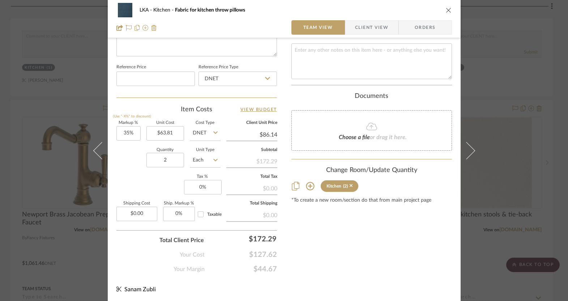
click at [447, 12] on icon "close" at bounding box center [449, 10] width 6 height 6
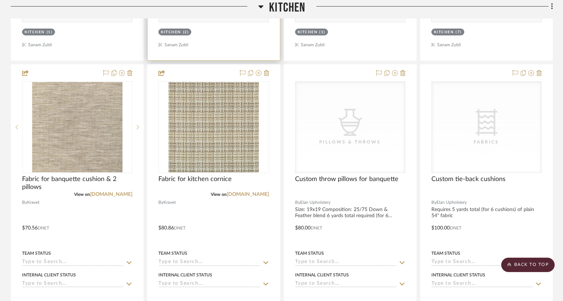
scroll to position [4066, 0]
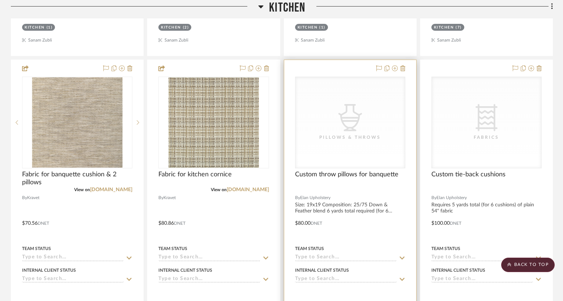
click at [356, 144] on div "CategoryIconAccessories Created with Sketch. Pillows & Throws" at bounding box center [351, 122] width 110 height 91
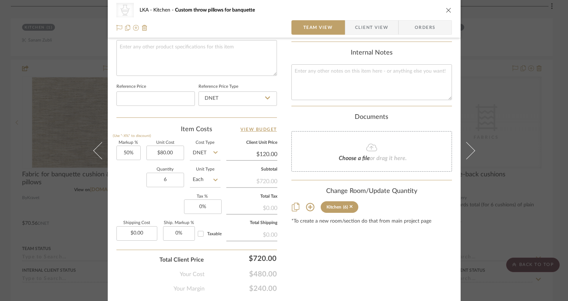
scroll to position [370, 0]
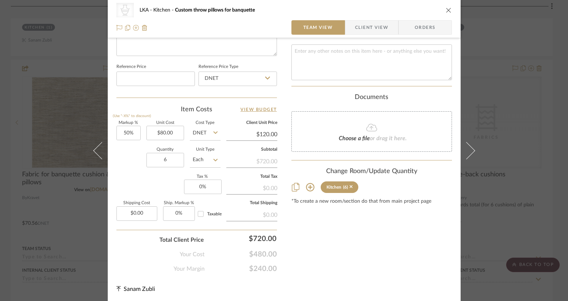
drag, startPoint x: 444, startPoint y: 9, endPoint x: 320, endPoint y: 102, distance: 155.3
click at [446, 9] on icon "close" at bounding box center [449, 10] width 6 height 6
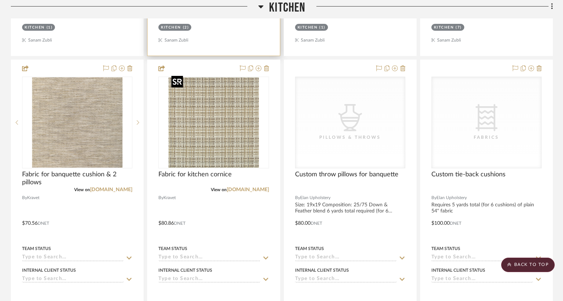
scroll to position [3714, 0]
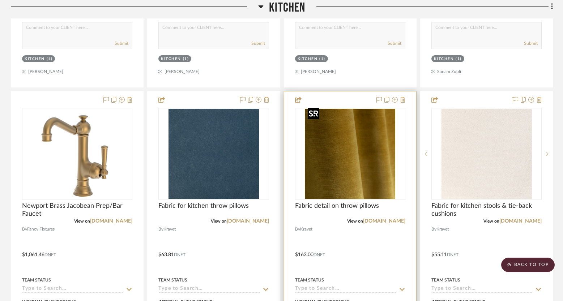
click at [352, 167] on img "0" at bounding box center [350, 154] width 90 height 90
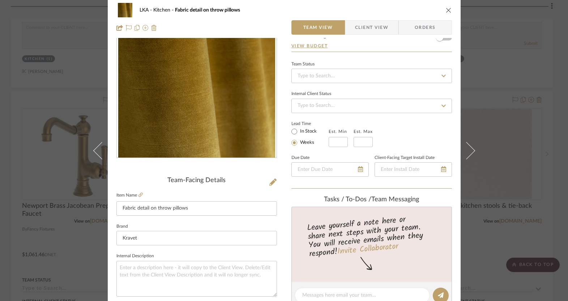
scroll to position [0, 0]
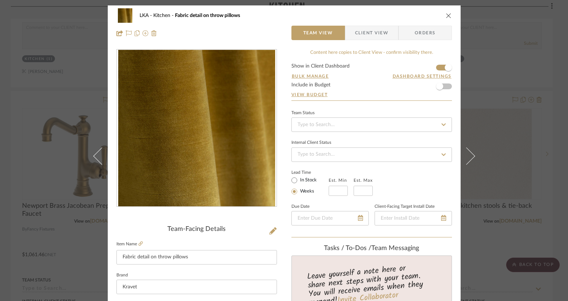
click at [446, 14] on icon "close" at bounding box center [449, 16] width 6 height 6
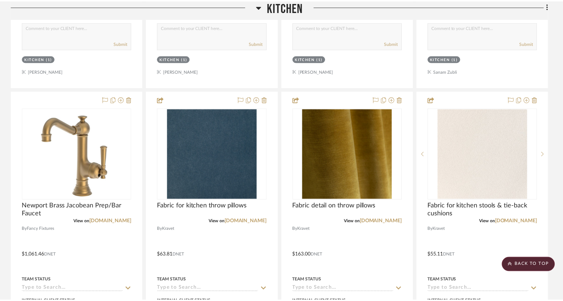
scroll to position [3714, 0]
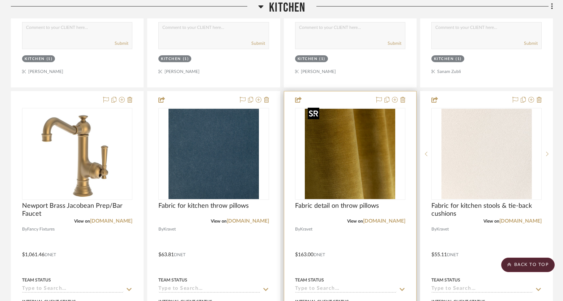
click at [356, 164] on img "0" at bounding box center [350, 154] width 90 height 90
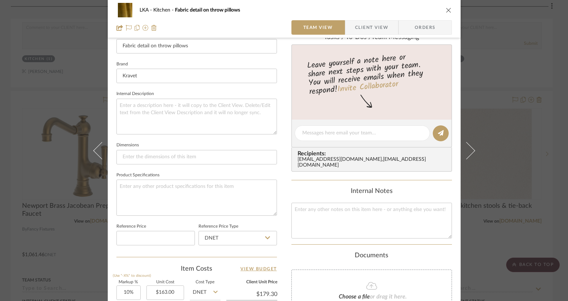
scroll to position [358, 0]
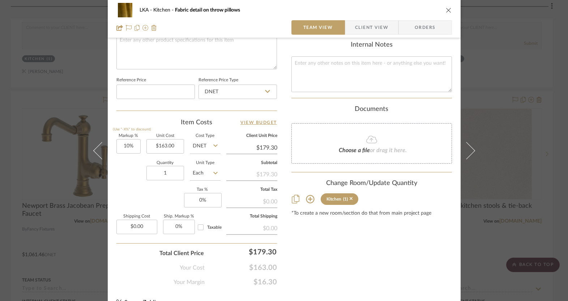
click at [447, 8] on icon "close" at bounding box center [449, 10] width 6 height 6
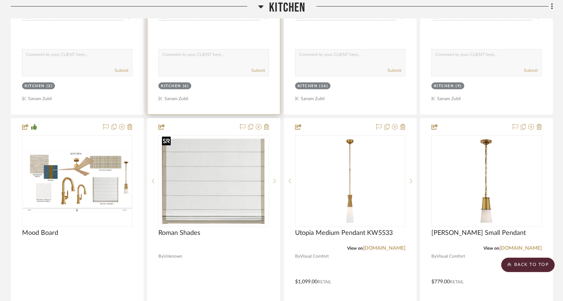
scroll to position [2474, 0]
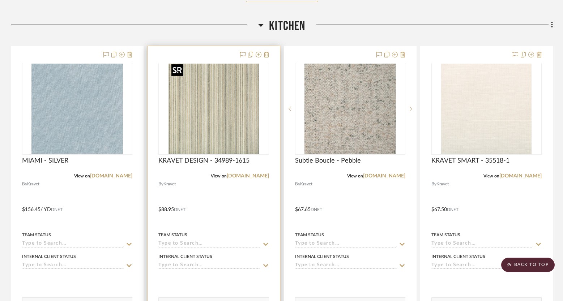
click at [237, 137] on img "0" at bounding box center [214, 109] width 90 height 90
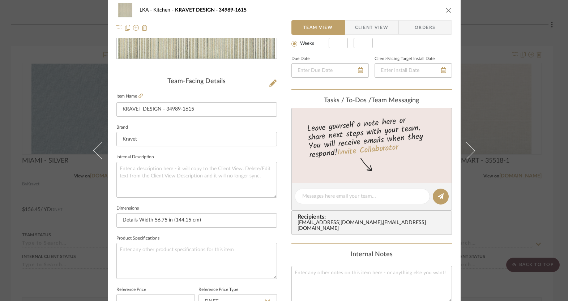
scroll to position [0, 0]
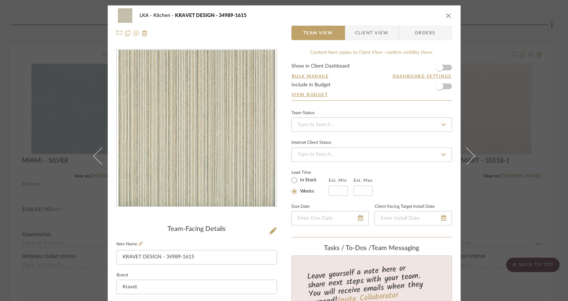
click at [447, 13] on icon "close" at bounding box center [449, 16] width 6 height 6
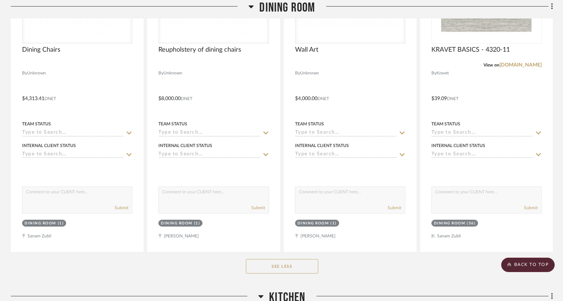
scroll to position [2441, 0]
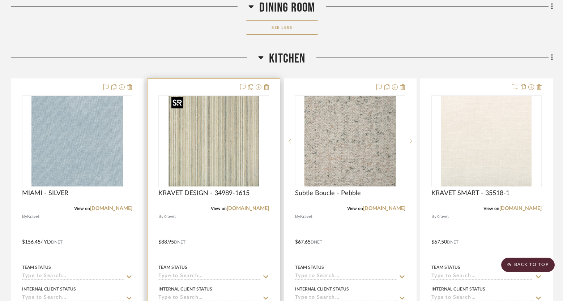
click at [213, 155] on img "0" at bounding box center [214, 141] width 90 height 90
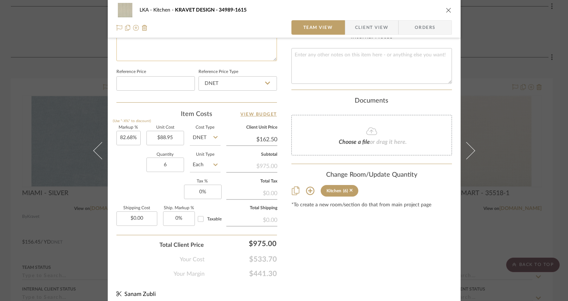
scroll to position [367, 0]
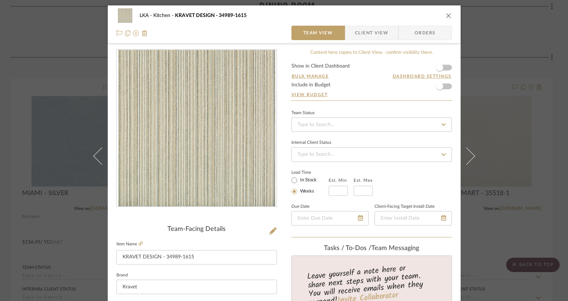
scroll to position [367, 0]
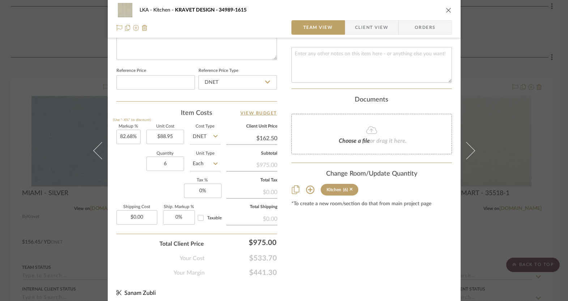
click at [447, 9] on icon "close" at bounding box center [449, 10] width 6 height 6
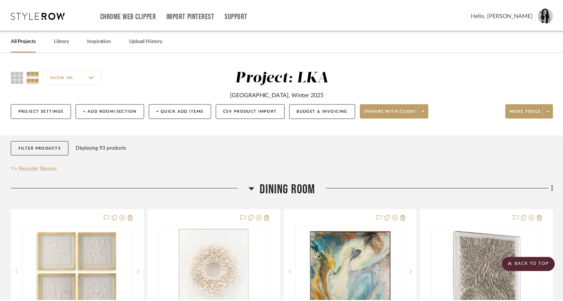
scroll to position [2441, 0]
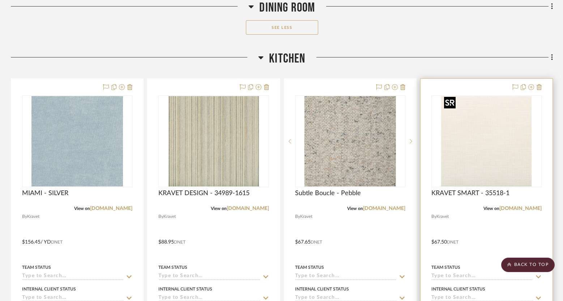
click at [471, 152] on img "0" at bounding box center [486, 141] width 90 height 90
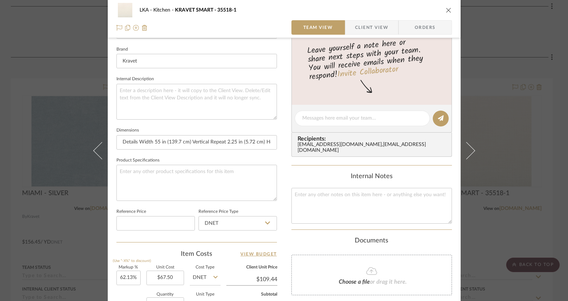
scroll to position [371, 0]
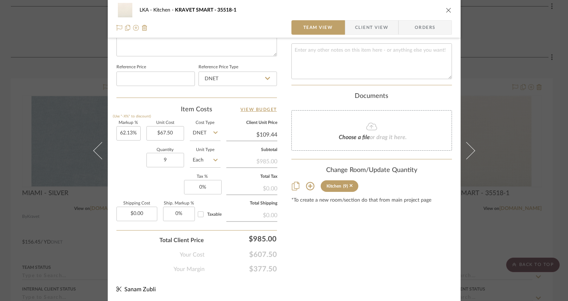
click at [447, 9] on icon "close" at bounding box center [449, 10] width 6 height 6
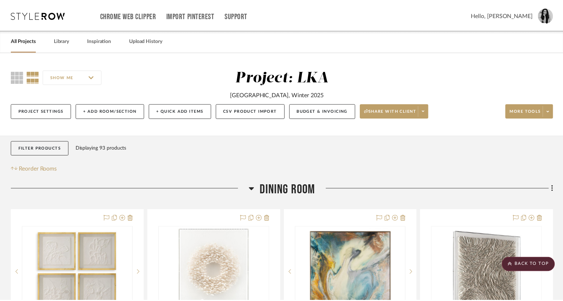
scroll to position [2441, 0]
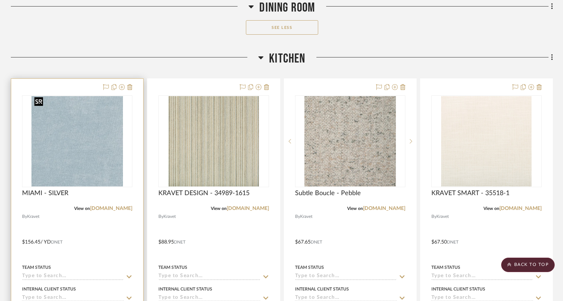
click at [0, 0] on img at bounding box center [0, 0] width 0 height 0
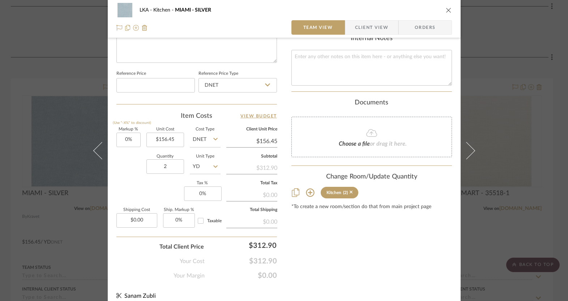
scroll to position [371, 0]
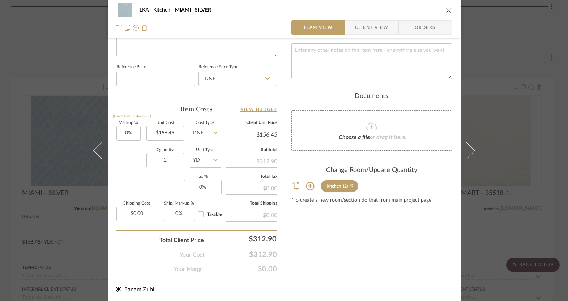
click at [21, 232] on div "LKA Kitchen MIAMI - SILVER Team View Client View Orders Team-Facing Details Ite…" at bounding box center [284, 150] width 568 height 301
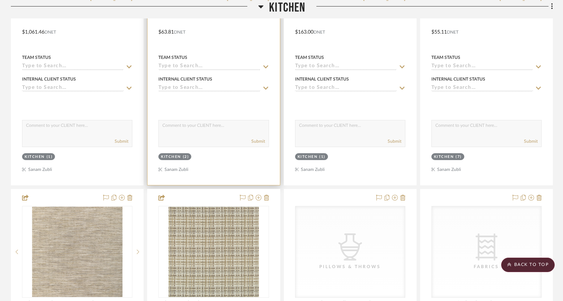
scroll to position [3694, 0]
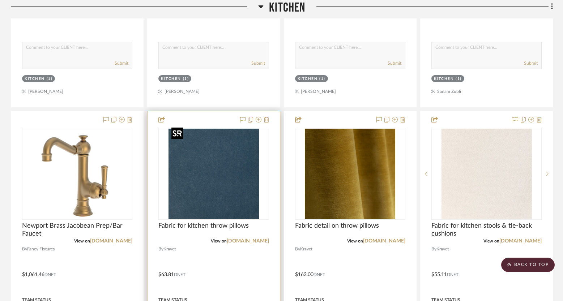
click at [215, 190] on img "0" at bounding box center [214, 174] width 90 height 90
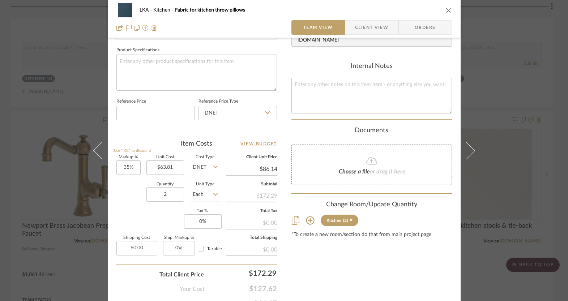
scroll to position [371, 0]
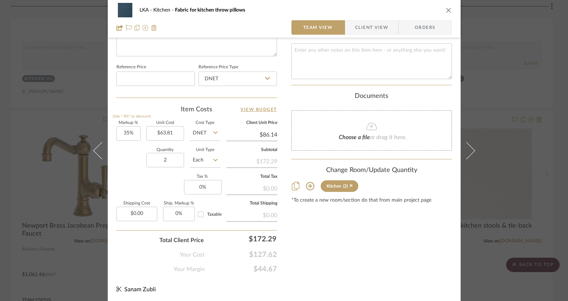
click at [447, 9] on icon "close" at bounding box center [449, 10] width 6 height 6
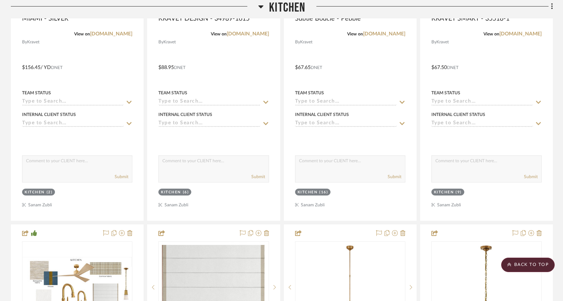
scroll to position [2380, 0]
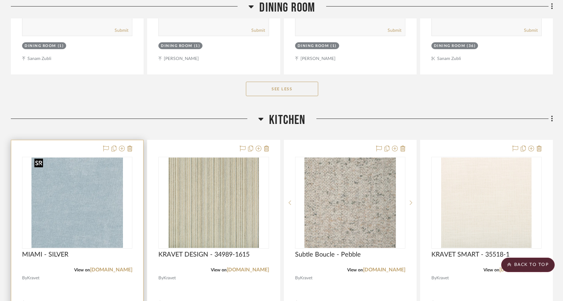
click at [70, 213] on img "0" at bounding box center [77, 203] width 92 height 90
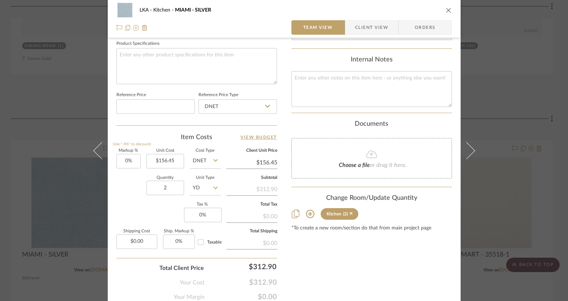
scroll to position [371, 0]
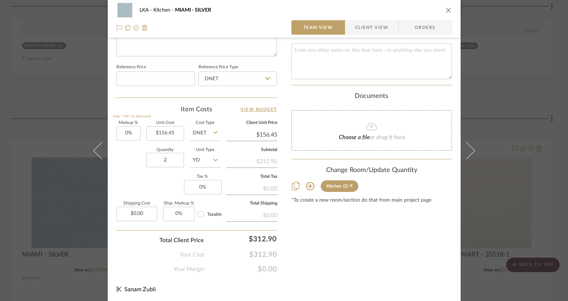
click at [447, 8] on icon "close" at bounding box center [449, 10] width 6 height 6
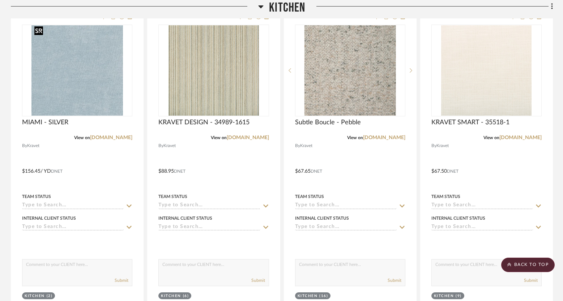
scroll to position [2362, 0]
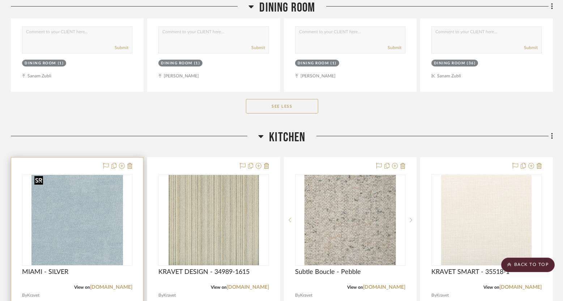
click at [89, 199] on img "0" at bounding box center [77, 220] width 92 height 90
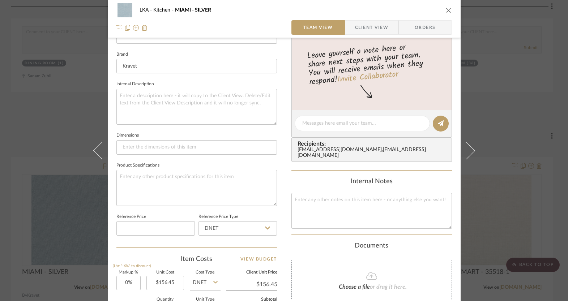
scroll to position [371, 0]
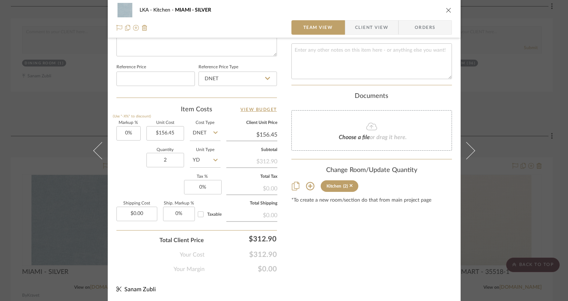
click at [449, 10] on icon "close" at bounding box center [449, 10] width 6 height 6
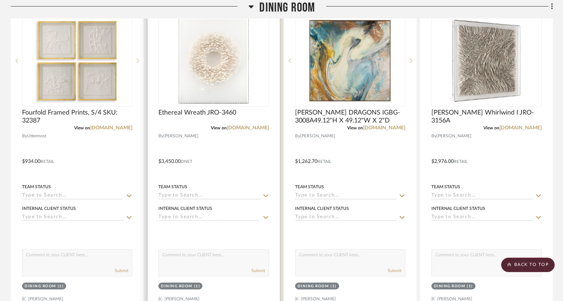
scroll to position [113, 0]
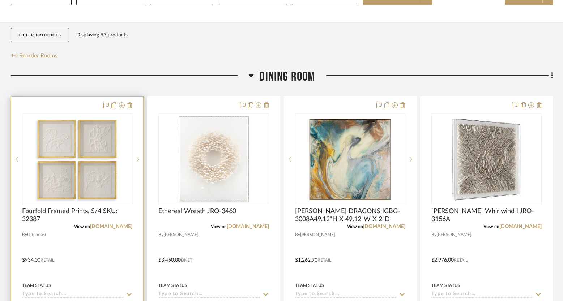
click at [101, 136] on img "0" at bounding box center [77, 159] width 90 height 90
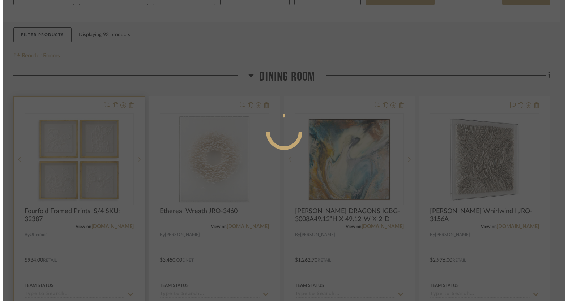
scroll to position [0, 0]
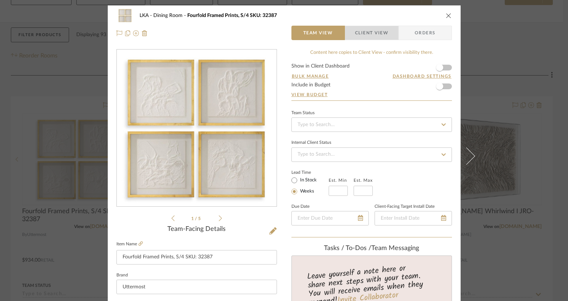
click at [366, 35] on span "Client View" at bounding box center [371, 33] width 33 height 14
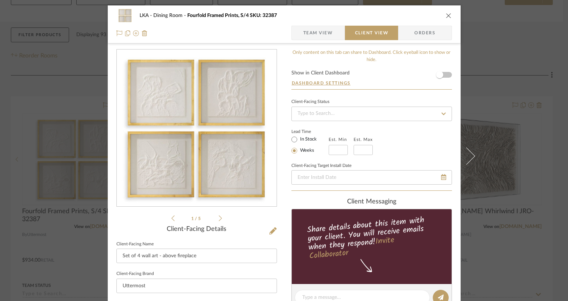
scroll to position [229, 0]
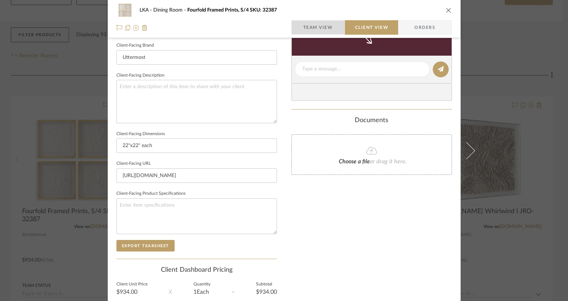
click at [321, 29] on span "Team View" at bounding box center [319, 27] width 30 height 14
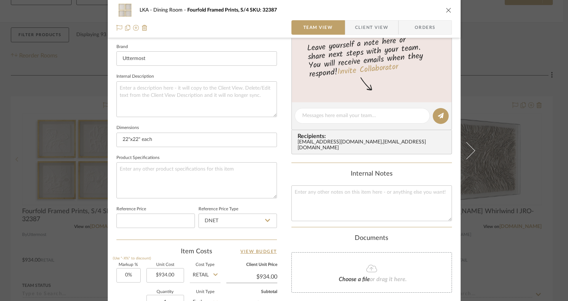
click at [446, 9] on icon "close" at bounding box center [449, 10] width 6 height 6
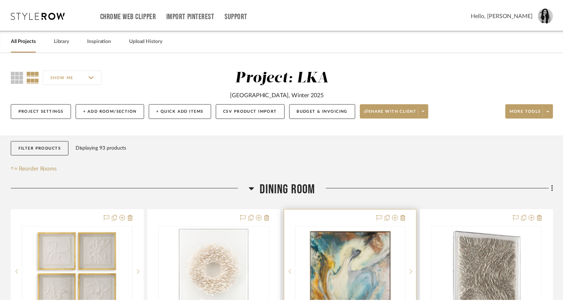
scroll to position [113, 0]
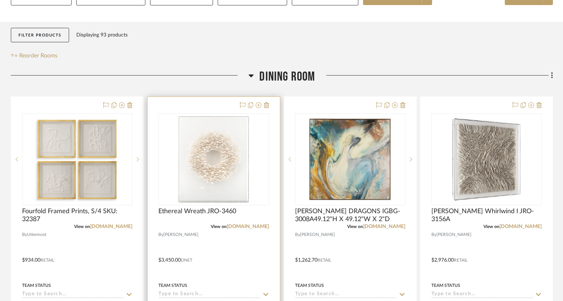
click at [240, 179] on img "0" at bounding box center [214, 159] width 90 height 90
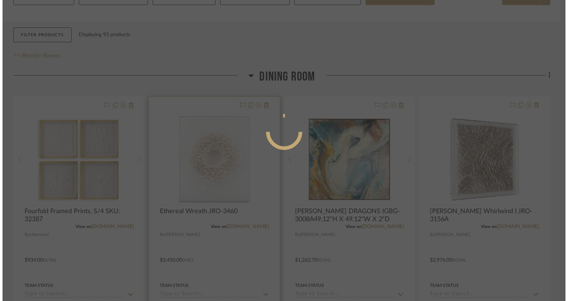
scroll to position [0, 0]
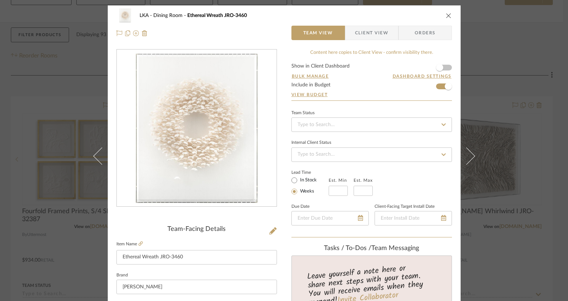
click at [359, 33] on span "Client View" at bounding box center [371, 33] width 33 height 14
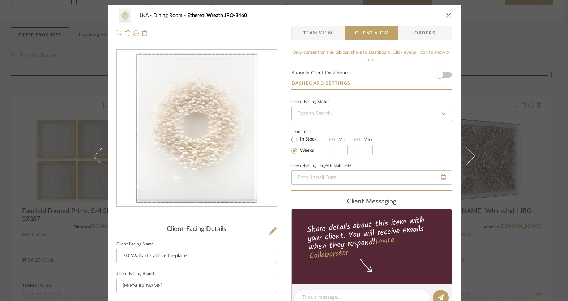
click at [446, 17] on icon "close" at bounding box center [449, 16] width 6 height 6
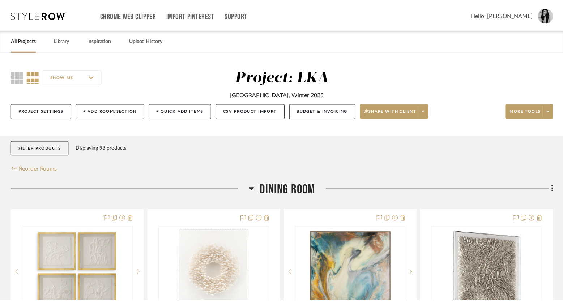
scroll to position [113, 0]
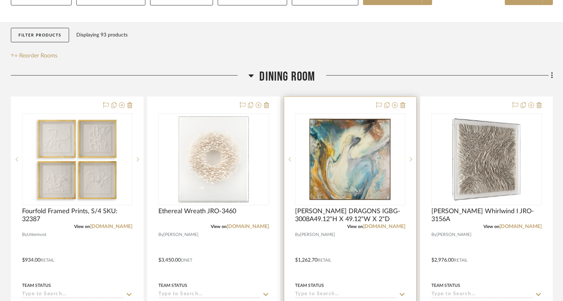
click at [338, 188] on img "0" at bounding box center [350, 159] width 90 height 90
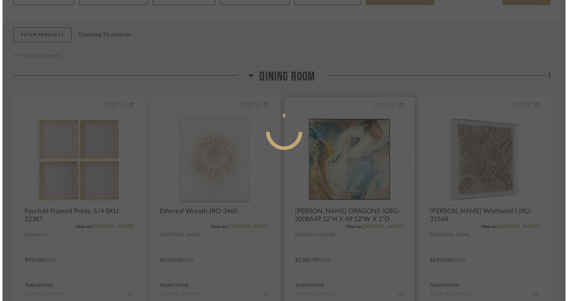
scroll to position [0, 0]
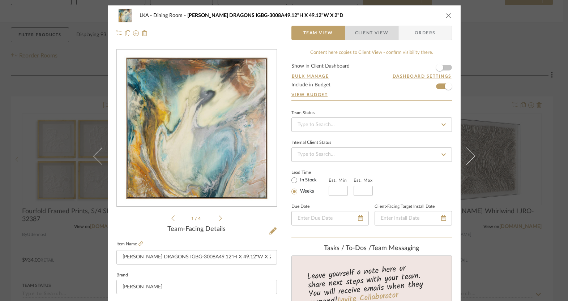
click at [361, 33] on span "Client View" at bounding box center [371, 33] width 33 height 14
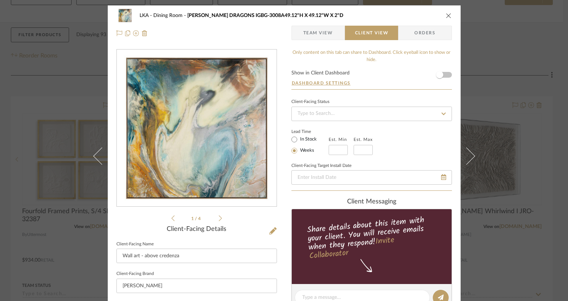
click at [449, 17] on icon "close" at bounding box center [449, 16] width 6 height 6
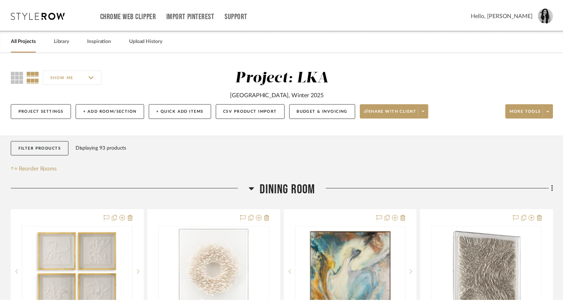
scroll to position [113, 0]
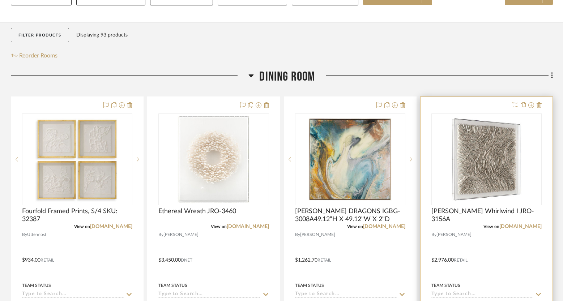
click at [0, 0] on img at bounding box center [0, 0] width 0 height 0
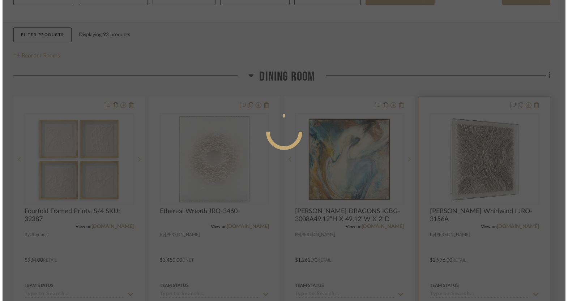
scroll to position [0, 0]
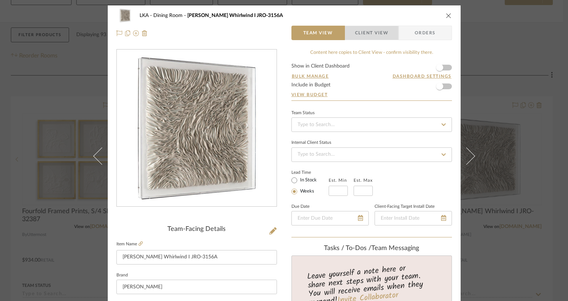
click at [359, 35] on span "Client View" at bounding box center [371, 33] width 33 height 14
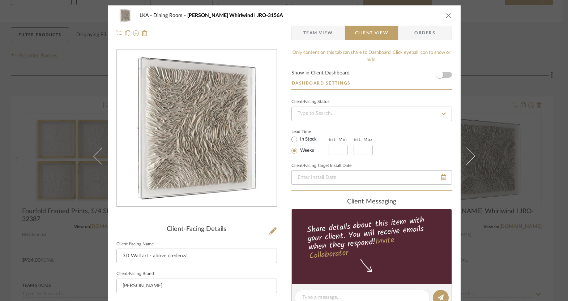
click at [447, 14] on icon "close" at bounding box center [449, 16] width 6 height 6
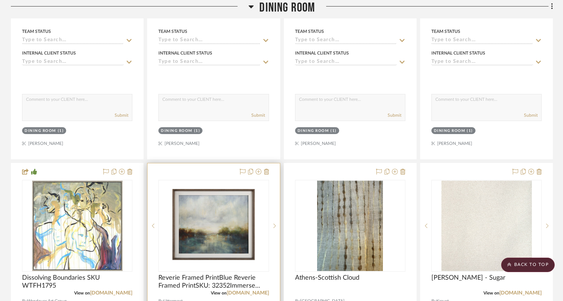
scroll to position [499, 0]
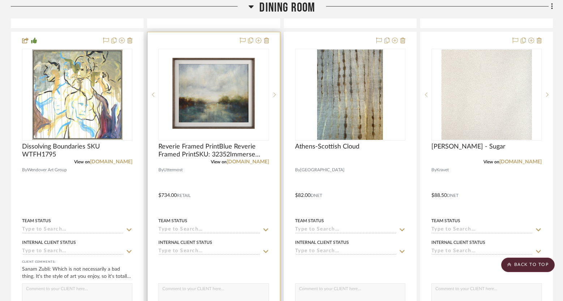
click at [213, 110] on img "0" at bounding box center [214, 95] width 90 height 90
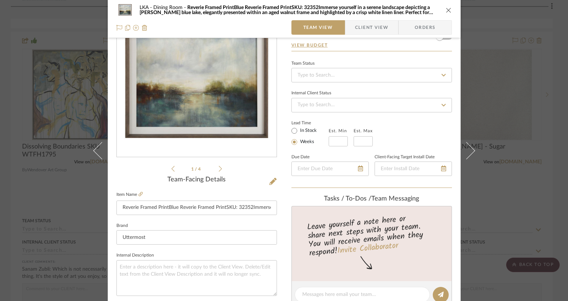
scroll to position [50, 0]
click at [374, 30] on span "Client View" at bounding box center [371, 27] width 33 height 14
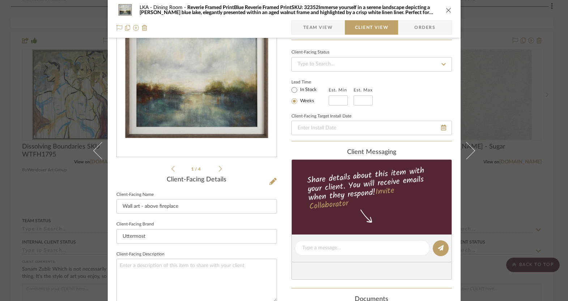
click at [447, 9] on icon "close" at bounding box center [449, 10] width 6 height 6
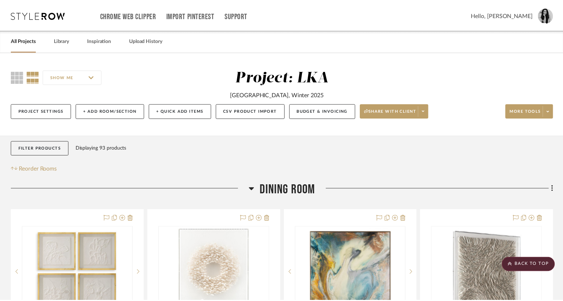
scroll to position [499, 0]
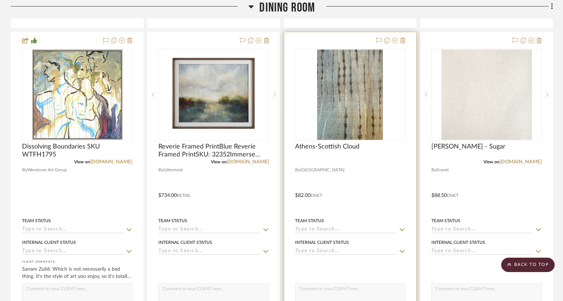
click at [356, 117] on img "0" at bounding box center [349, 95] width 65 height 90
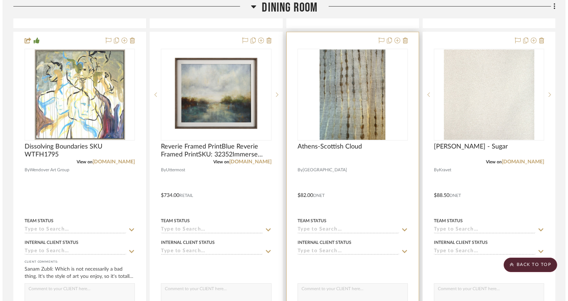
scroll to position [0, 0]
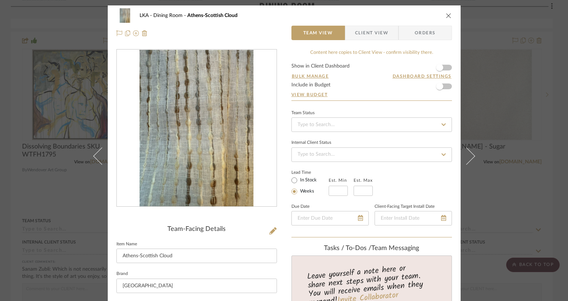
click at [375, 32] on span "Client View" at bounding box center [371, 33] width 33 height 14
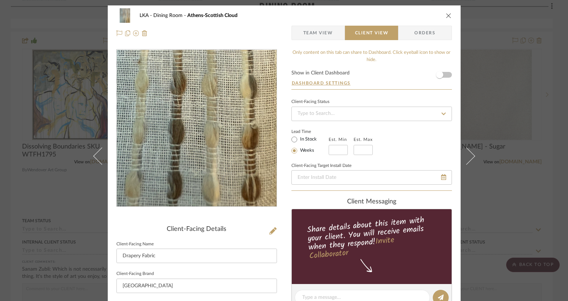
scroll to position [234, 0]
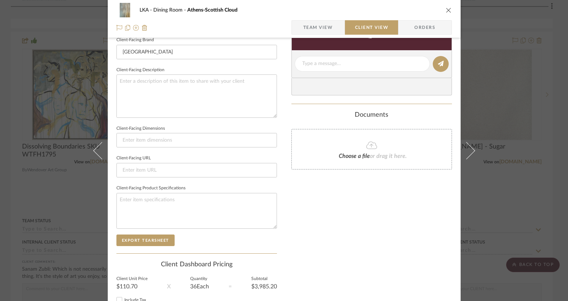
click at [447, 9] on icon "close" at bounding box center [449, 10] width 6 height 6
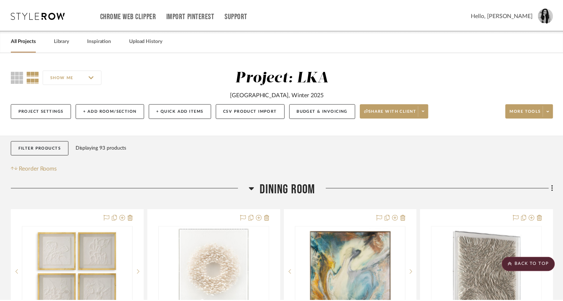
scroll to position [499, 0]
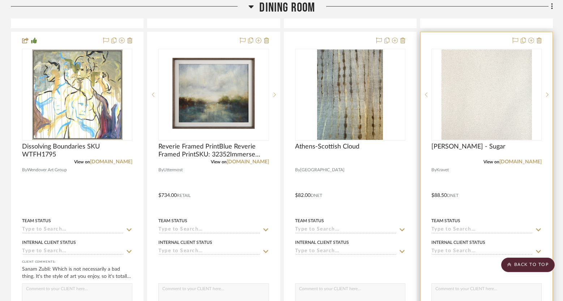
click at [469, 80] on img "0" at bounding box center [486, 95] width 90 height 90
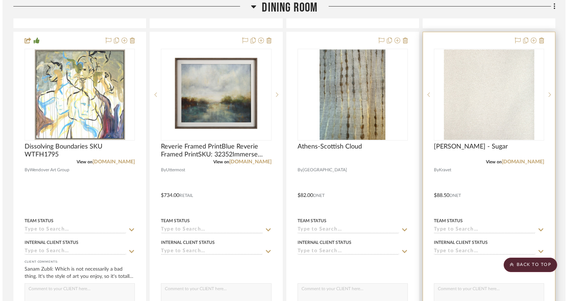
scroll to position [0, 0]
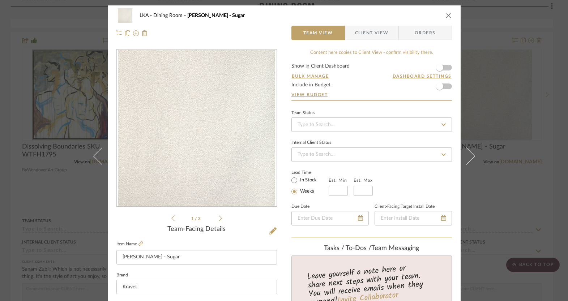
click at [380, 33] on span "Client View" at bounding box center [371, 33] width 33 height 14
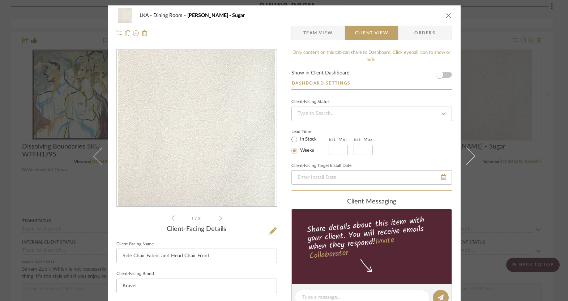
click at [447, 17] on icon "close" at bounding box center [449, 16] width 6 height 6
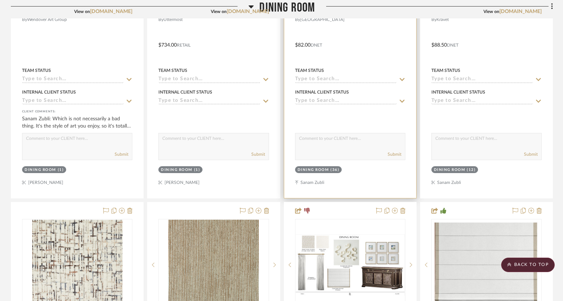
scroll to position [652, 0]
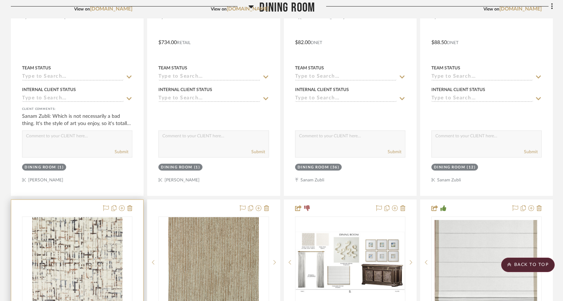
click at [80, 254] on img "0" at bounding box center [77, 262] width 90 height 90
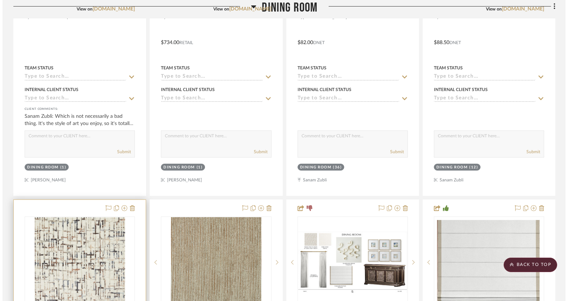
scroll to position [0, 0]
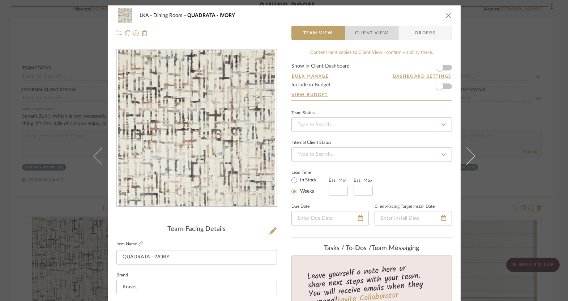
click at [368, 32] on span "Client View" at bounding box center [371, 33] width 33 height 14
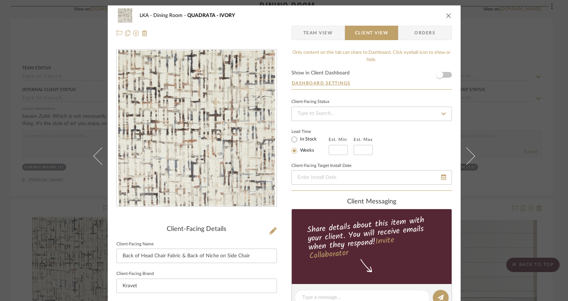
click at [447, 14] on icon "close" at bounding box center [449, 16] width 6 height 6
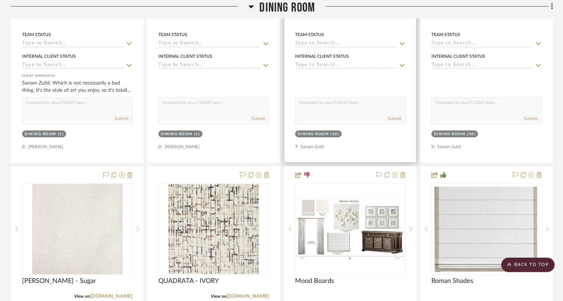
scroll to position [548, 0]
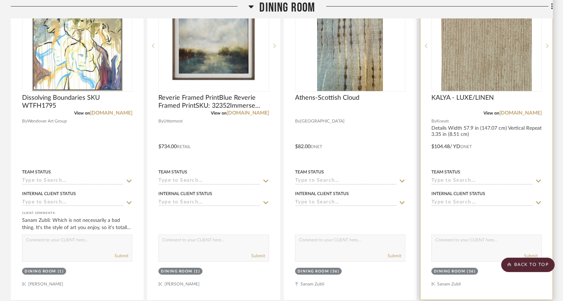
click at [508, 65] on img "0" at bounding box center [486, 46] width 90 height 90
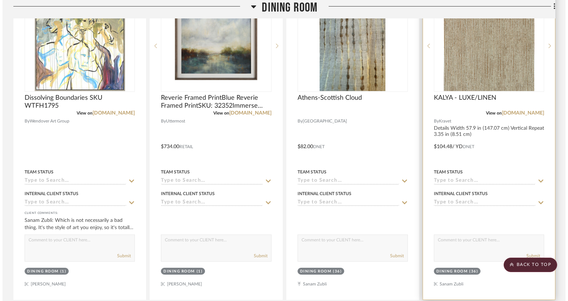
scroll to position [0, 0]
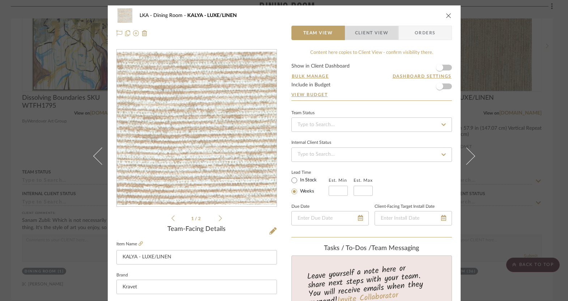
click at [378, 27] on span "Client View" at bounding box center [371, 33] width 33 height 14
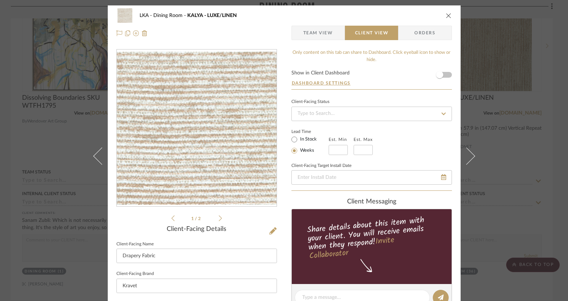
click at [446, 15] on icon "close" at bounding box center [449, 16] width 6 height 6
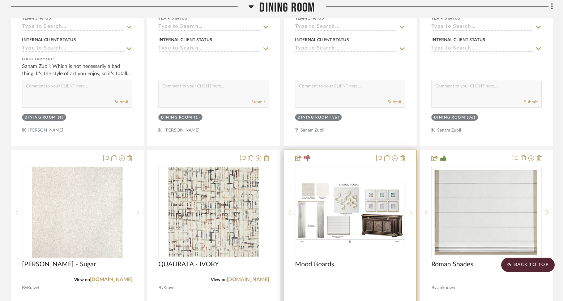
scroll to position [780, 0]
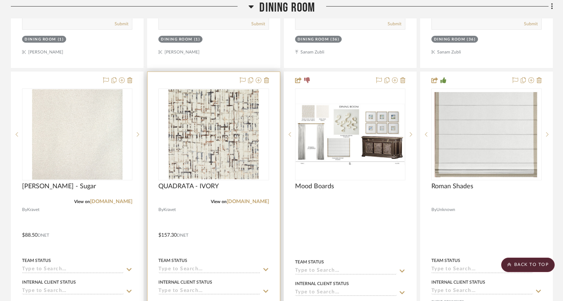
click at [242, 156] on img "0" at bounding box center [214, 134] width 90 height 90
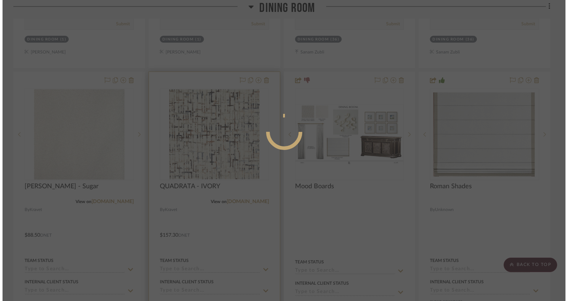
scroll to position [0, 0]
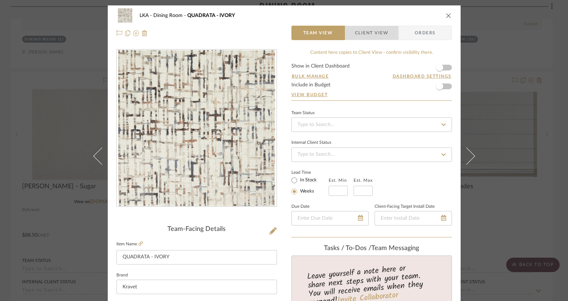
click at [358, 35] on span "Client View" at bounding box center [371, 33] width 33 height 14
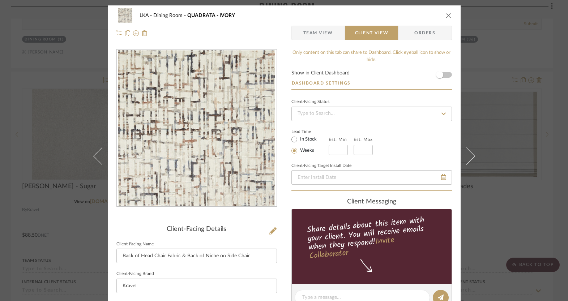
click at [447, 14] on icon "close" at bounding box center [449, 16] width 6 height 6
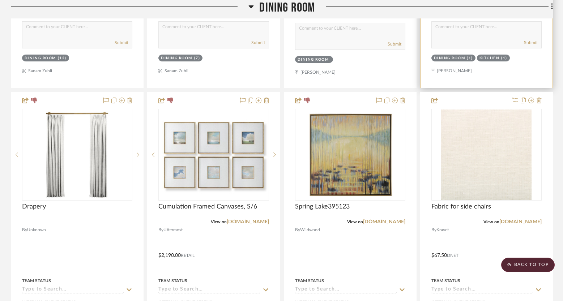
scroll to position [1103, 0]
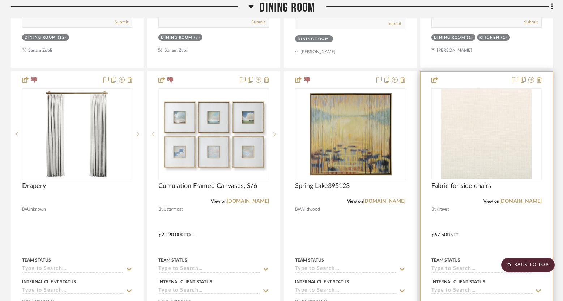
click at [485, 127] on img "0" at bounding box center [486, 134] width 90 height 90
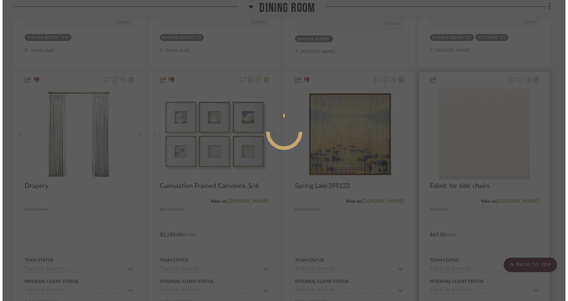
scroll to position [0, 0]
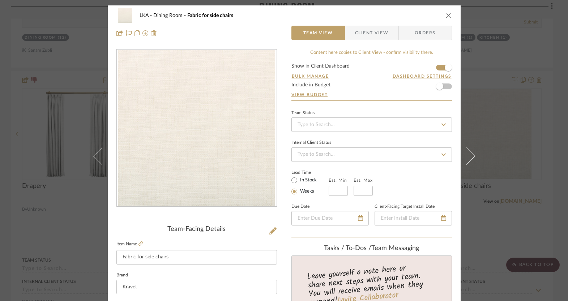
click at [370, 30] on span "Client View" at bounding box center [371, 33] width 33 height 14
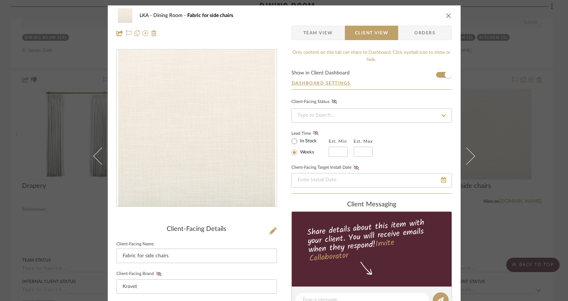
click at [446, 15] on icon "close" at bounding box center [449, 16] width 6 height 6
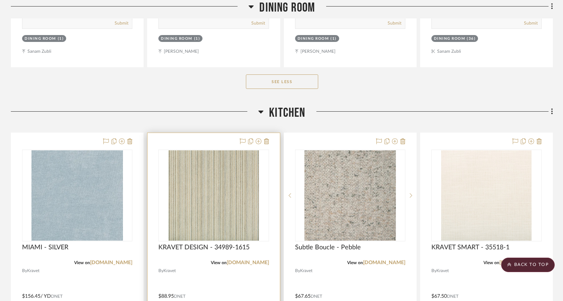
scroll to position [2388, 0]
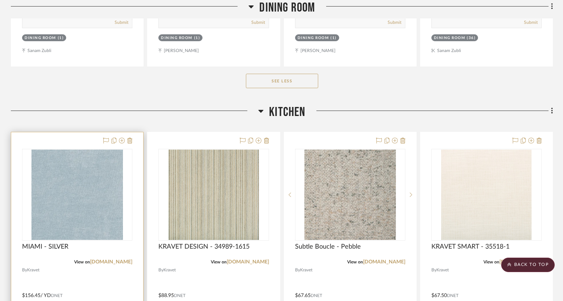
click at [84, 212] on img "0" at bounding box center [77, 195] width 92 height 90
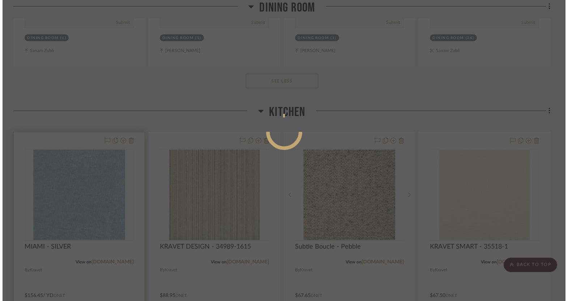
scroll to position [0, 0]
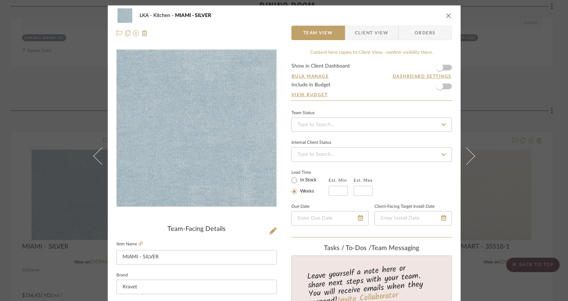
click at [356, 34] on span "Client View" at bounding box center [371, 33] width 33 height 14
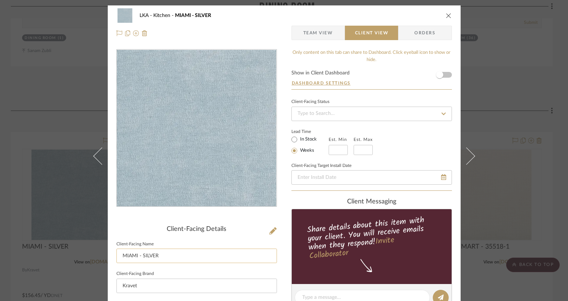
click at [163, 254] on input "MIAMI - SILVER" at bounding box center [197, 256] width 161 height 14
type input "Pillow fabric"
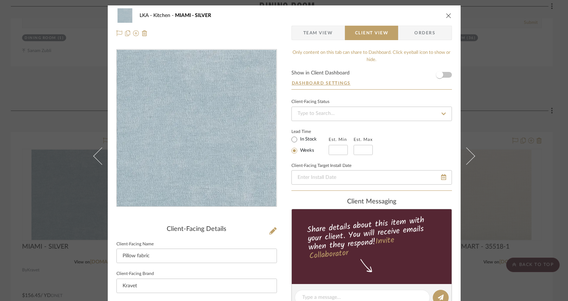
click at [446, 15] on icon "close" at bounding box center [449, 16] width 6 height 6
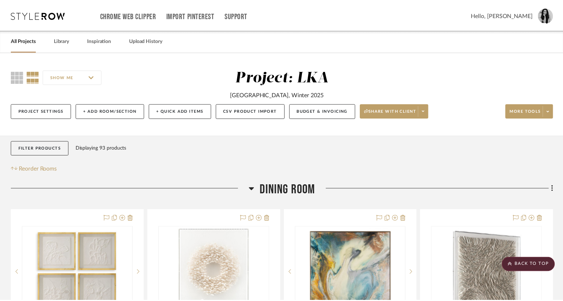
scroll to position [2388, 0]
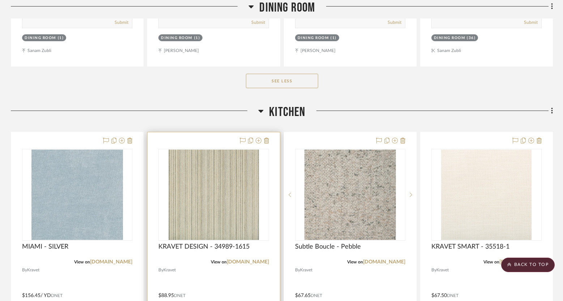
click at [240, 203] on img "0" at bounding box center [214, 195] width 90 height 90
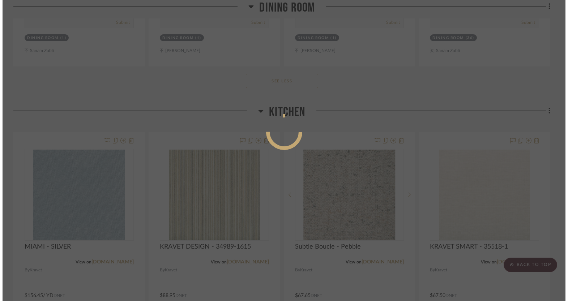
scroll to position [0, 0]
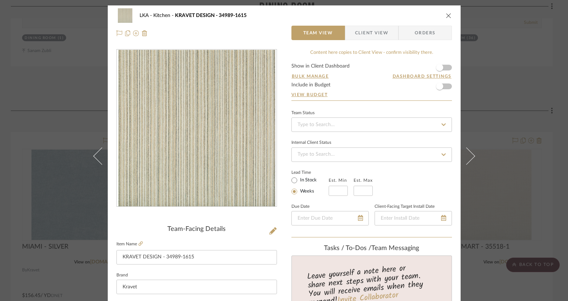
click at [361, 33] on span "Client View" at bounding box center [371, 33] width 33 height 14
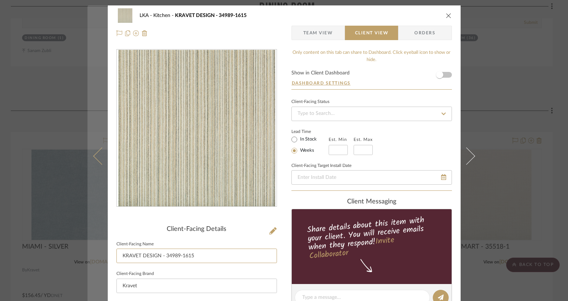
drag, startPoint x: 195, startPoint y: 256, endPoint x: 100, endPoint y: 254, distance: 95.2
click at [100, 254] on mat-dialog-content "LKA Kitchen KRAVET DESIGN - 34989-1615 Team View Client View Orders Client-Faci…" at bounding box center [285, 300] width 394 height 591
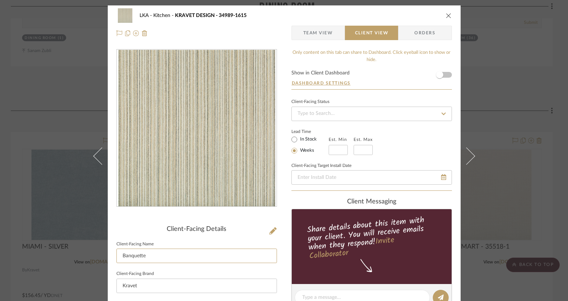
type input "Banquette"
click at [148, 254] on input "Banquette" at bounding box center [197, 256] width 161 height 14
type input "Banquette"
click at [447, 14] on icon "close" at bounding box center [449, 16] width 6 height 6
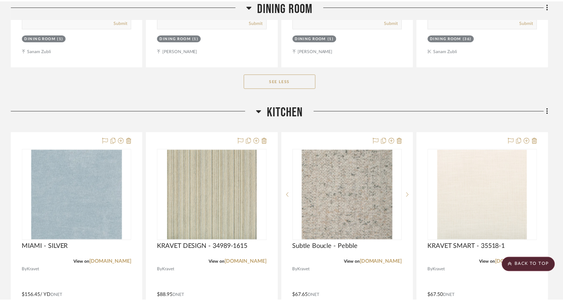
scroll to position [2388, 0]
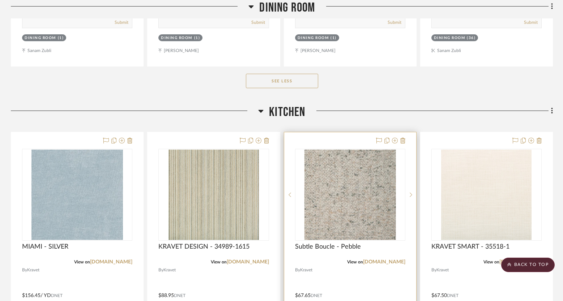
click at [345, 195] on img "0" at bounding box center [350, 195] width 92 height 90
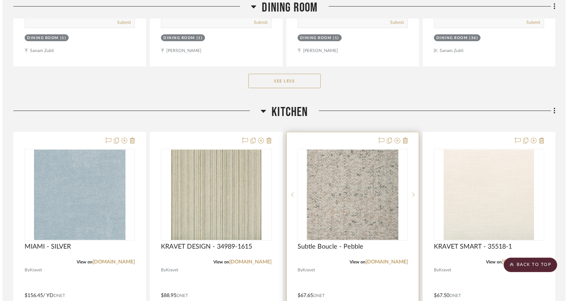
scroll to position [0, 0]
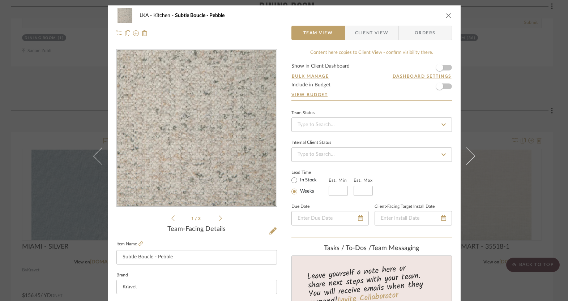
click at [360, 34] on span "Client View" at bounding box center [371, 33] width 33 height 14
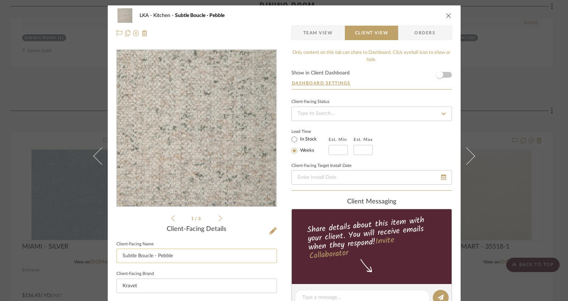
click at [178, 254] on input "Subtle Boucle - Pebble" at bounding box center [197, 256] width 161 height 14
click at [178, 253] on input "Subtle Boucle - Pebble" at bounding box center [197, 256] width 161 height 14
type input "Cornice"
click at [275, 210] on div "LKA Kitchen Subtle Boucle - Pebble Team View Client View Orders 1 / 3 Client-Fa…" at bounding box center [284, 300] width 353 height 591
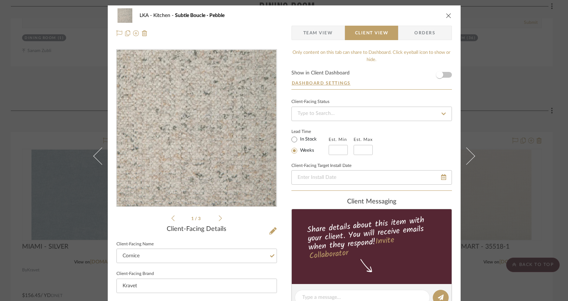
click at [446, 17] on icon "close" at bounding box center [449, 16] width 6 height 6
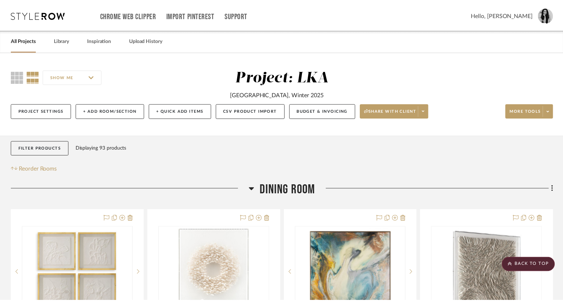
scroll to position [2388, 0]
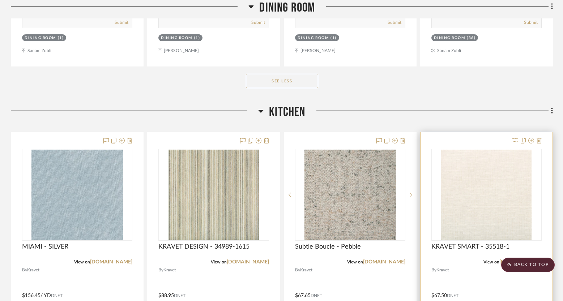
click at [458, 198] on img "0" at bounding box center [486, 195] width 90 height 90
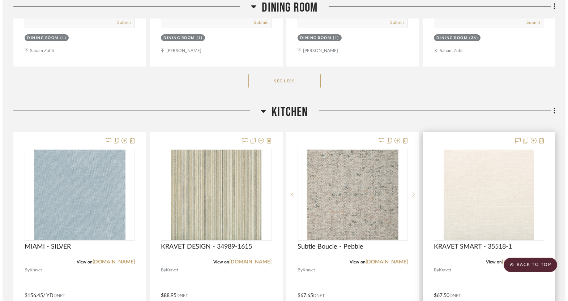
scroll to position [0, 0]
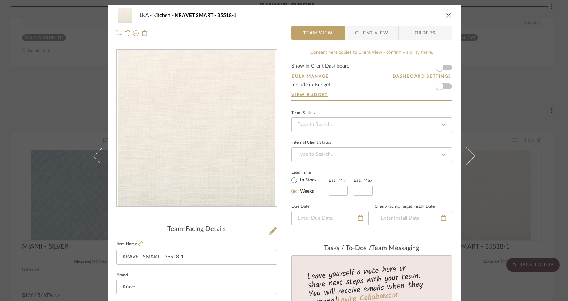
click at [370, 26] on span "Client View" at bounding box center [371, 33] width 33 height 14
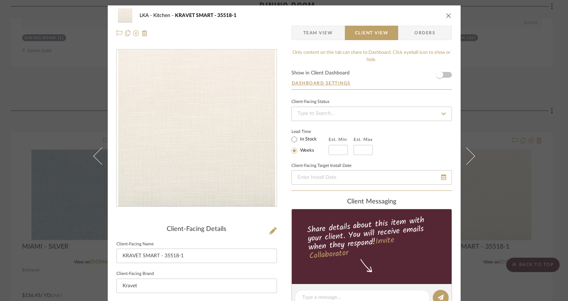
click at [446, 14] on icon "close" at bounding box center [449, 16] width 6 height 6
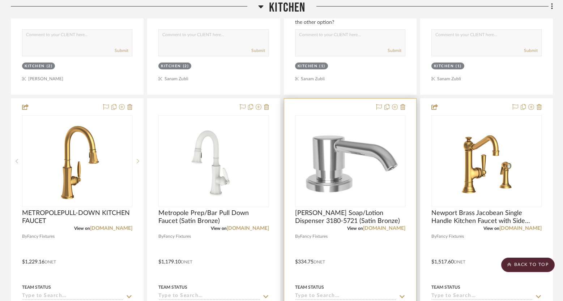
scroll to position [3744, 0]
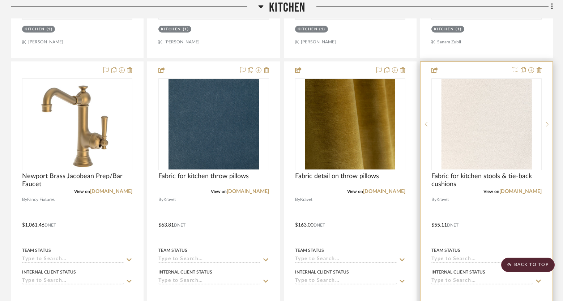
click at [485, 134] on img "0" at bounding box center [486, 124] width 90 height 90
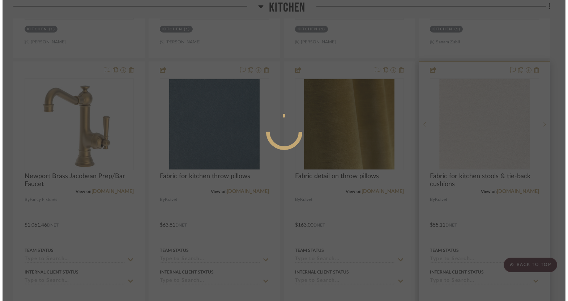
scroll to position [0, 0]
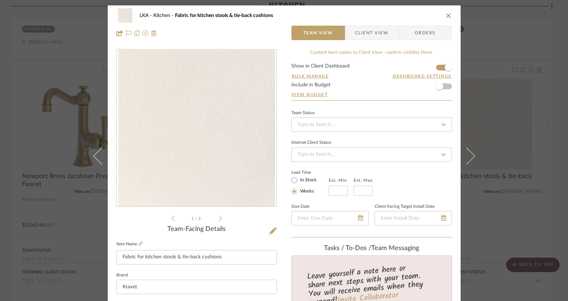
click at [446, 14] on icon "close" at bounding box center [449, 16] width 6 height 6
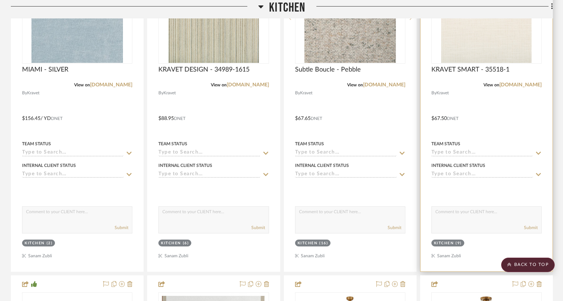
scroll to position [2560, 0]
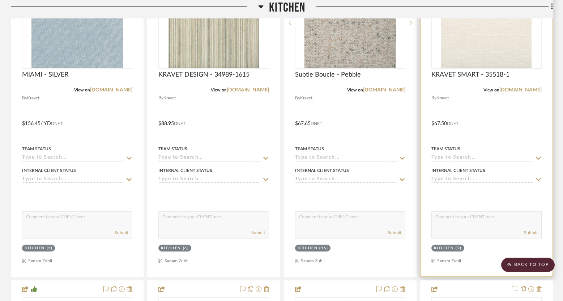
click at [517, 46] on img "0" at bounding box center [486, 23] width 90 height 90
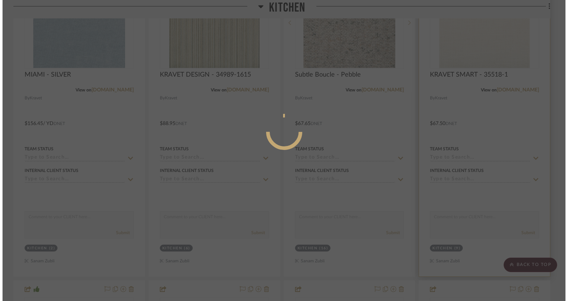
scroll to position [0, 0]
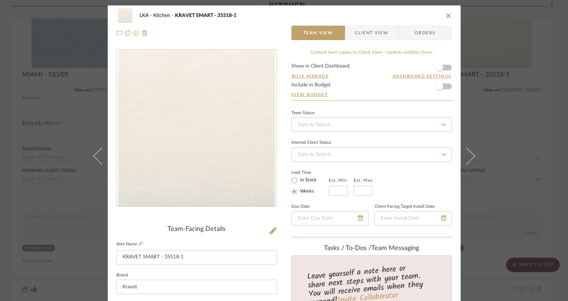
click at [373, 38] on span "Client View" at bounding box center [371, 33] width 33 height 14
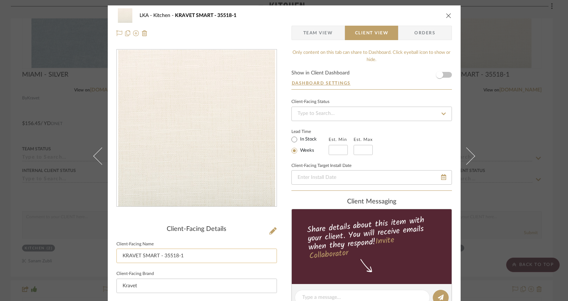
click at [199, 258] on input "KRAVET SMART - 35518-1" at bounding box center [197, 256] width 161 height 14
click at [198, 258] on input "KRAVET SMART - 35518-1" at bounding box center [197, 256] width 161 height 14
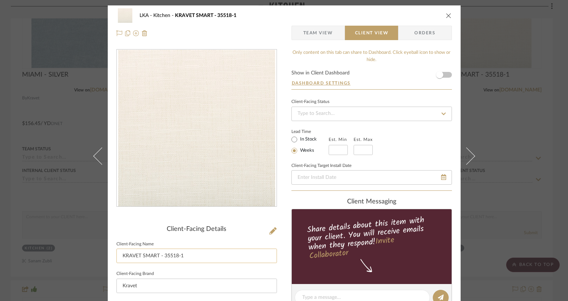
click at [198, 258] on input "KRAVET SMART - 35518-1" at bounding box center [197, 256] width 161 height 14
type input "Kitchen chair cushions, counter stools, and pillows"
click at [276, 190] on div "LKA Kitchen KRAVET SMART - 35518-1 Team View Client View Orders Client-Facing D…" at bounding box center [284, 300] width 353 height 591
click at [446, 14] on icon "close" at bounding box center [449, 16] width 6 height 6
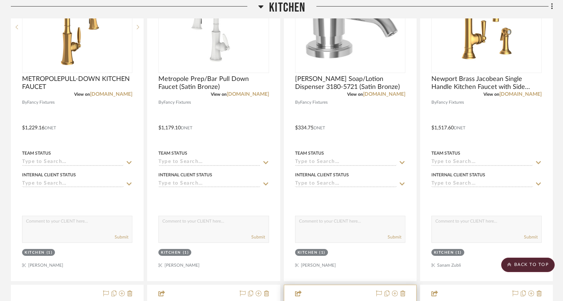
scroll to position [3742, 0]
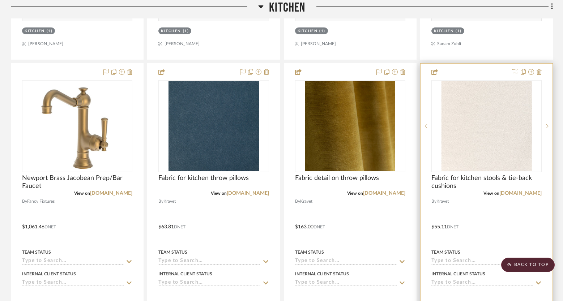
click at [475, 116] on img "0" at bounding box center [486, 126] width 90 height 90
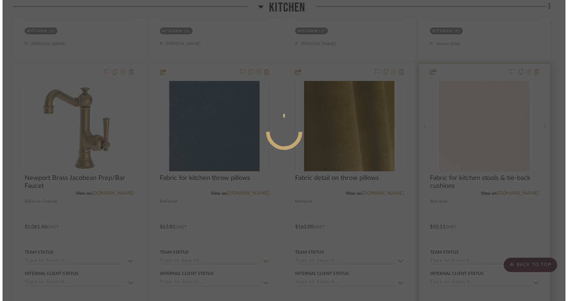
scroll to position [0, 0]
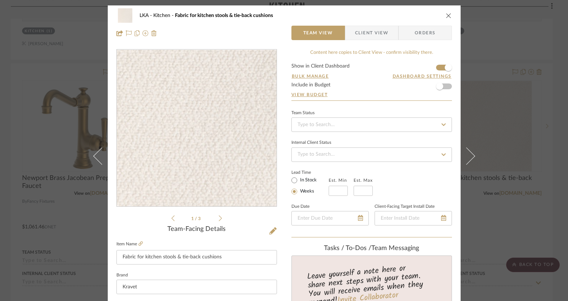
click at [244, 177] on img "0" at bounding box center [196, 128] width 157 height 157
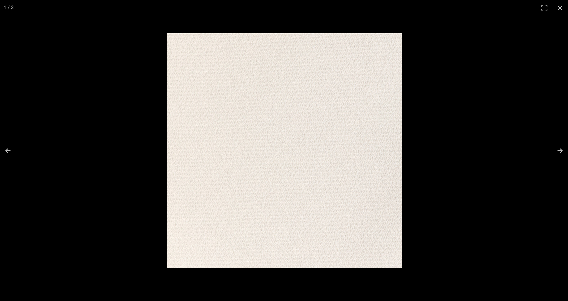
click at [244, 177] on img at bounding box center [284, 150] width 235 height 235
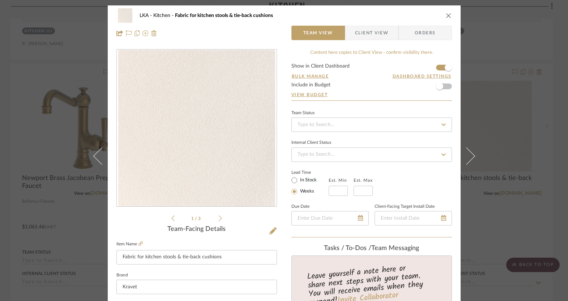
click at [446, 14] on icon "close" at bounding box center [449, 16] width 6 height 6
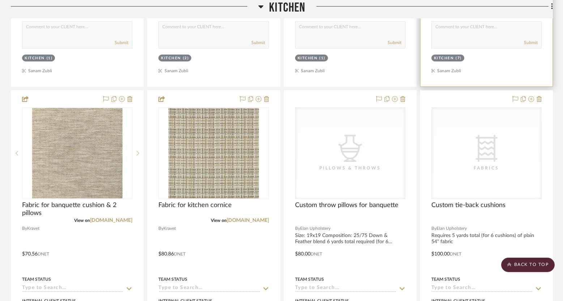
scroll to position [3781, 0]
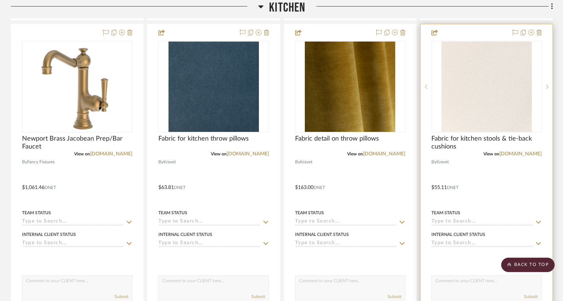
click at [498, 101] on img "0" at bounding box center [486, 87] width 90 height 90
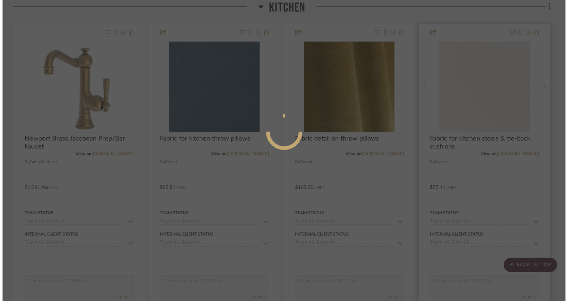
scroll to position [0, 0]
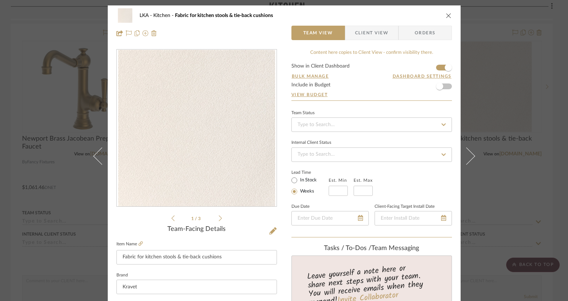
click at [365, 31] on span "Client View" at bounding box center [371, 33] width 33 height 14
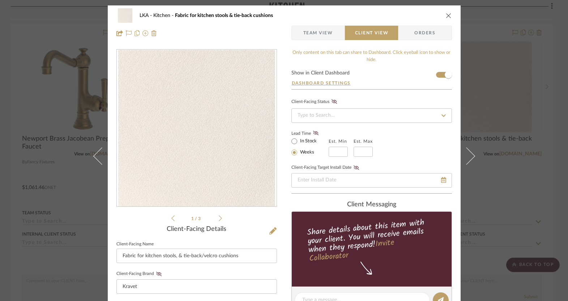
click at [446, 16] on icon "close" at bounding box center [449, 16] width 6 height 6
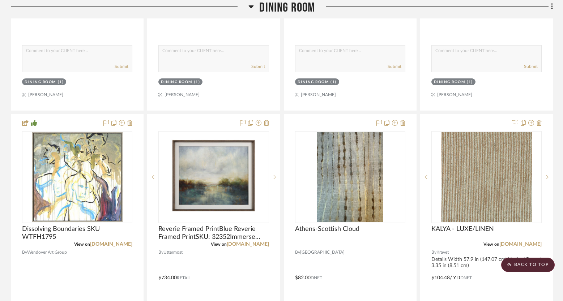
scroll to position [761, 0]
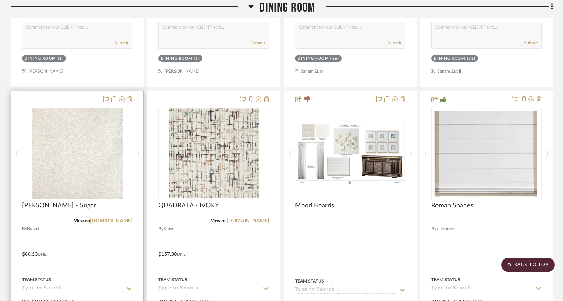
click at [99, 165] on img "0" at bounding box center [77, 154] width 90 height 90
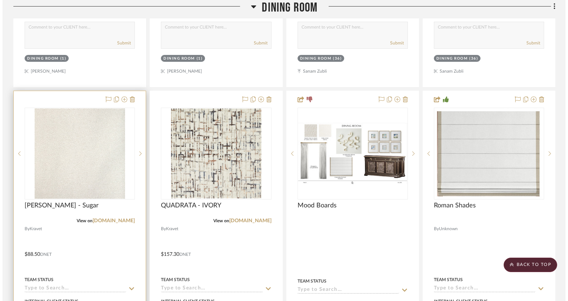
scroll to position [0, 0]
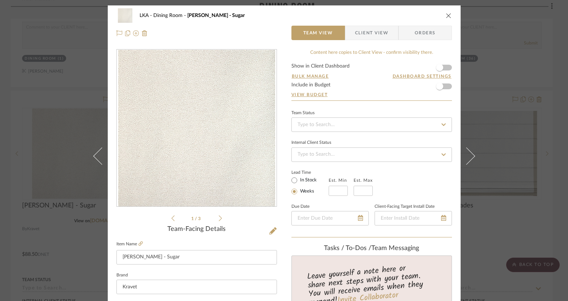
click at [365, 34] on span "Client View" at bounding box center [371, 33] width 33 height 14
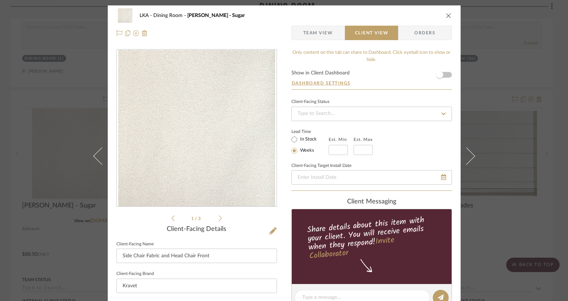
click at [449, 14] on icon "close" at bounding box center [449, 16] width 6 height 6
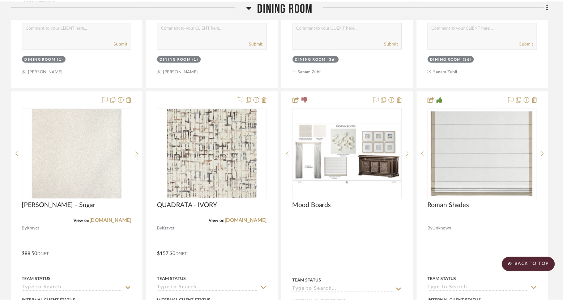
scroll to position [761, 0]
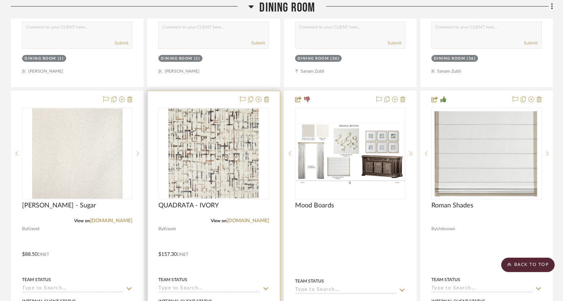
click at [198, 181] on img "0" at bounding box center [214, 154] width 90 height 90
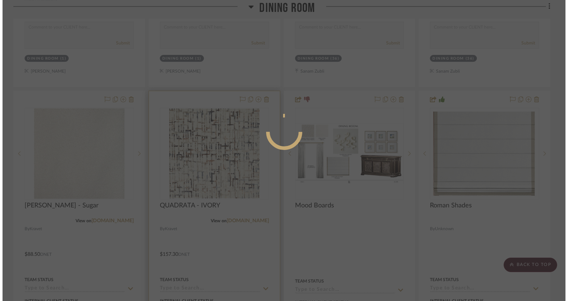
scroll to position [0, 0]
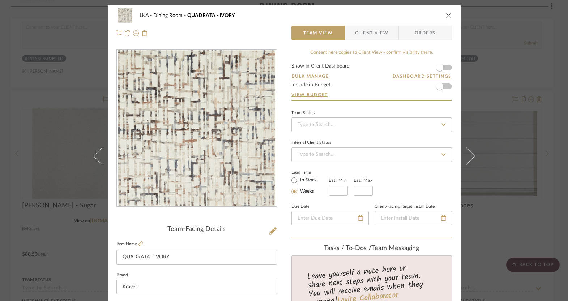
click at [200, 167] on img "0" at bounding box center [196, 128] width 157 height 157
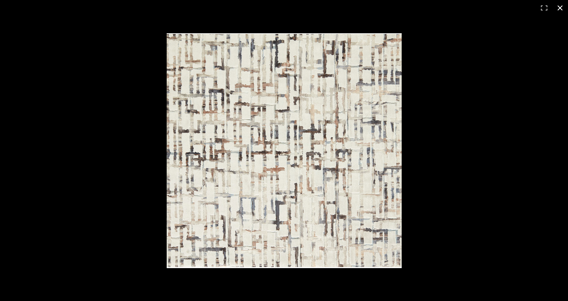
click at [562, 7] on button at bounding box center [561, 8] width 16 height 16
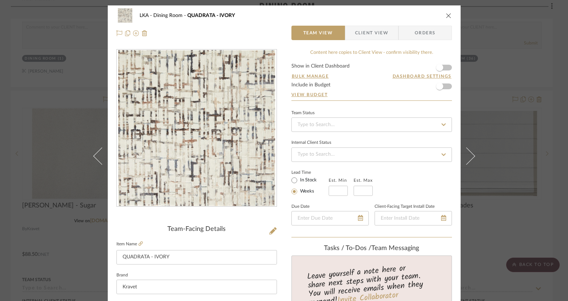
click at [446, 13] on icon "close" at bounding box center [449, 16] width 6 height 6
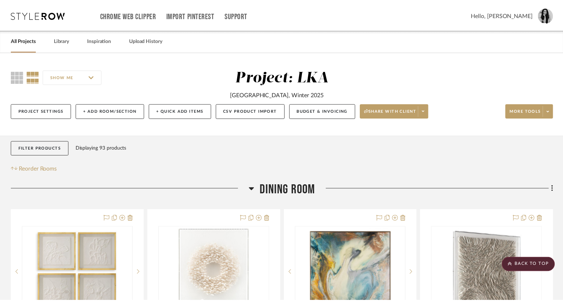
scroll to position [761, 0]
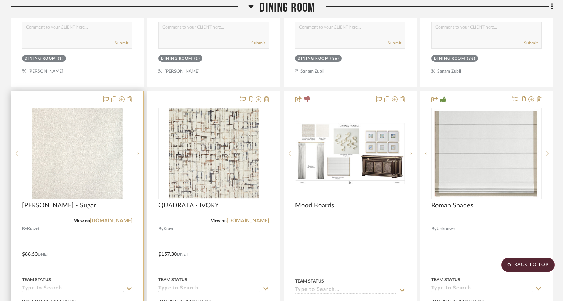
click at [108, 153] on img "0" at bounding box center [77, 154] width 90 height 90
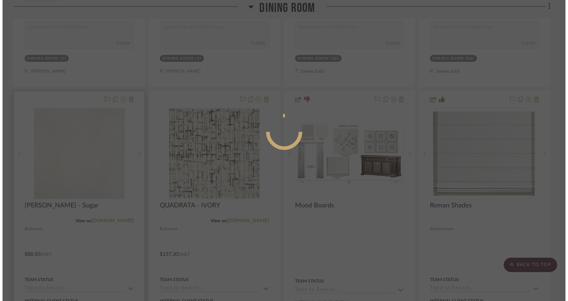
scroll to position [0, 0]
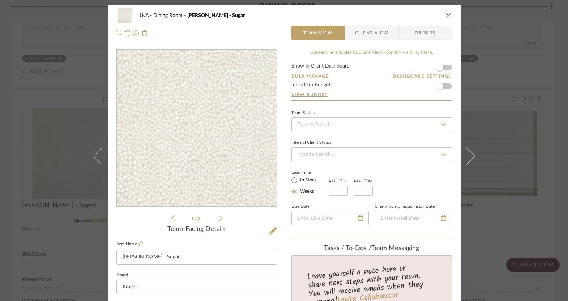
click at [191, 133] on img "0" at bounding box center [196, 128] width 157 height 157
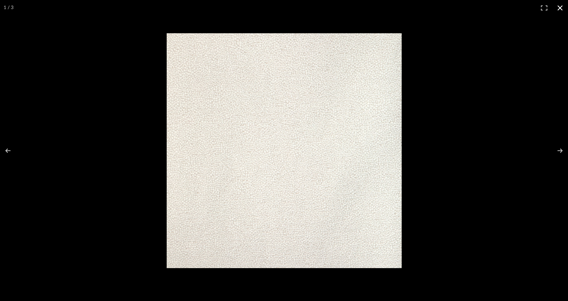
click at [559, 8] on button at bounding box center [561, 8] width 16 height 16
